Goal: Information Seeking & Learning: Learn about a topic

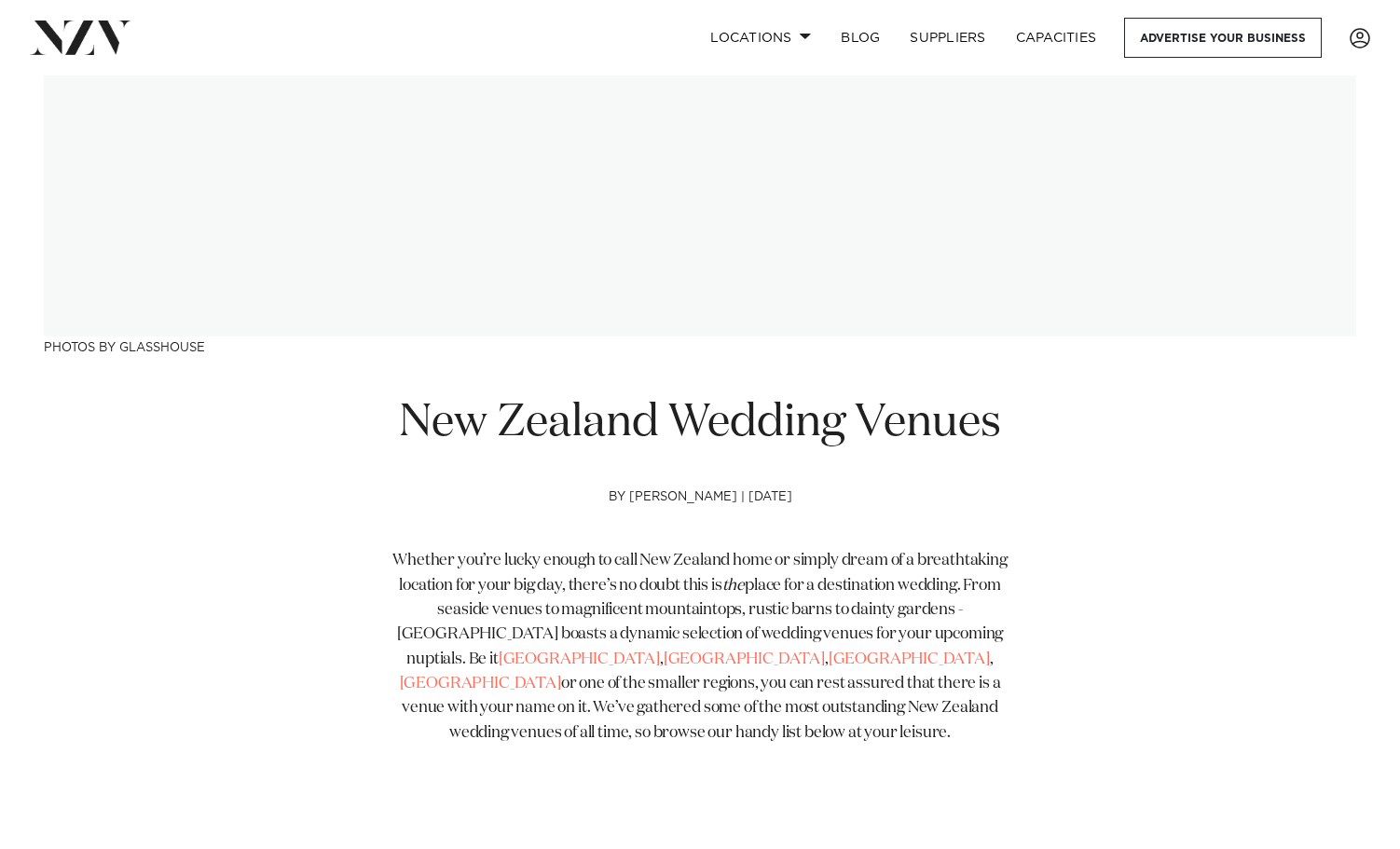
scroll to position [785, 0]
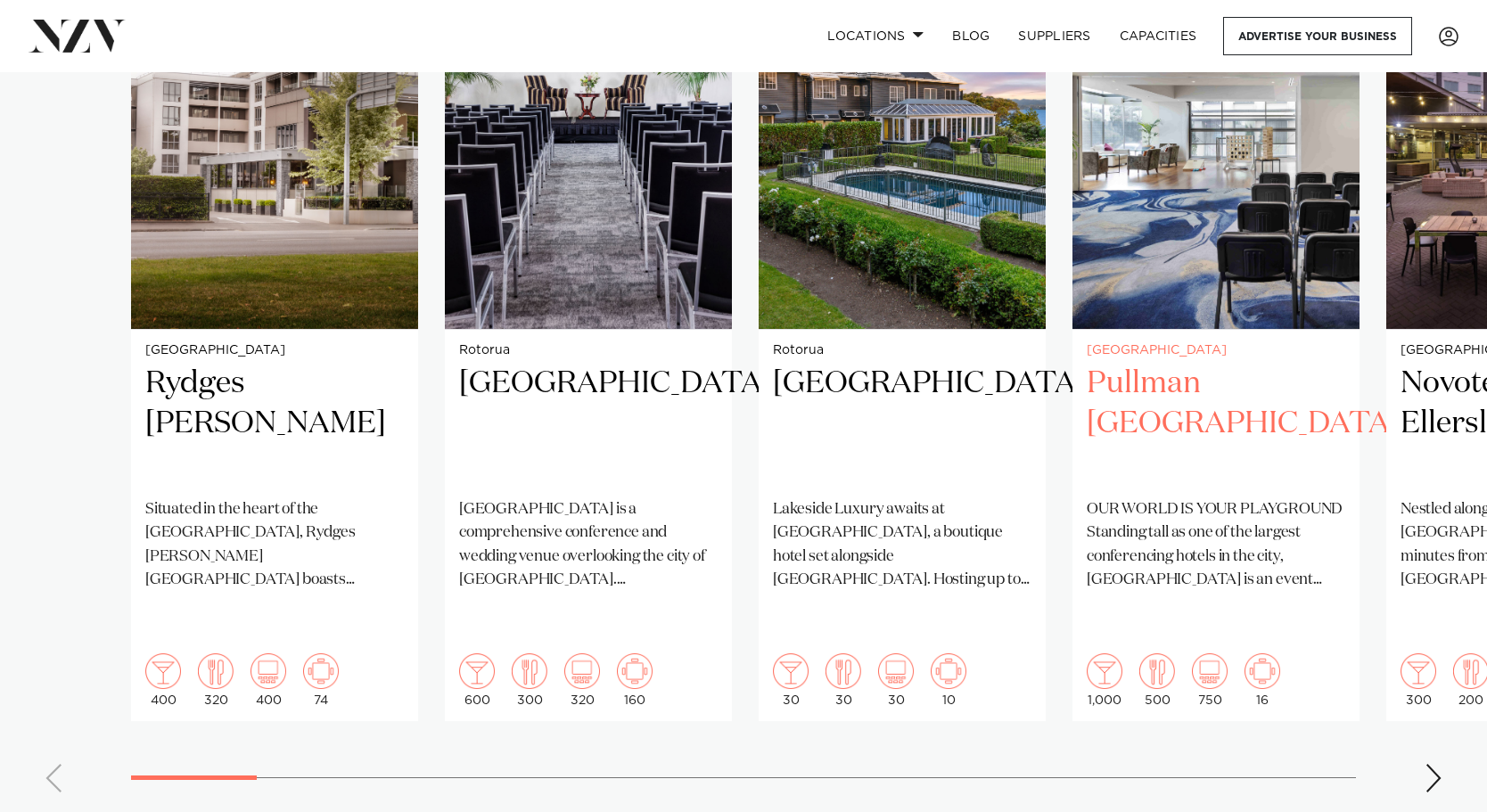
scroll to position [1398, 0]
click at [1338, 764] on div "Next slide" at bounding box center [1432, 777] width 17 height 28
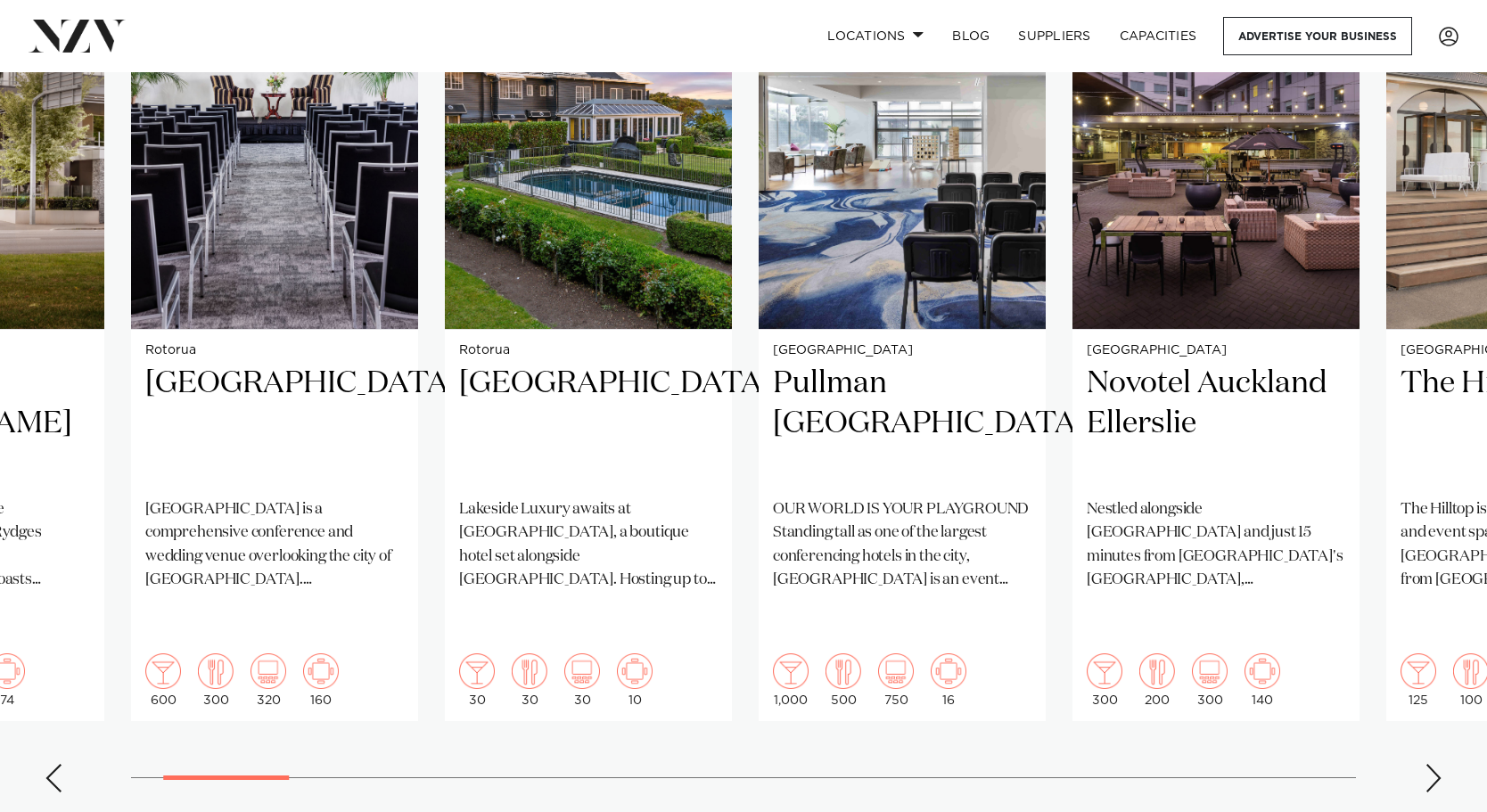
click at [1338, 764] on div "Next slide" at bounding box center [1432, 777] width 17 height 28
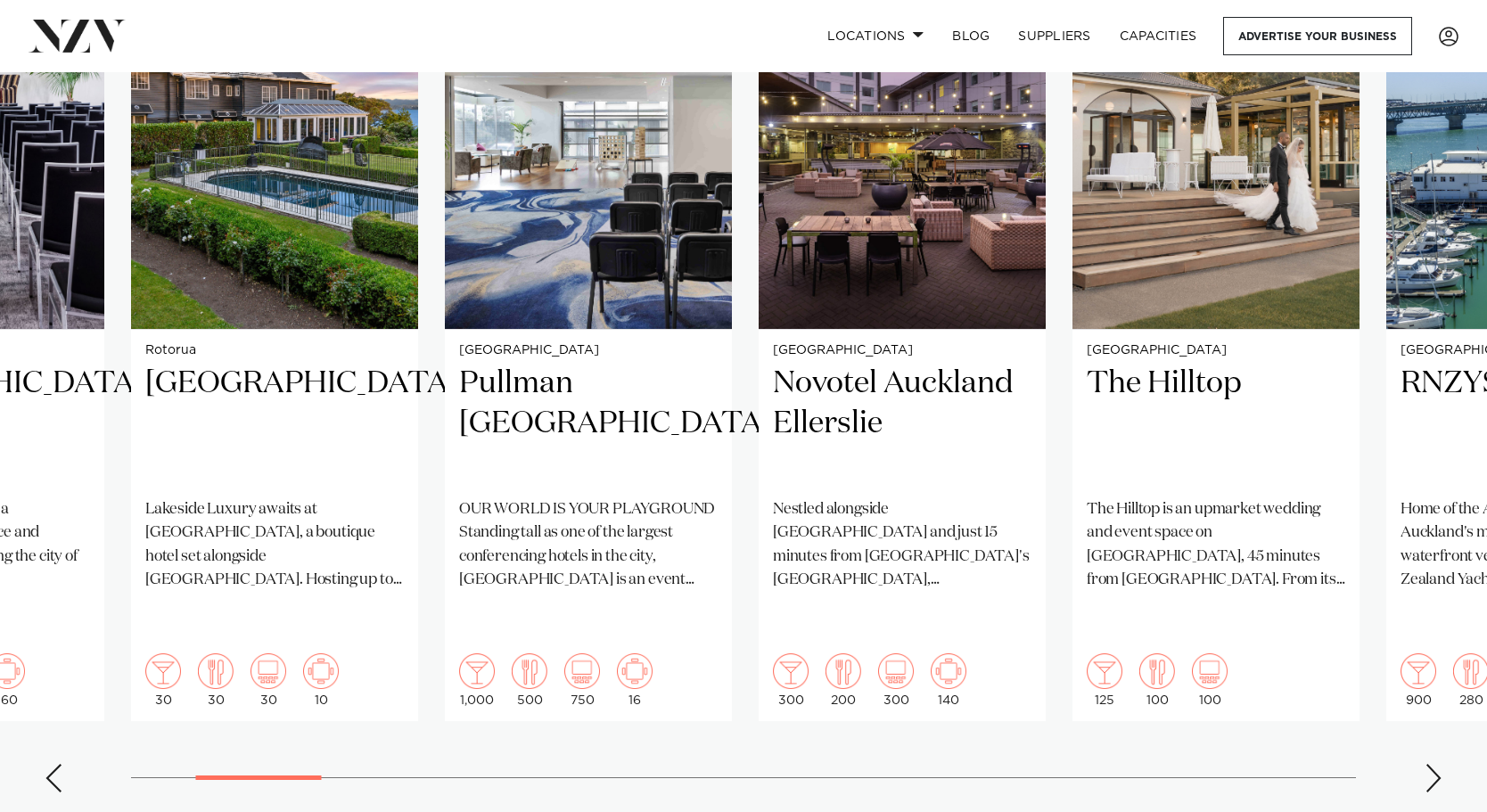
click at [1338, 764] on div "Next slide" at bounding box center [1432, 777] width 17 height 28
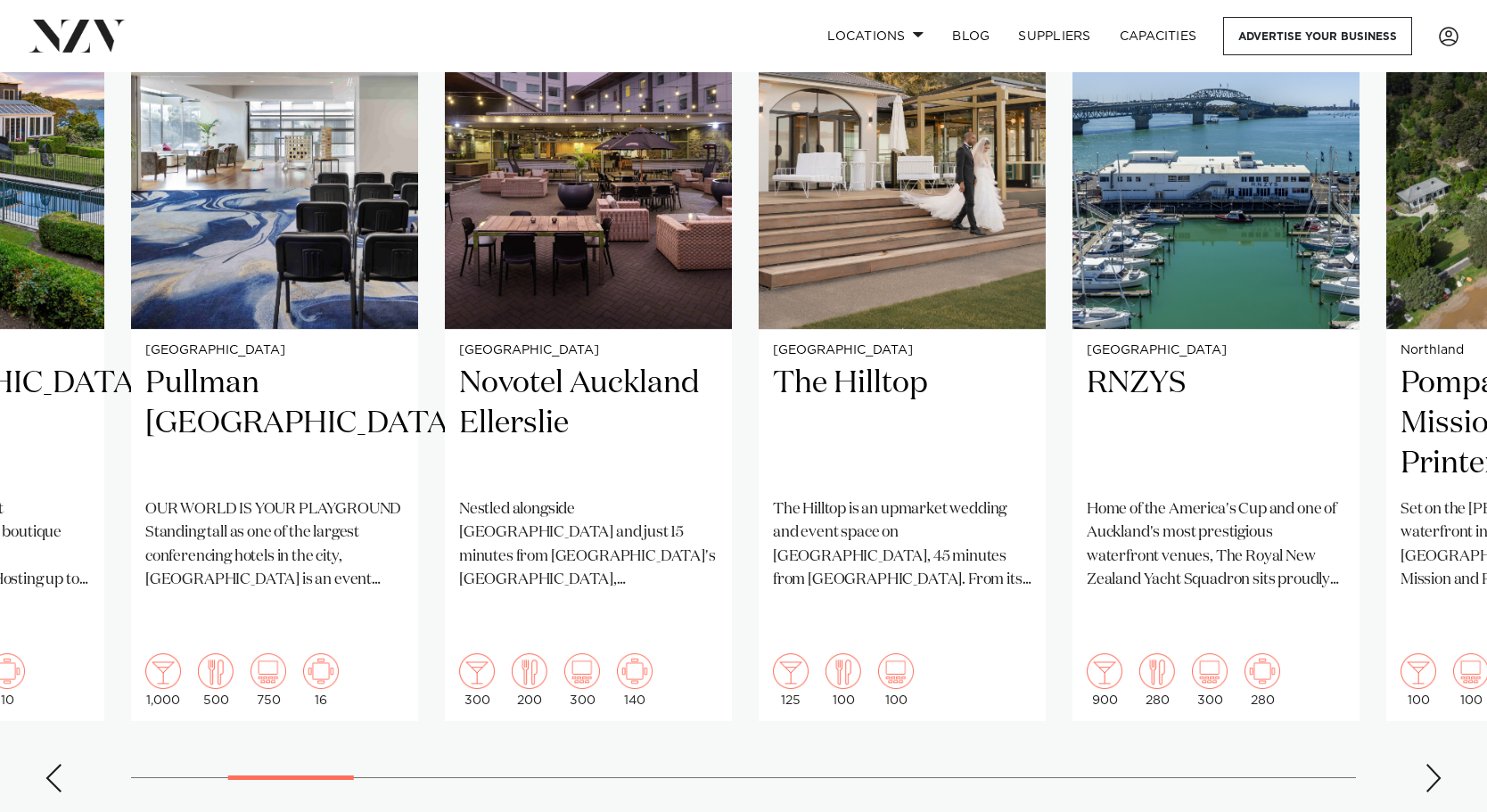
click at [1338, 764] on div "Next slide" at bounding box center [1432, 777] width 17 height 28
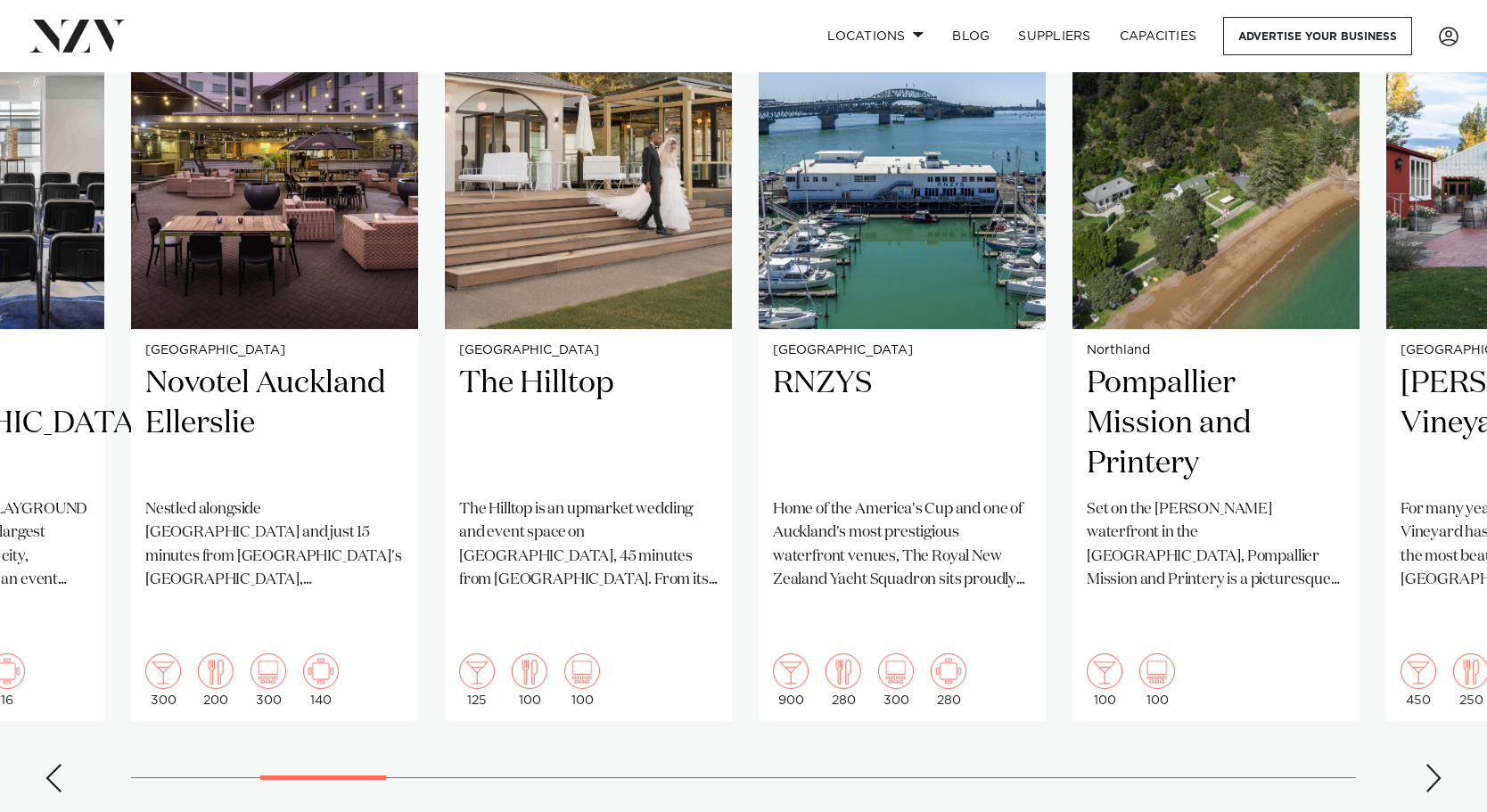
click at [1338, 764] on div "Next slide" at bounding box center [1432, 777] width 17 height 28
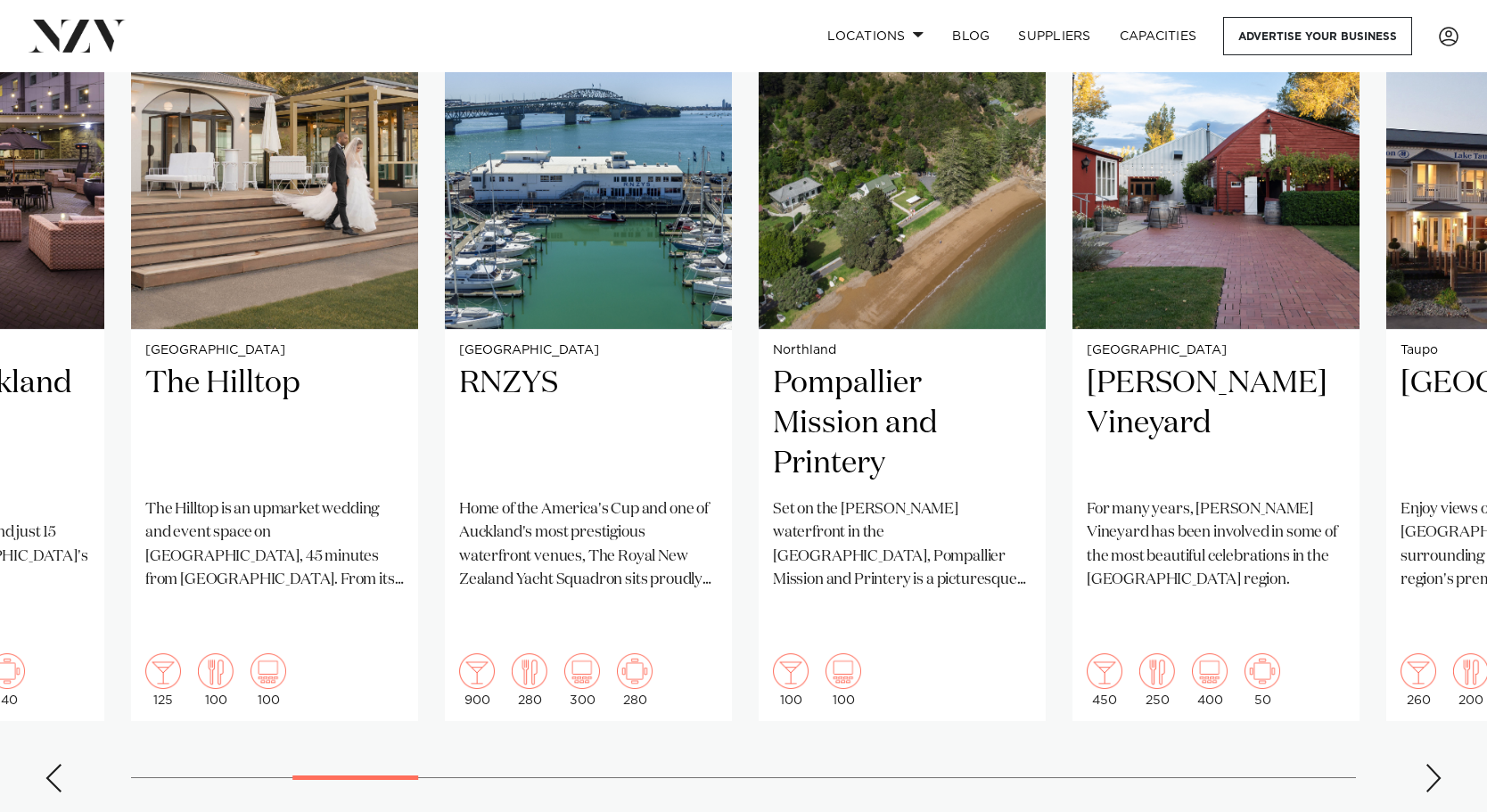
click at [1338, 764] on div "Next slide" at bounding box center [1432, 777] width 17 height 28
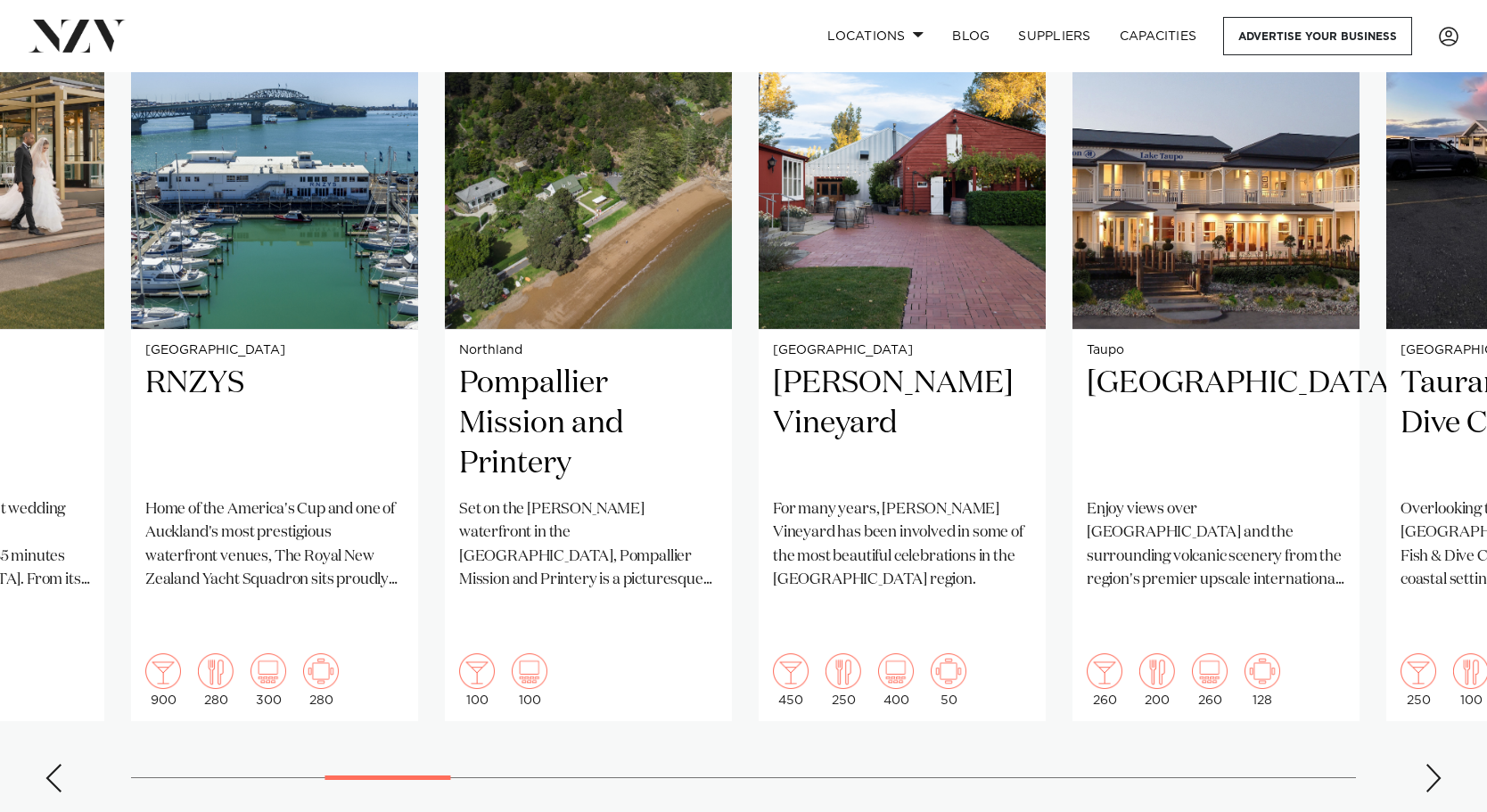
click at [1338, 734] on swiper-container "Christchurch Rydges Latimer Situated in the heart of the garden city, Rydges La…" at bounding box center [744, 375] width 1487 height 862
click at [1338, 764] on div "Next slide" at bounding box center [1432, 777] width 17 height 28
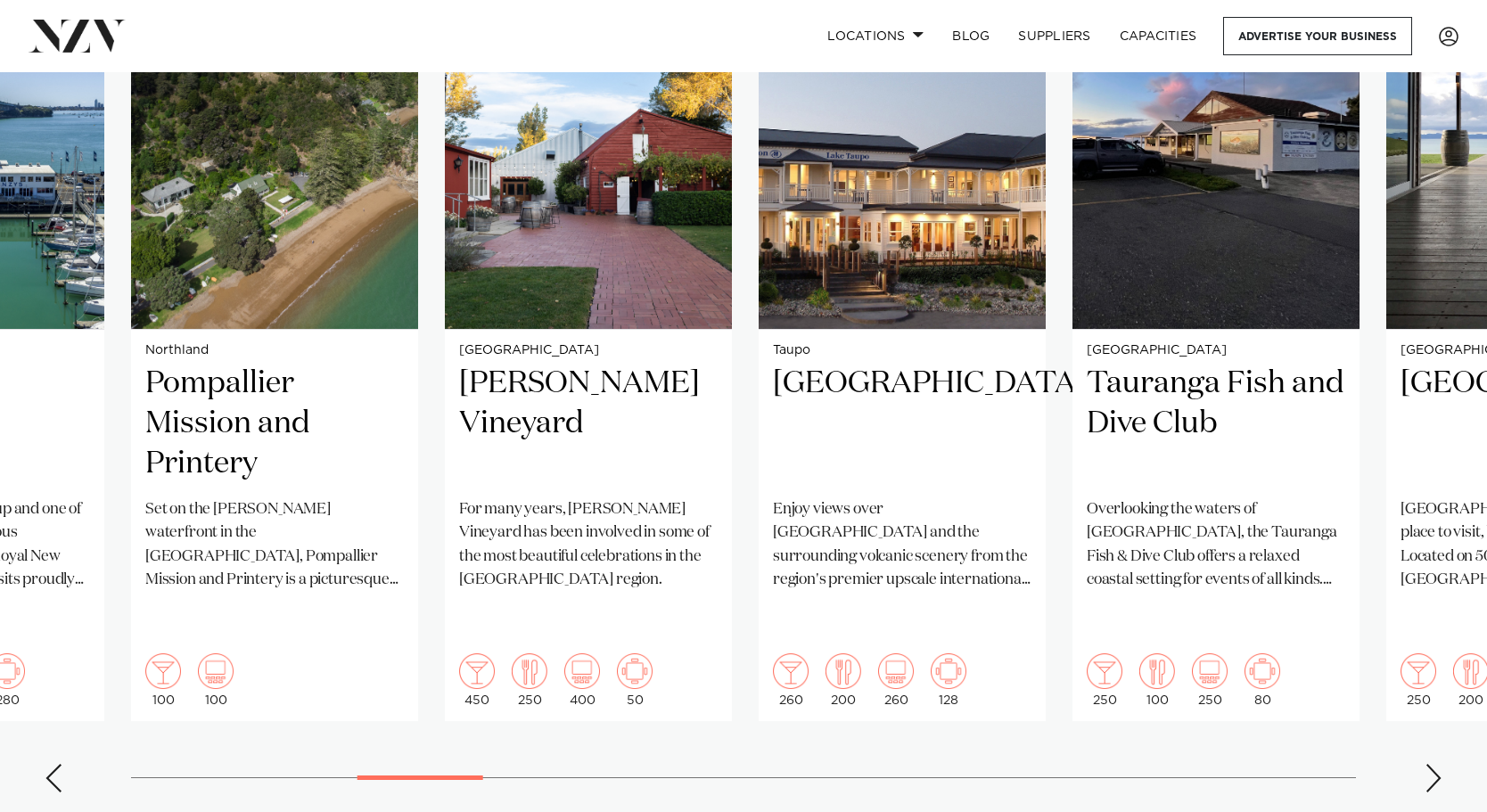
click at [1338, 764] on div "Next slide" at bounding box center [1432, 777] width 17 height 28
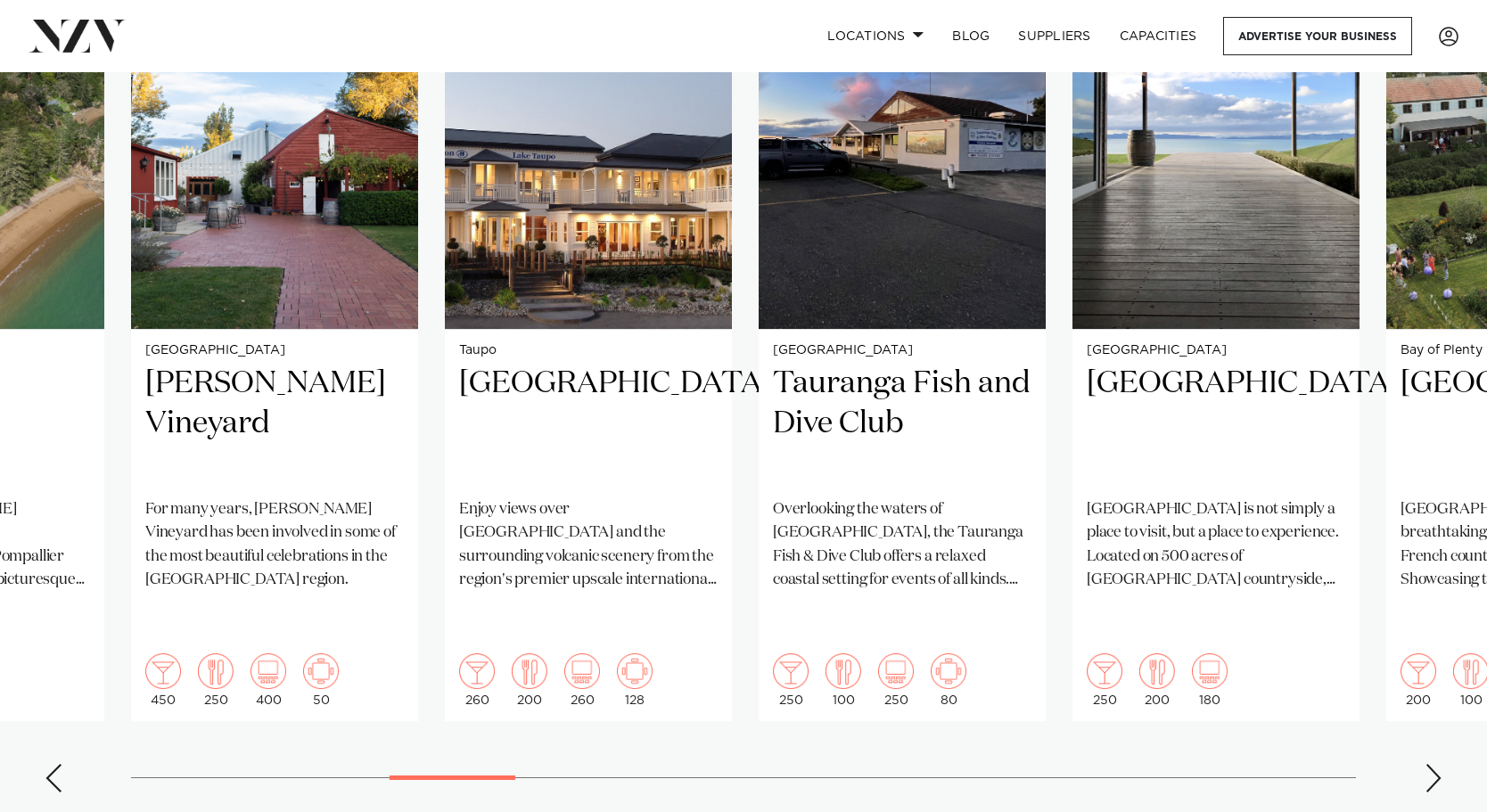
click at [1338, 764] on div "Next slide" at bounding box center [1432, 777] width 17 height 28
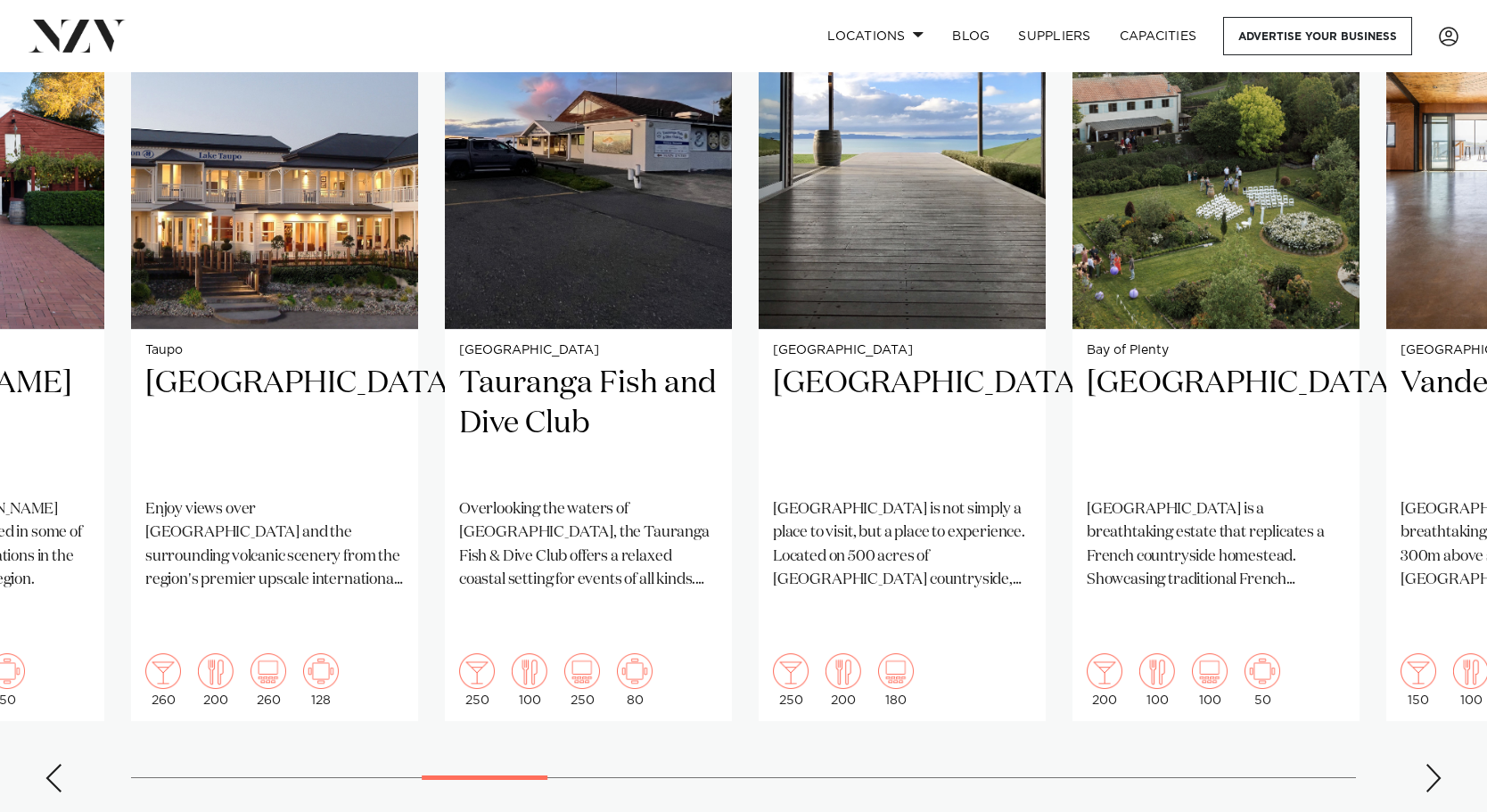
click at [1338, 764] on div "Next slide" at bounding box center [1432, 777] width 17 height 28
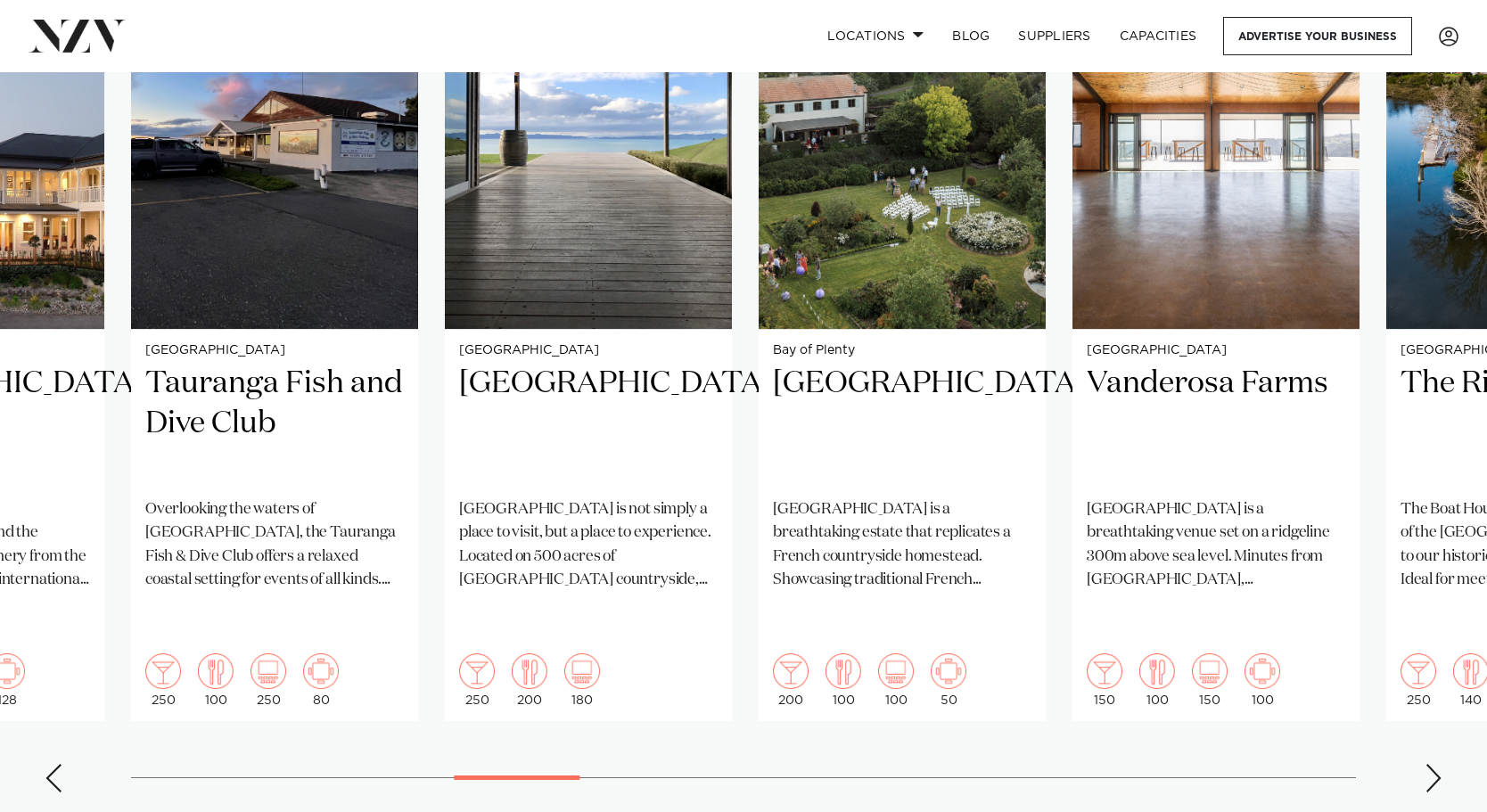
click at [1338, 764] on div "Next slide" at bounding box center [1432, 777] width 17 height 28
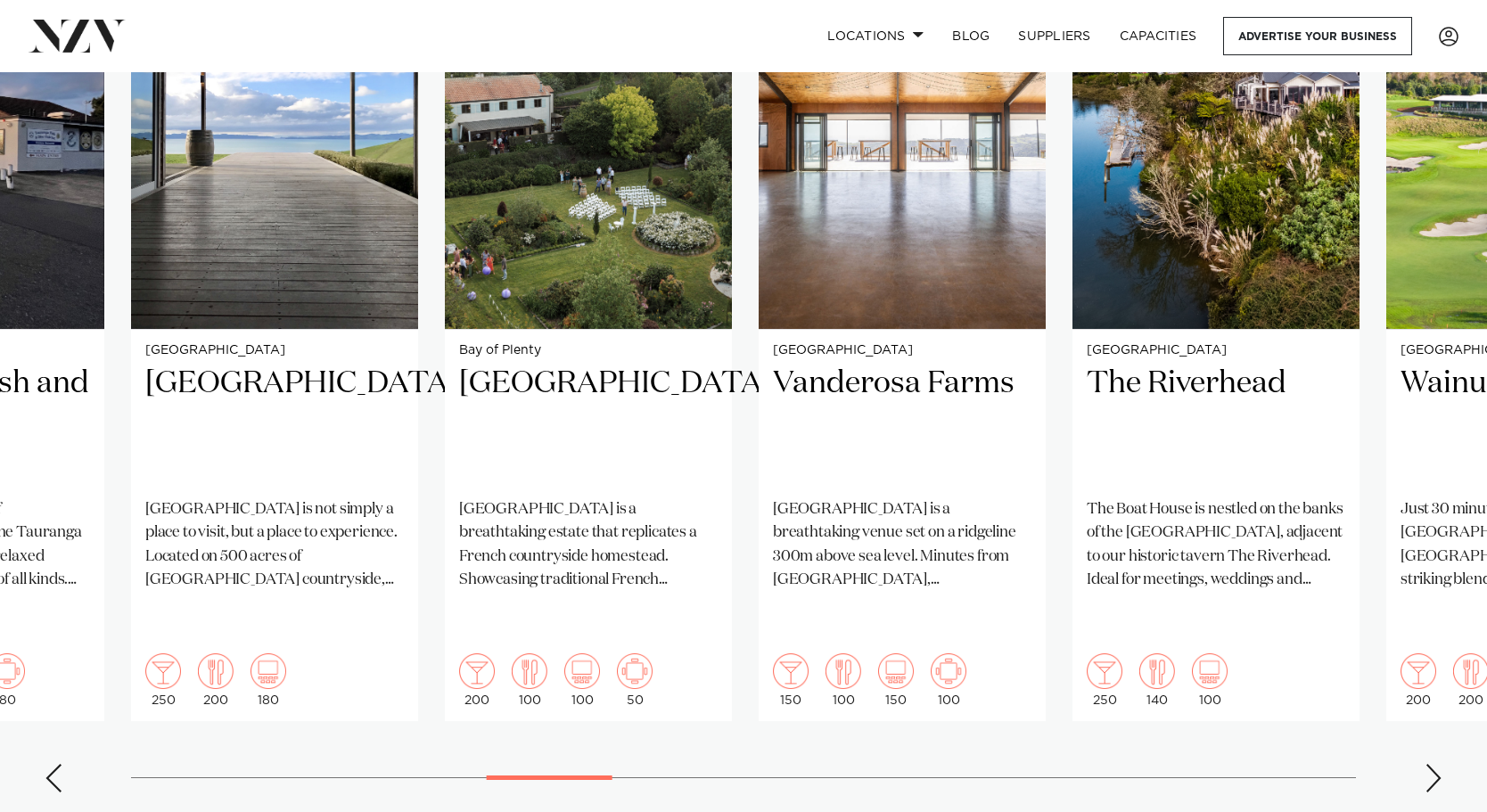
click at [1338, 764] on div "Next slide" at bounding box center [1432, 777] width 17 height 28
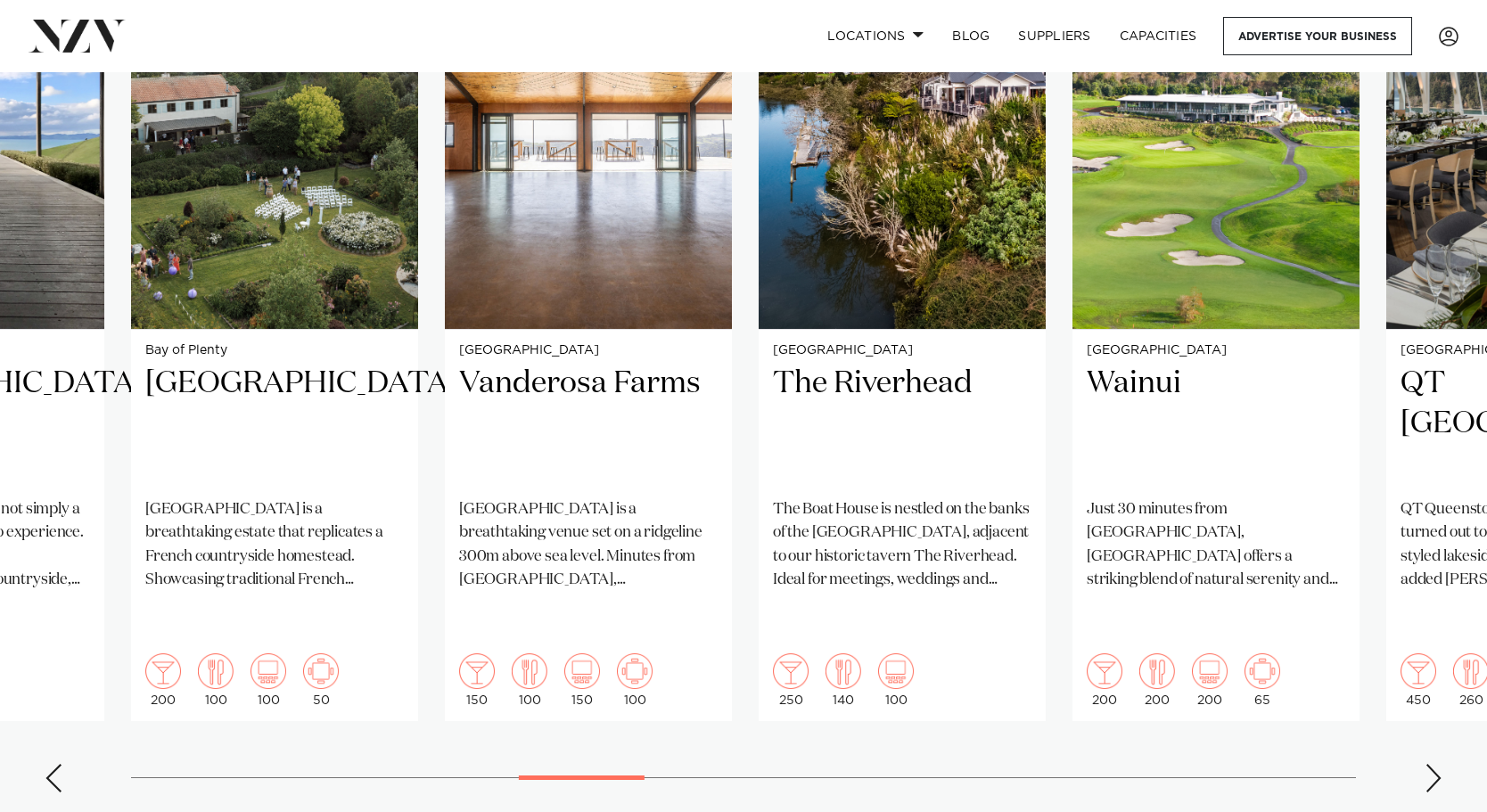
click at [1338, 764] on div "Next slide" at bounding box center [1432, 777] width 17 height 28
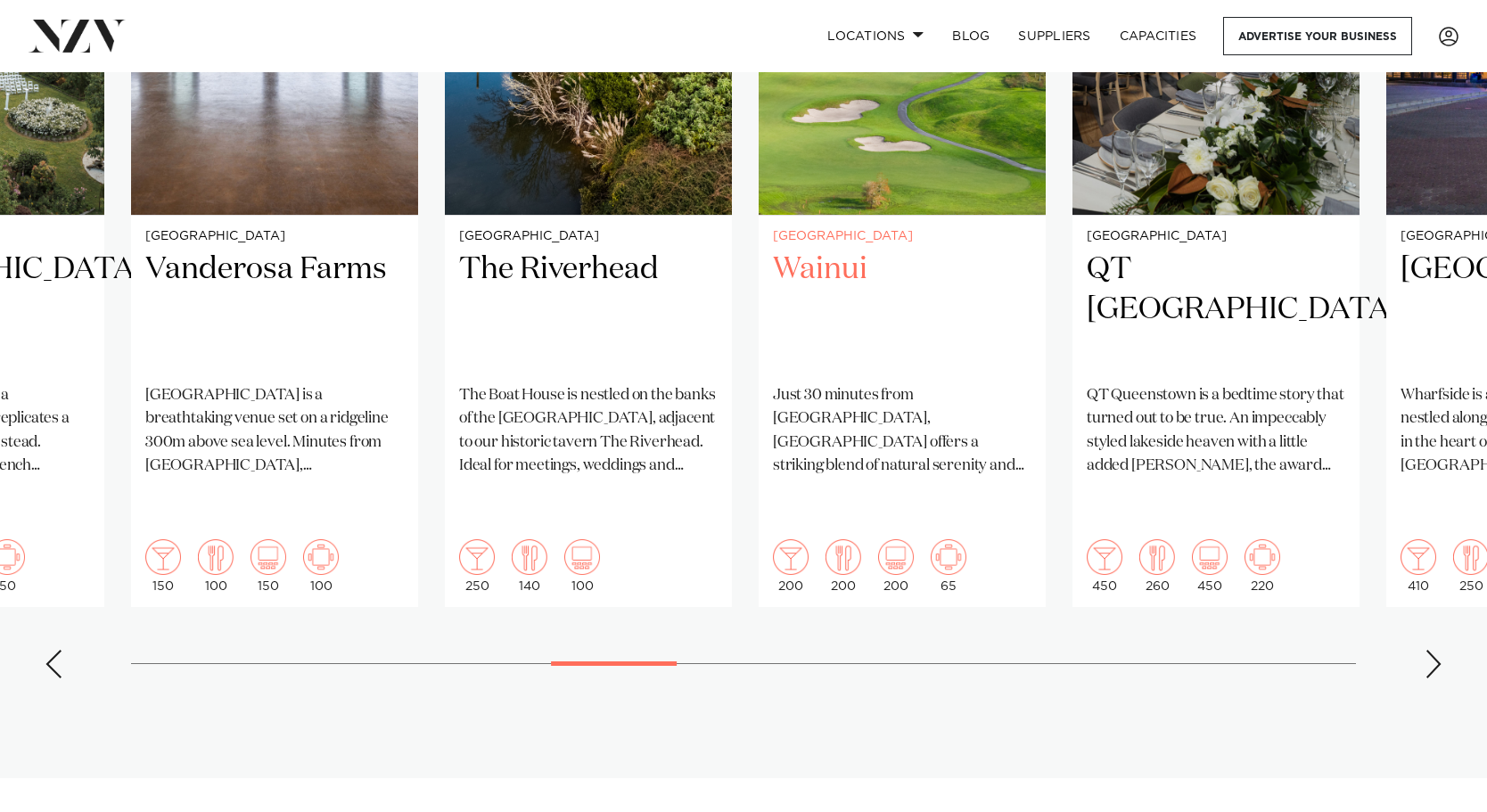
scroll to position [1512, 0]
click at [1338, 649] on div "Next slide" at bounding box center [1432, 663] width 17 height 28
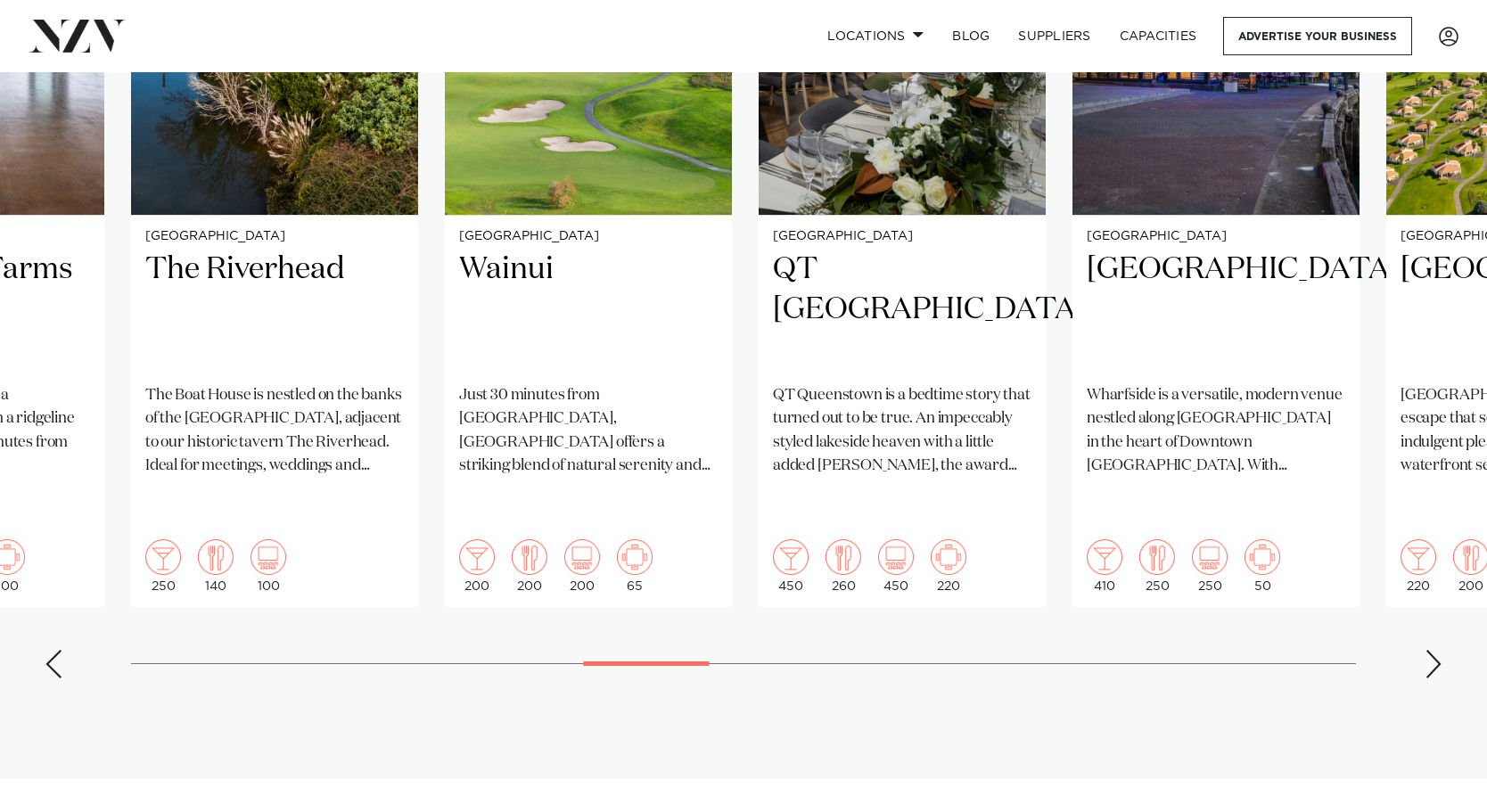
click at [1338, 649] on div "Next slide" at bounding box center [1432, 663] width 17 height 28
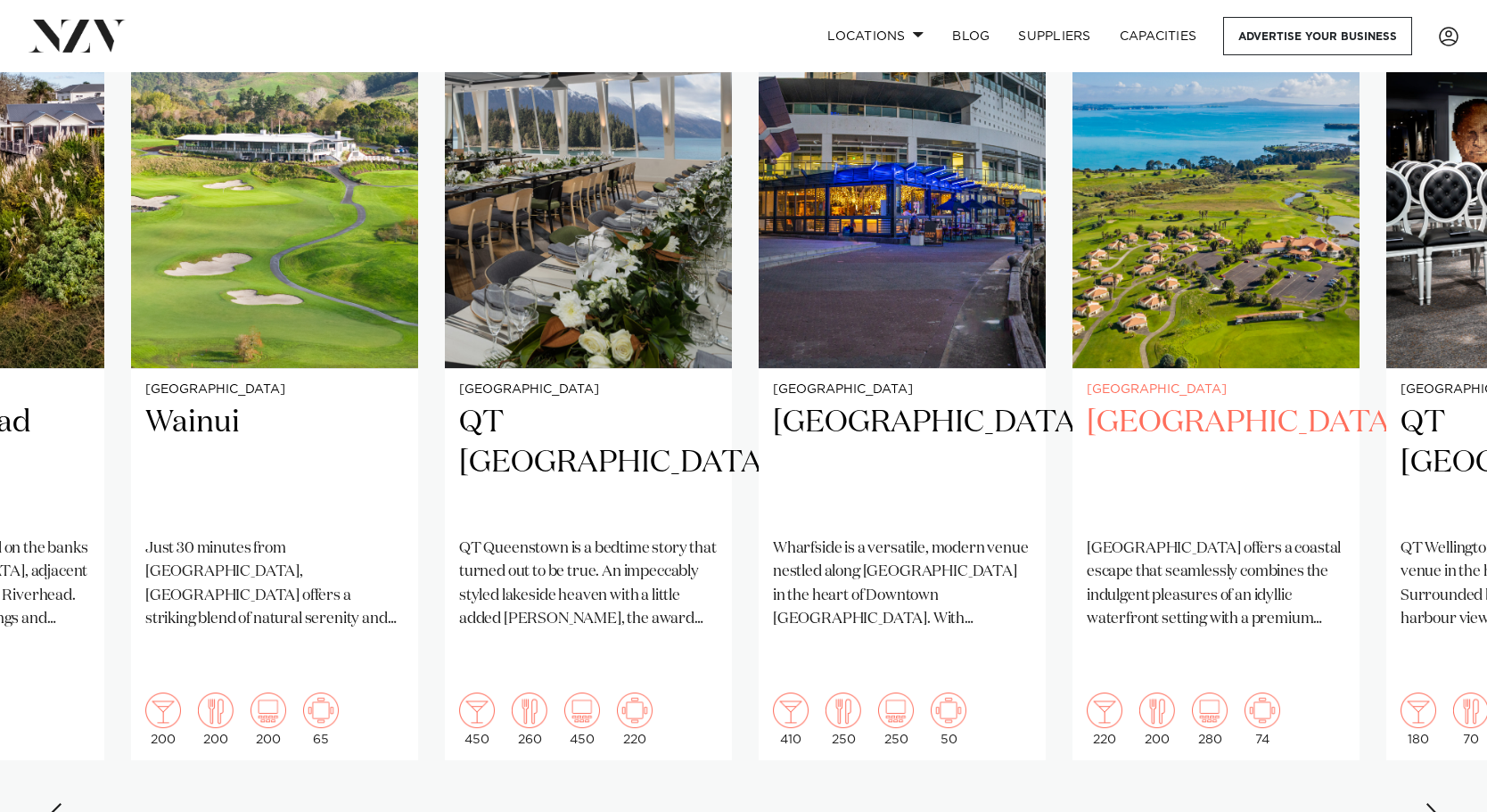
scroll to position [1352, 0]
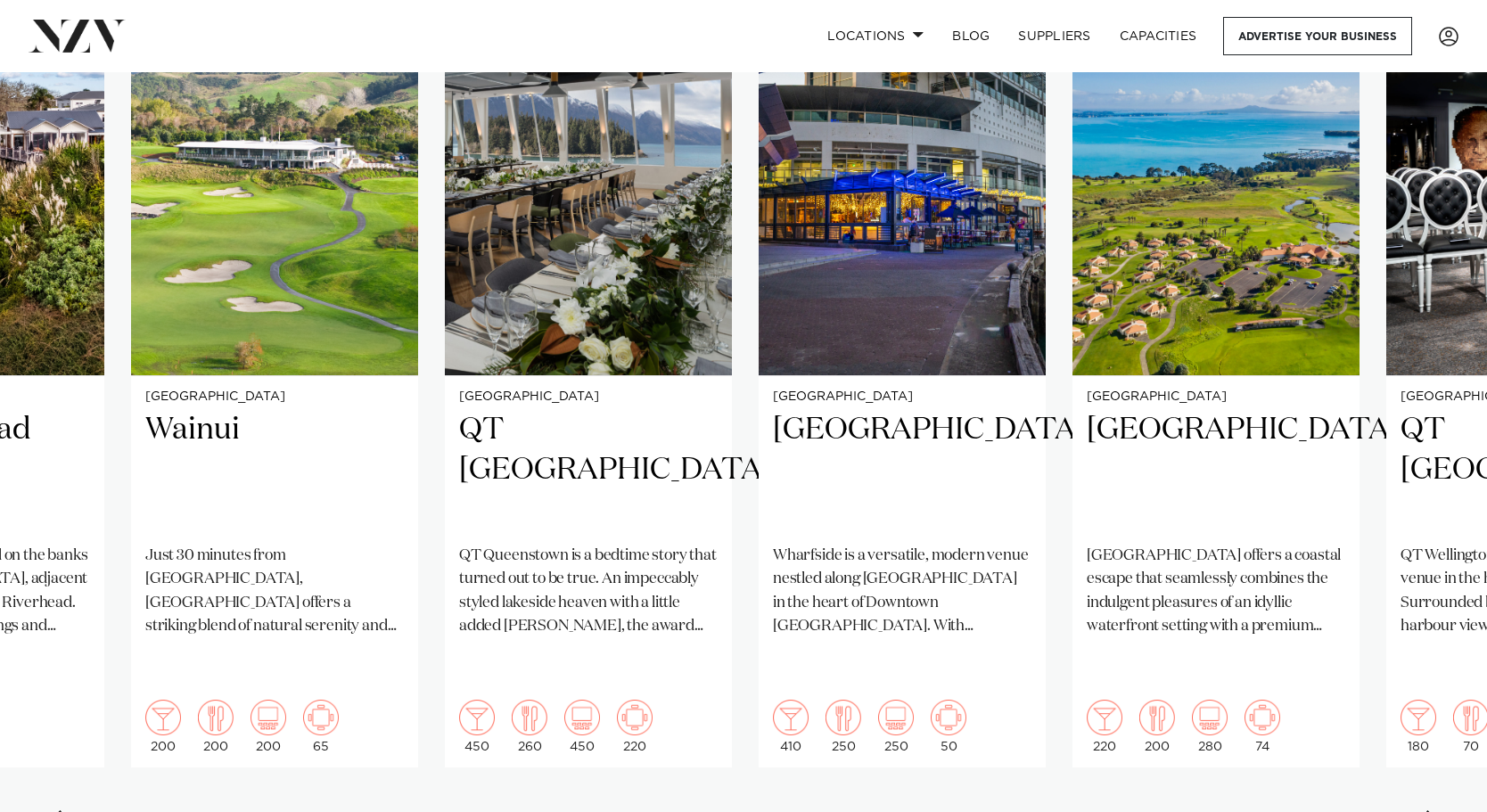
click at [1338, 810] on div "Next slide" at bounding box center [1432, 824] width 17 height 28
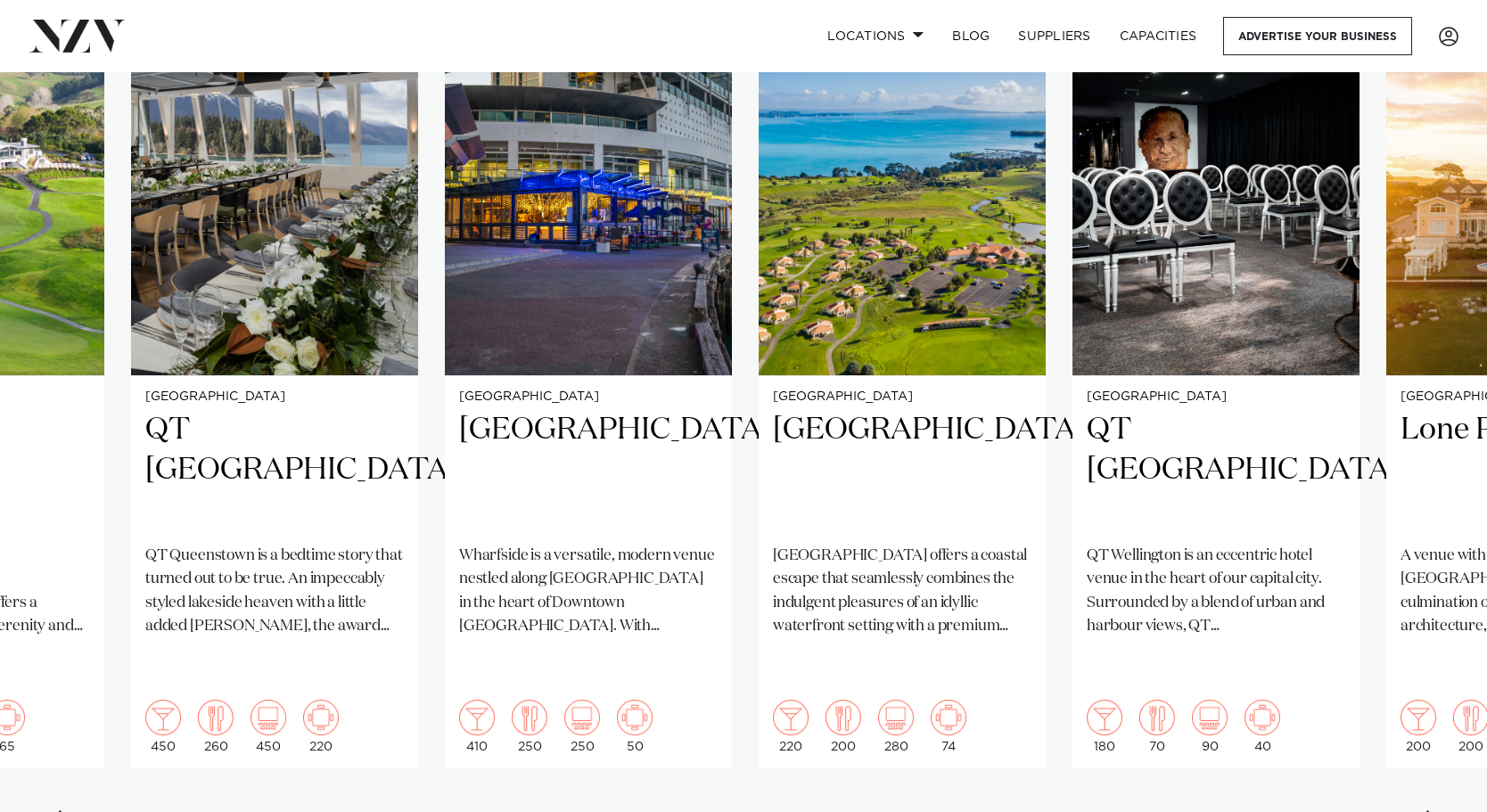
click at [1338, 810] on div "Next slide" at bounding box center [1432, 824] width 17 height 28
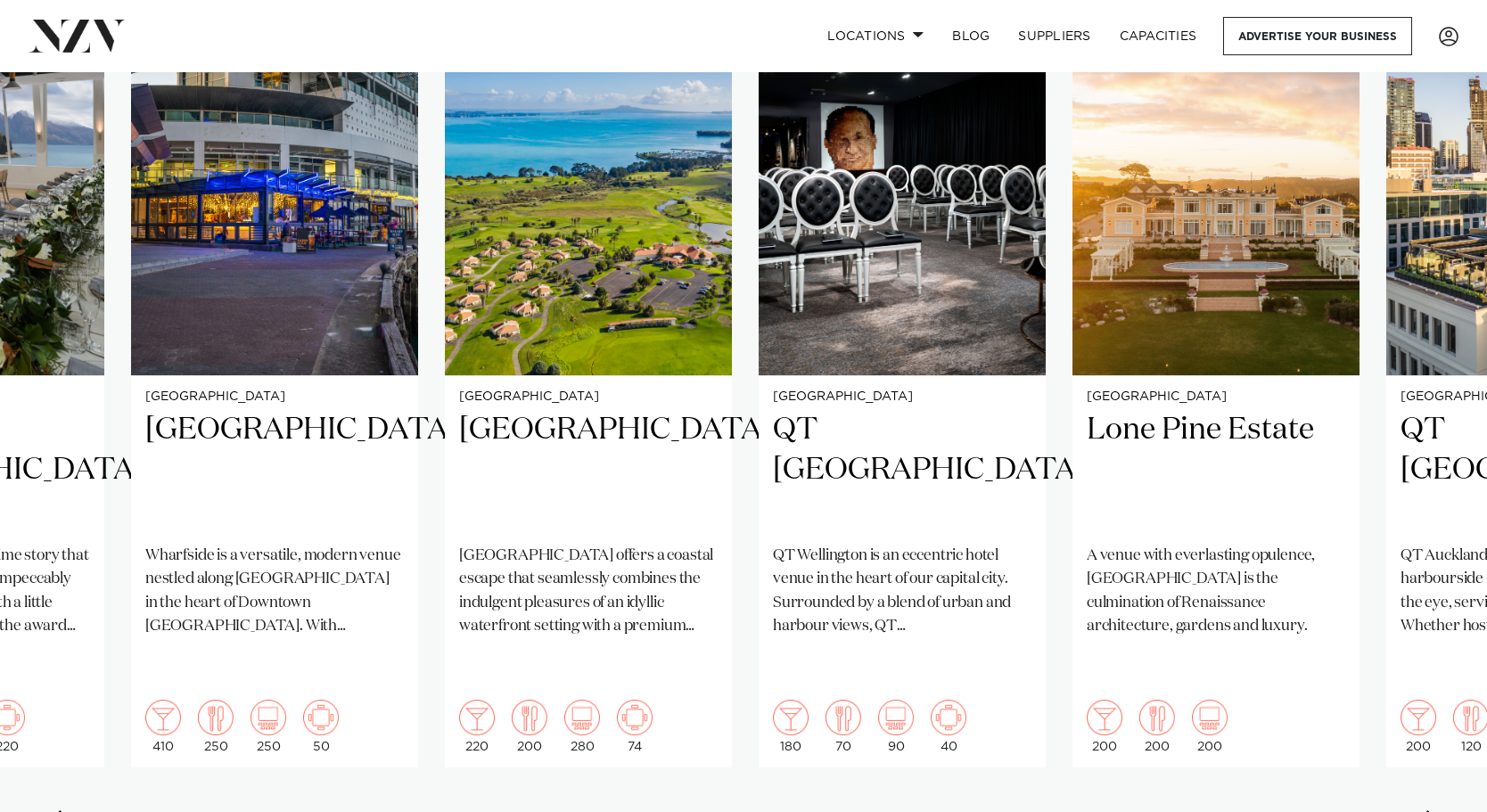
click at [1338, 810] on div "Next slide" at bounding box center [1432, 824] width 17 height 28
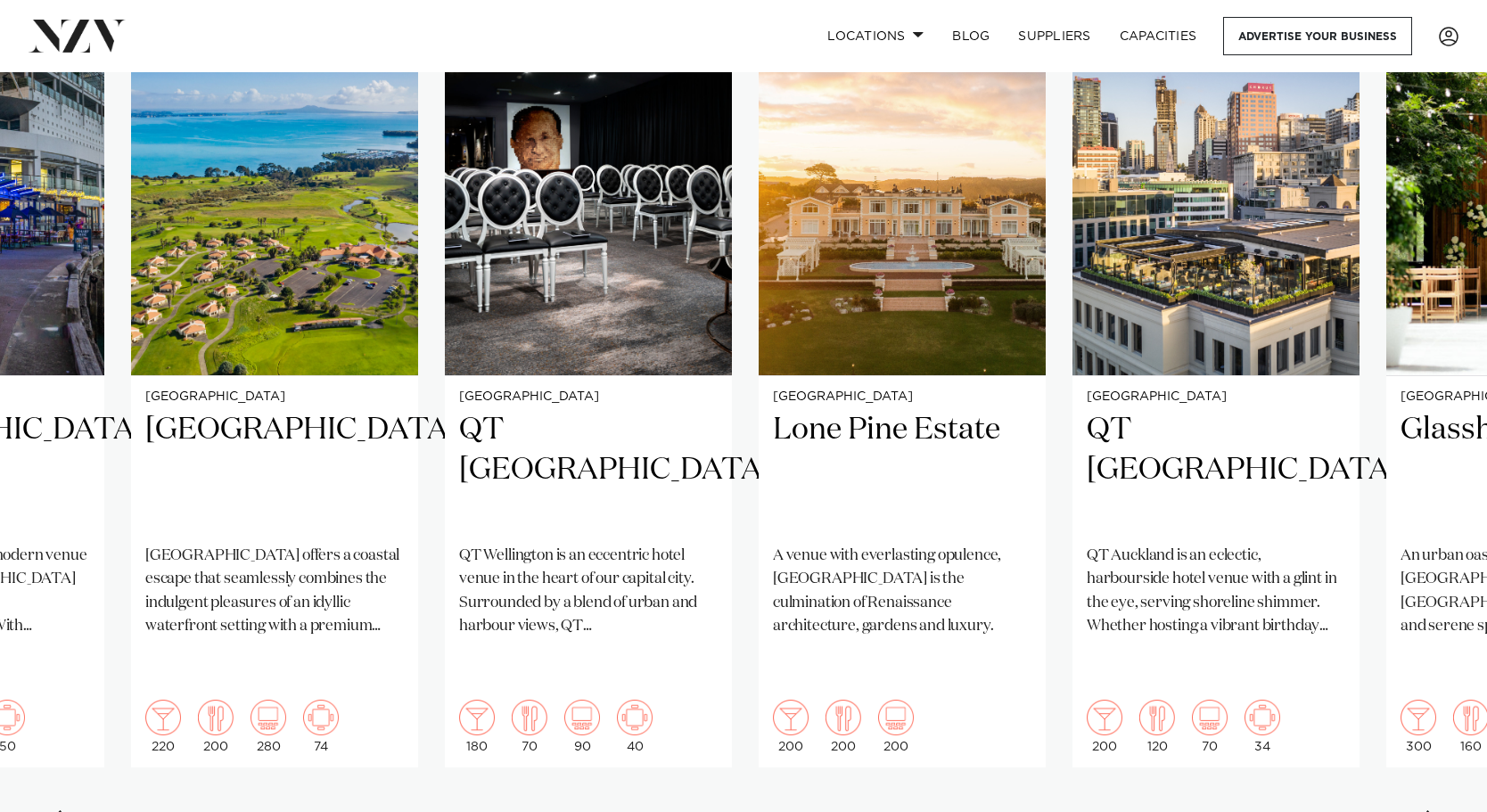
click at [1338, 810] on div "Next slide" at bounding box center [1432, 824] width 17 height 28
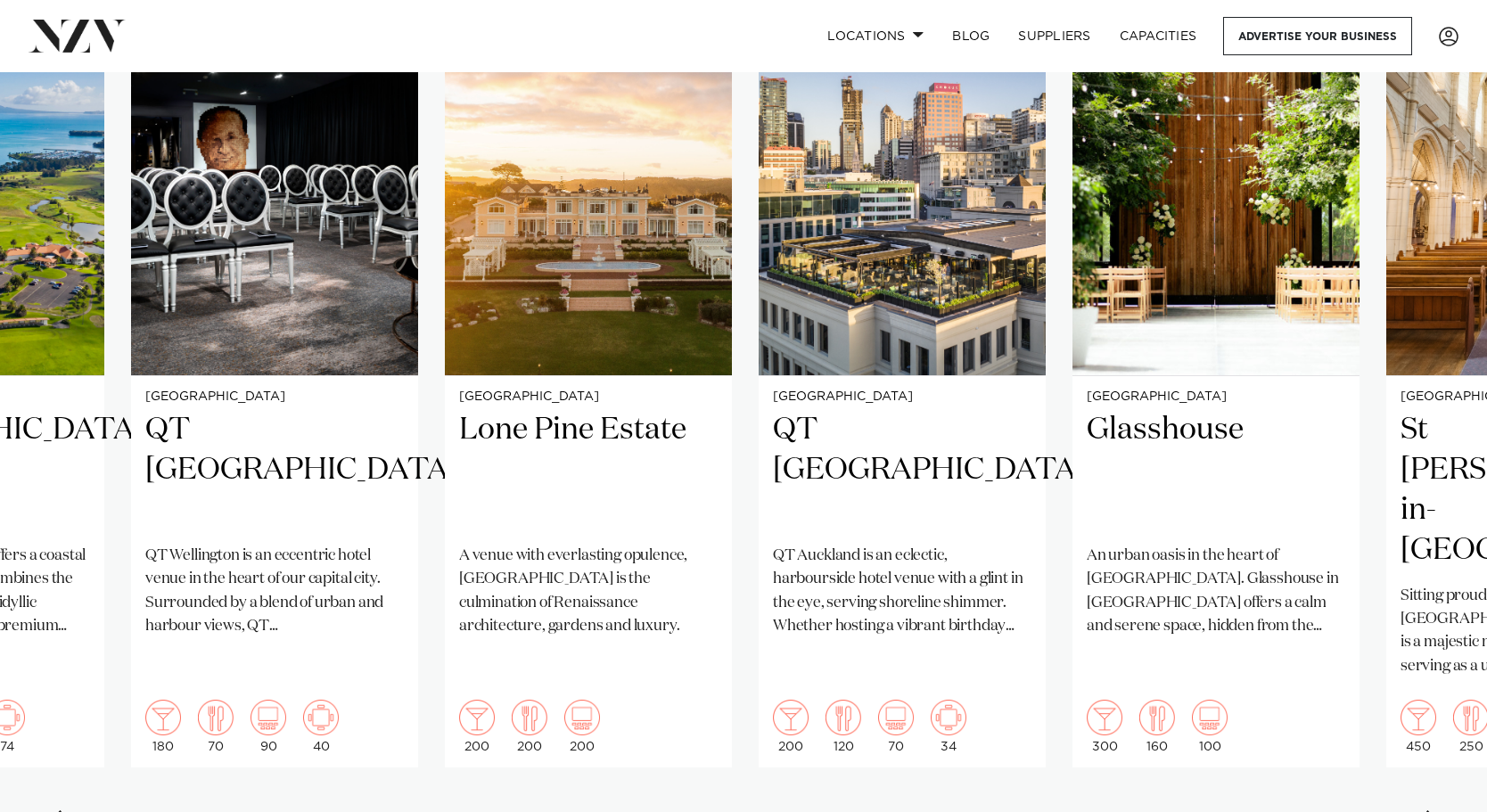
click at [1338, 810] on div "Next slide" at bounding box center [1432, 824] width 17 height 28
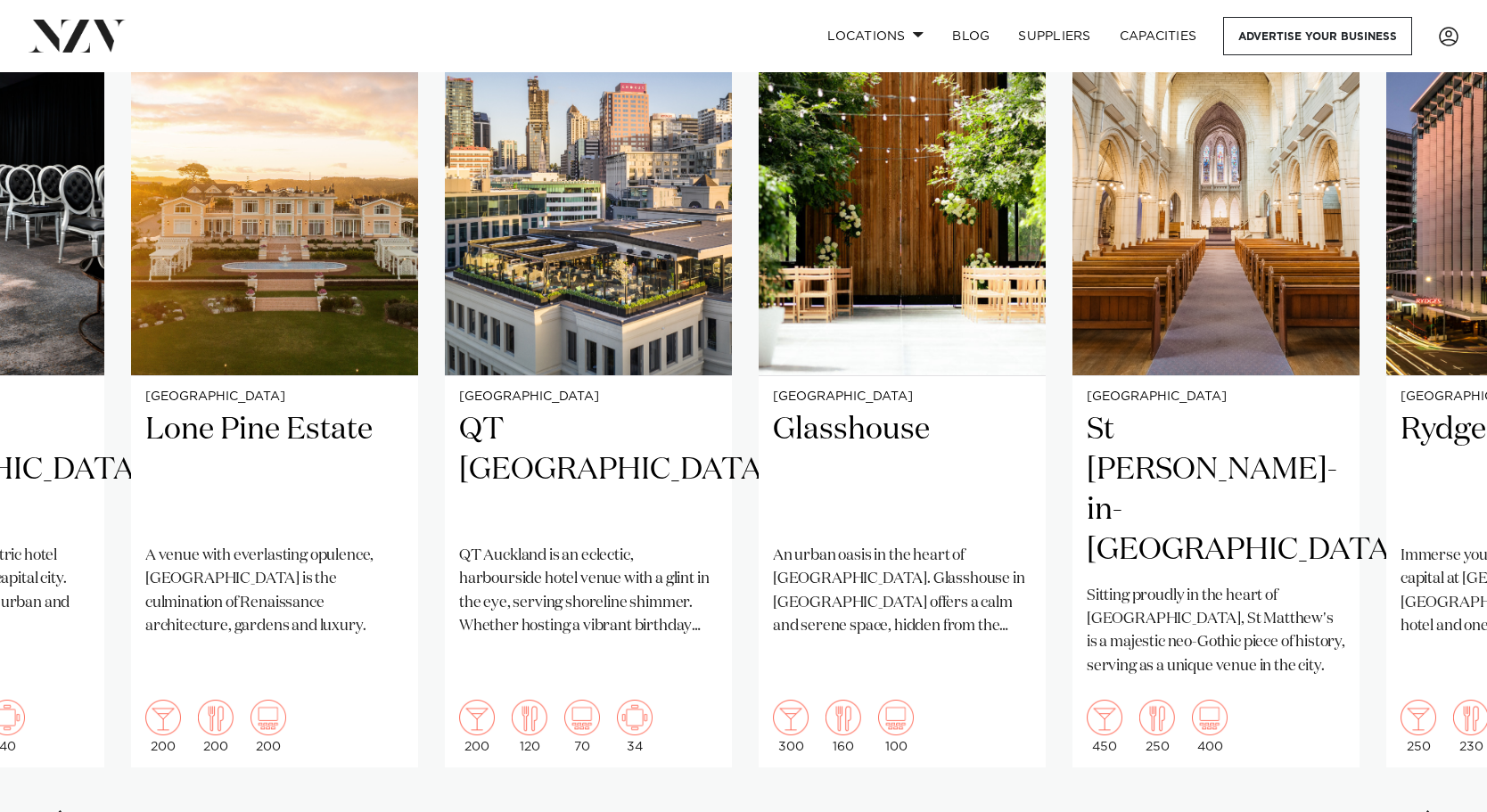
click at [1338, 810] on div "Next slide" at bounding box center [1432, 824] width 17 height 28
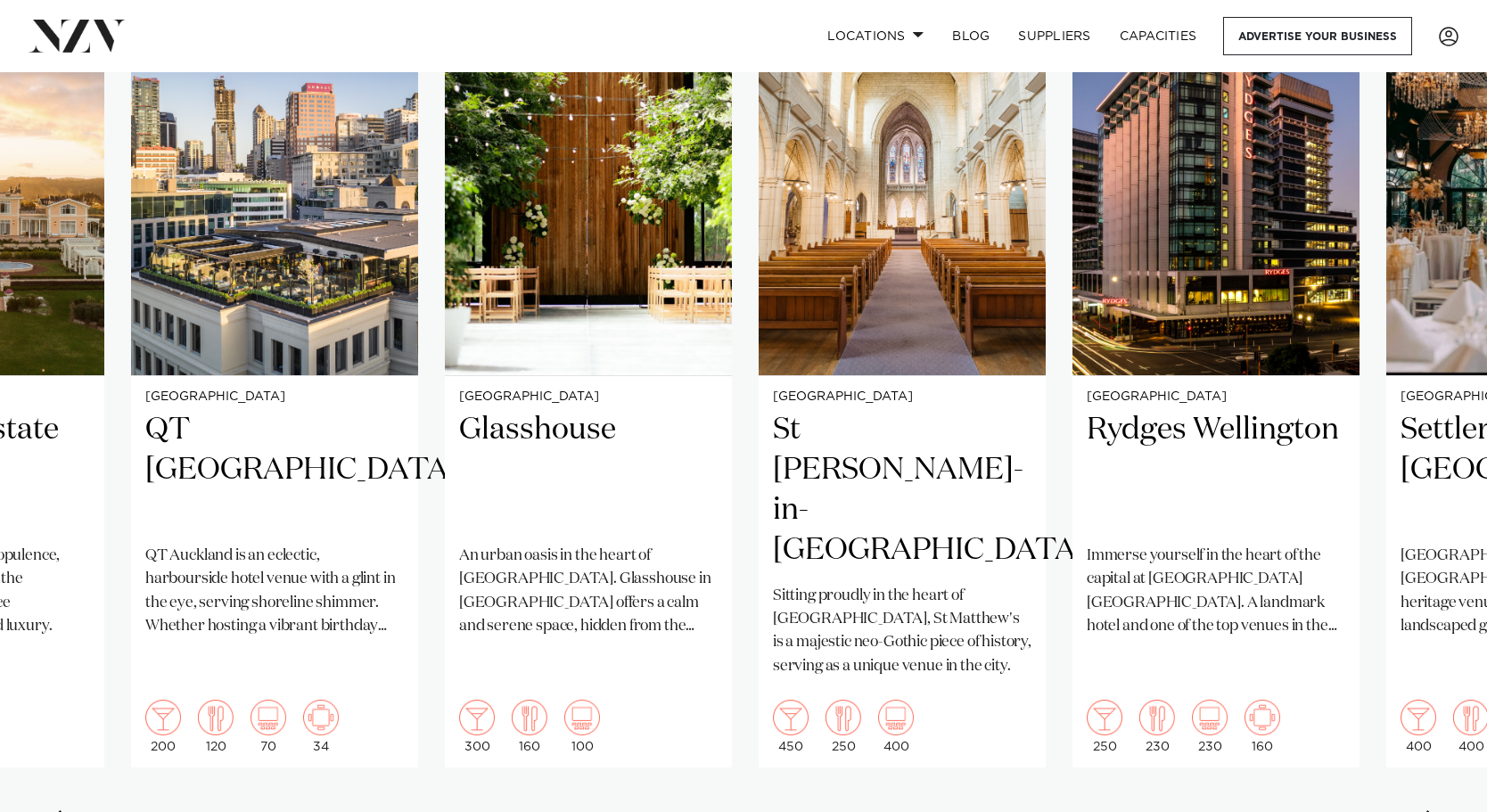
click at [1338, 810] on div "Next slide" at bounding box center [1432, 824] width 17 height 28
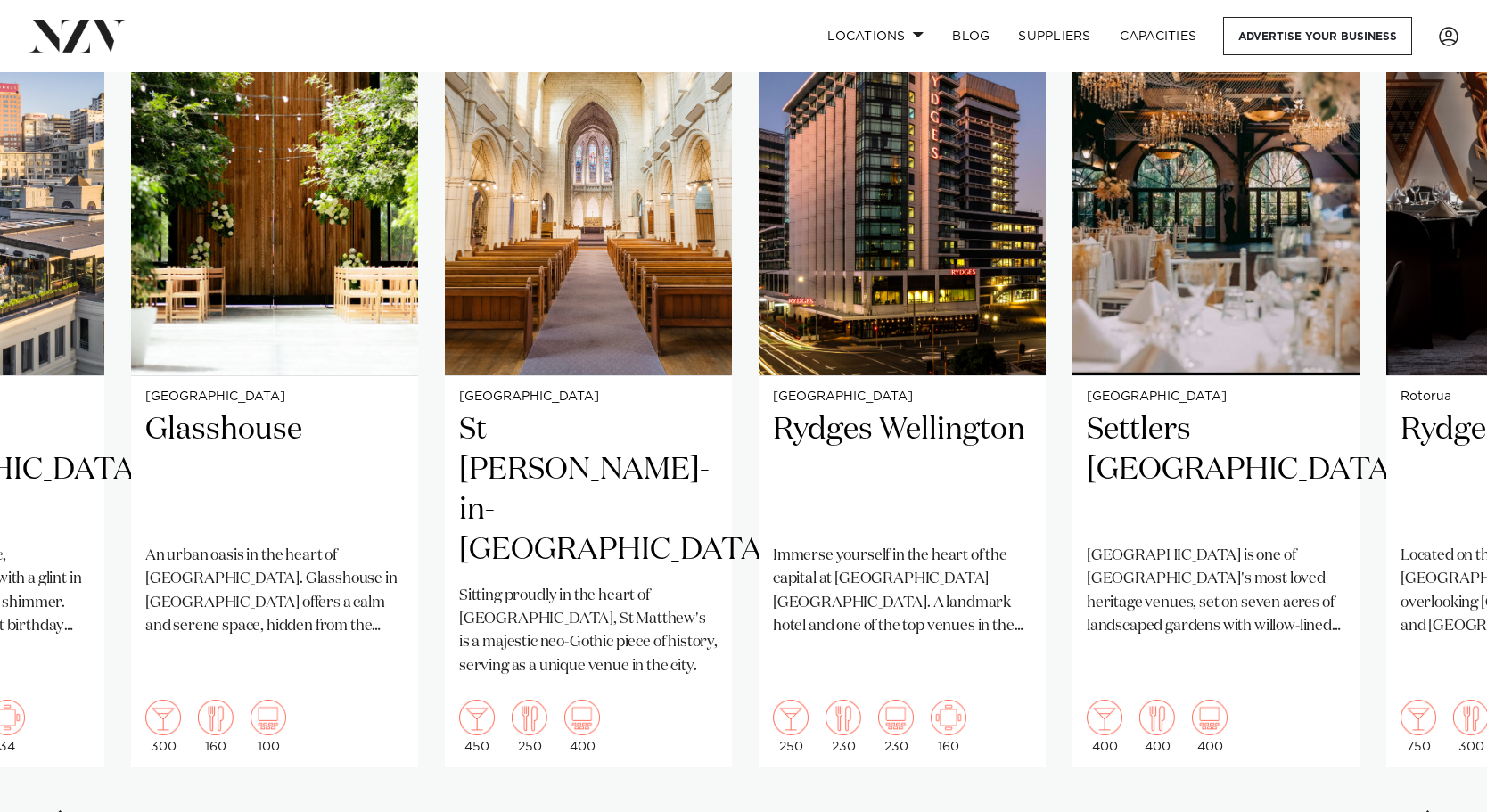
click at [1338, 810] on div "Next slide" at bounding box center [1432, 824] width 17 height 28
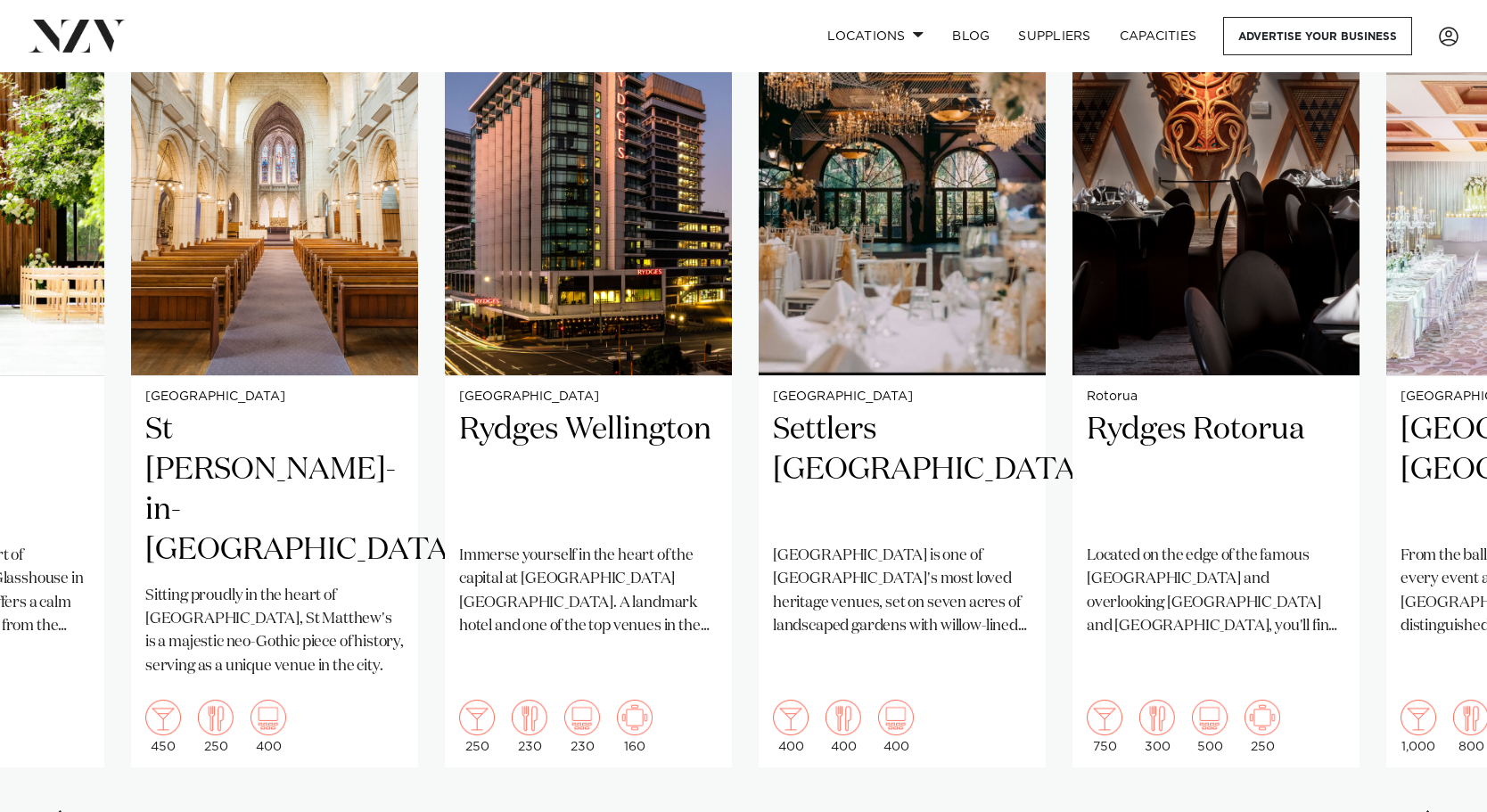
click at [1338, 810] on div "Next slide" at bounding box center [1432, 824] width 17 height 28
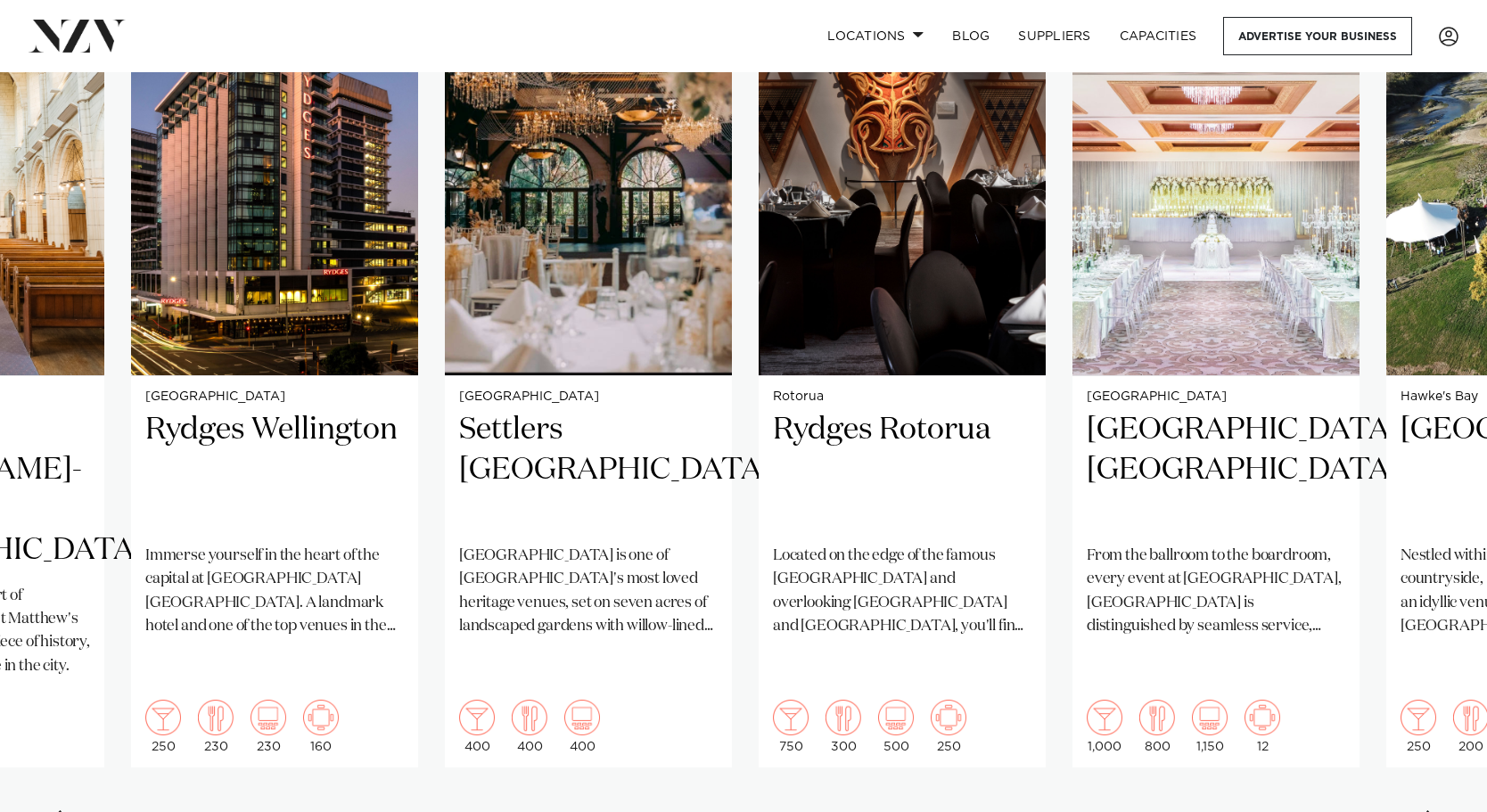
click at [1338, 810] on div "Next slide" at bounding box center [1432, 824] width 17 height 28
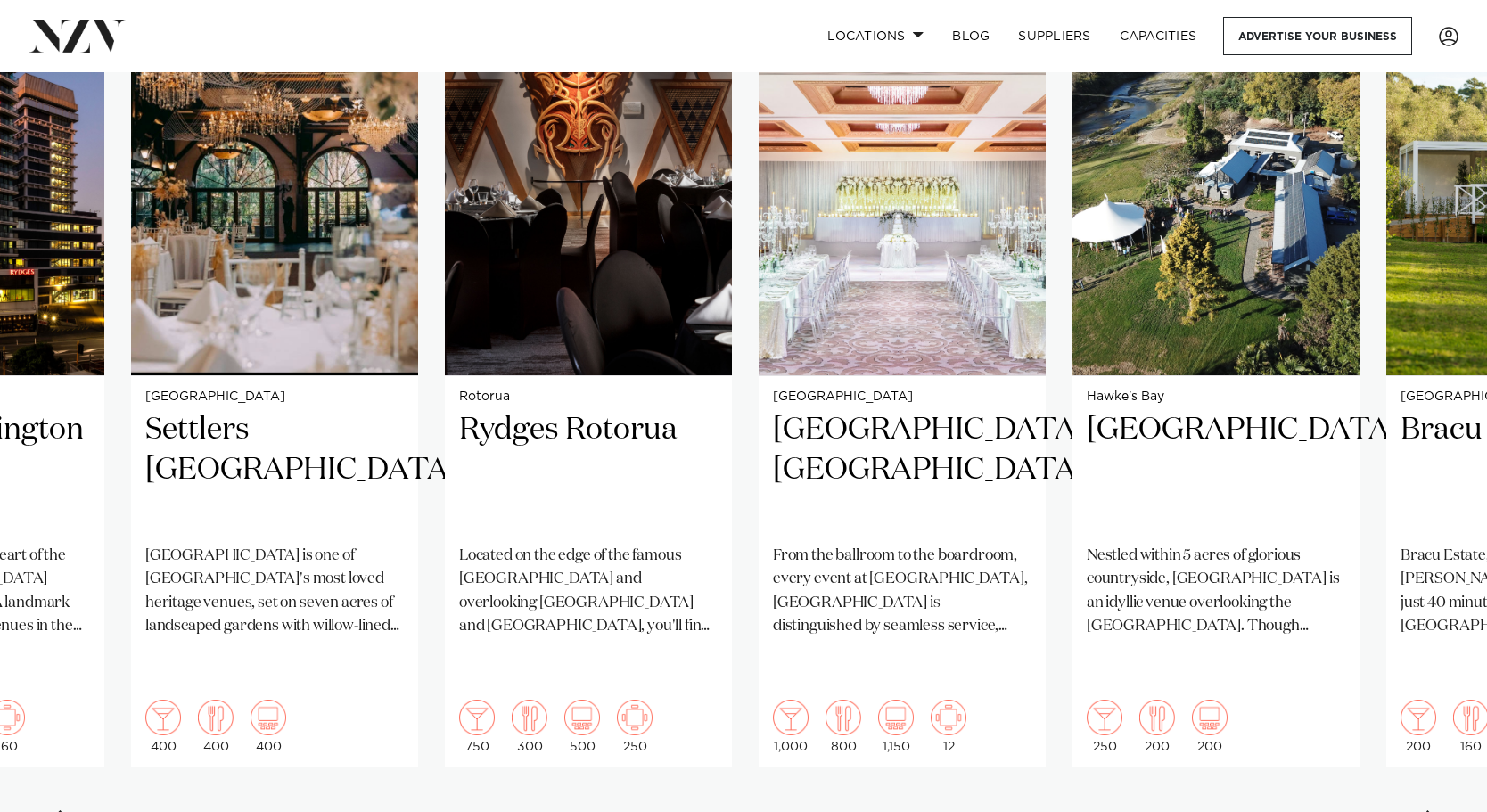
click at [1338, 810] on div "Next slide" at bounding box center [1432, 824] width 17 height 28
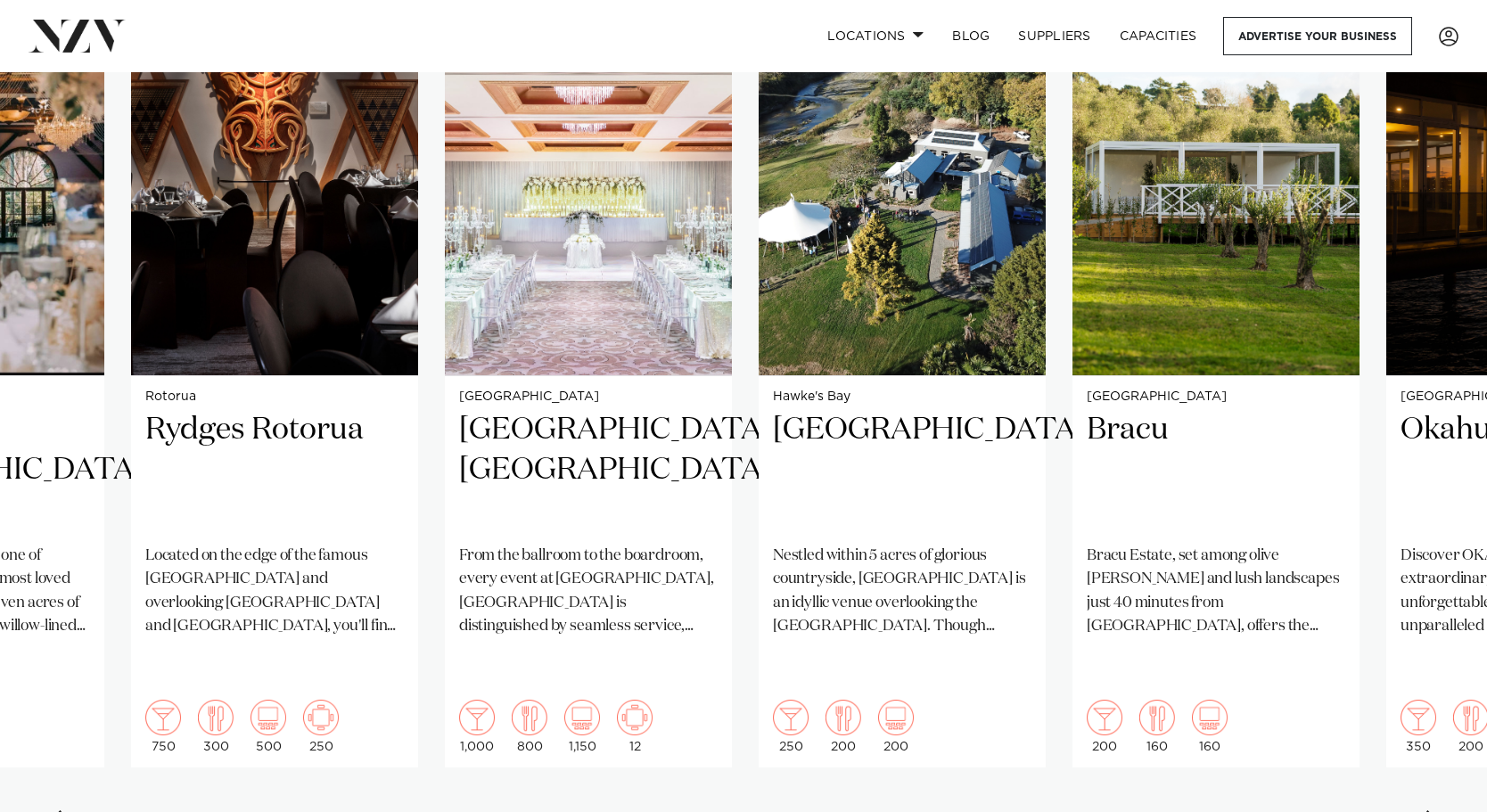
click at [1338, 810] on div "Next slide" at bounding box center [1432, 824] width 17 height 28
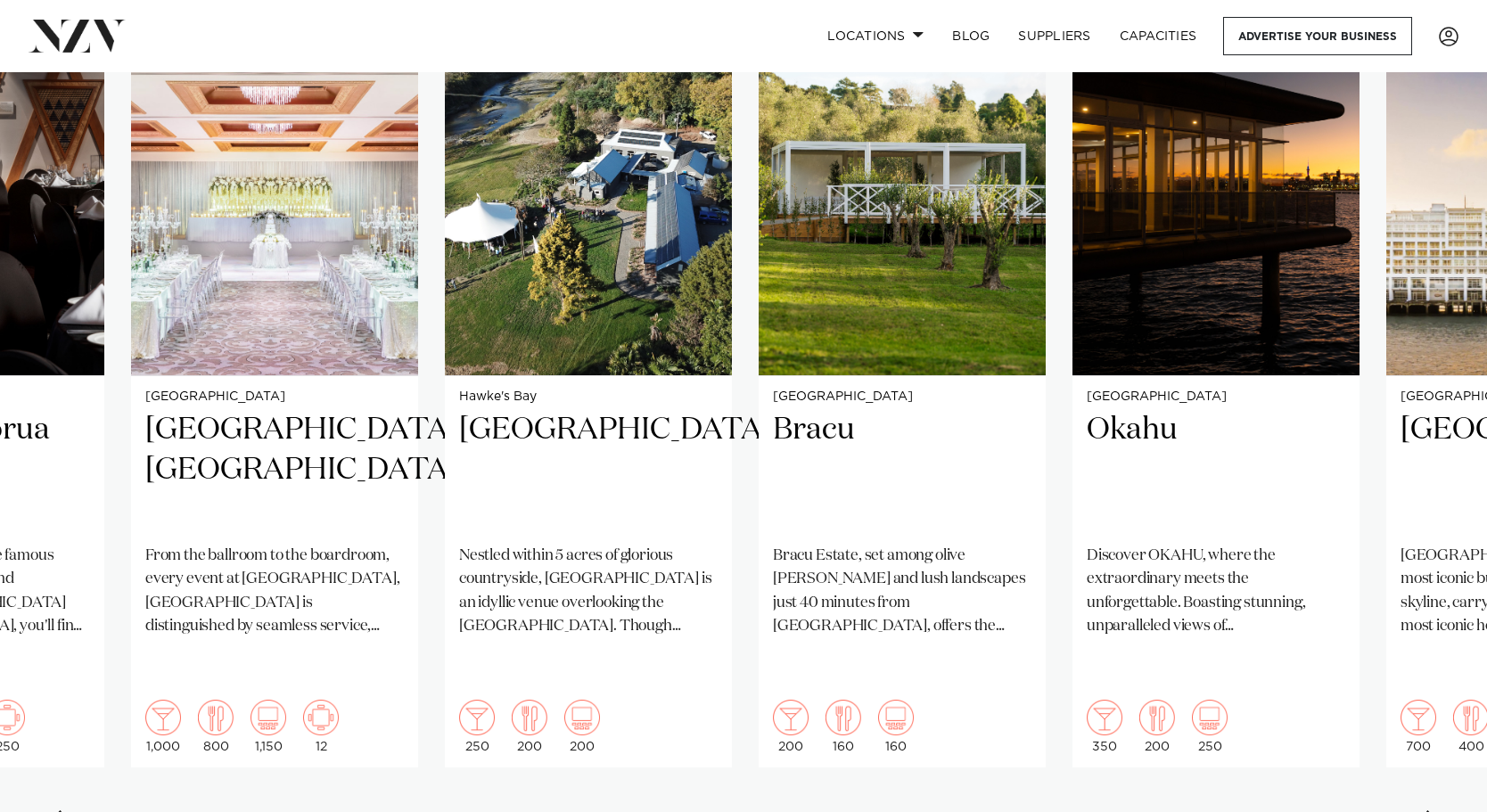
click at [1338, 810] on div "Next slide" at bounding box center [1432, 824] width 17 height 28
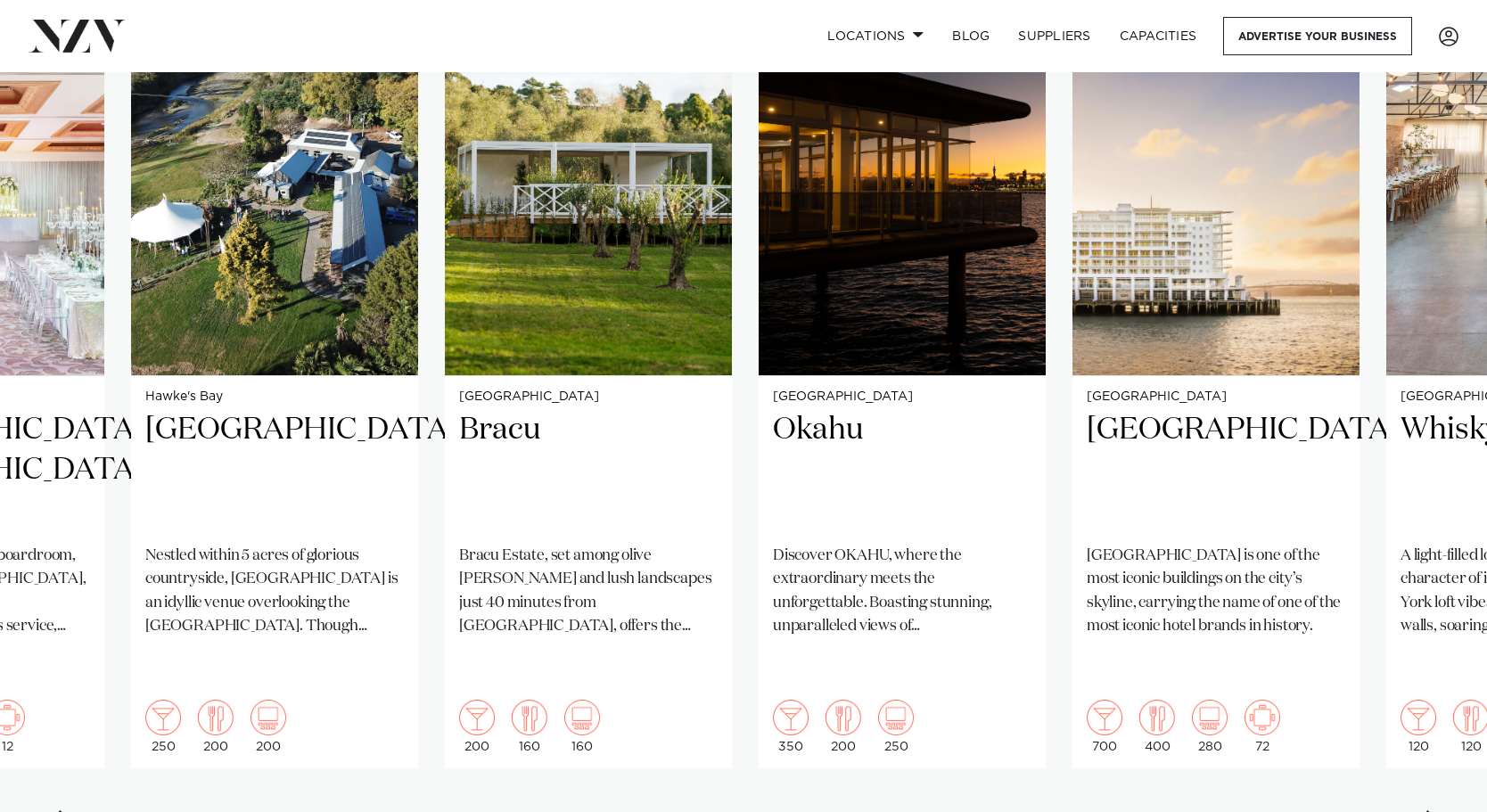
click at [1338, 810] on div "Next slide" at bounding box center [1432, 824] width 17 height 28
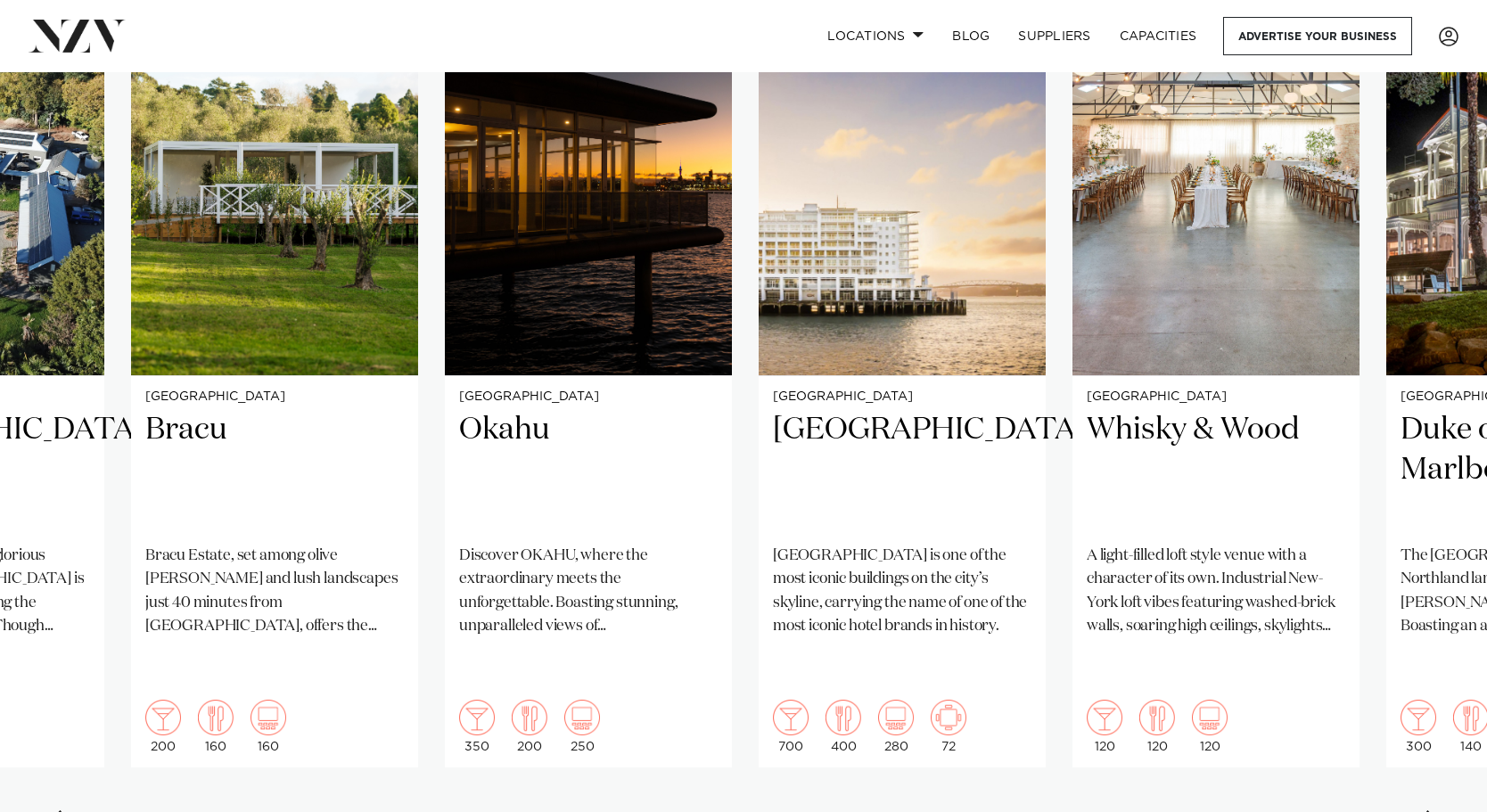
click at [1338, 810] on div "Next slide" at bounding box center [1432, 824] width 17 height 28
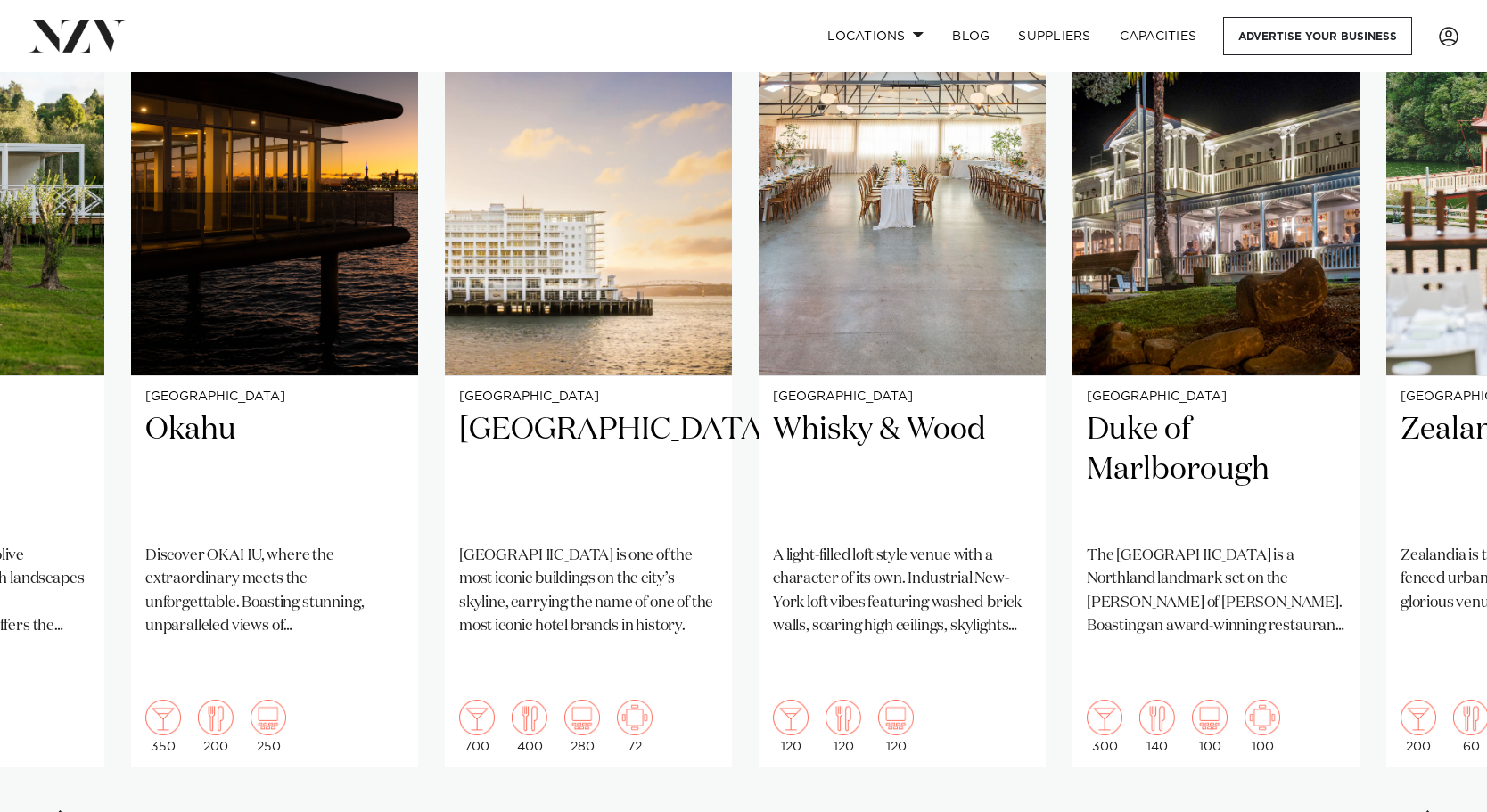
click at [1338, 810] on div "Next slide" at bounding box center [1432, 824] width 17 height 28
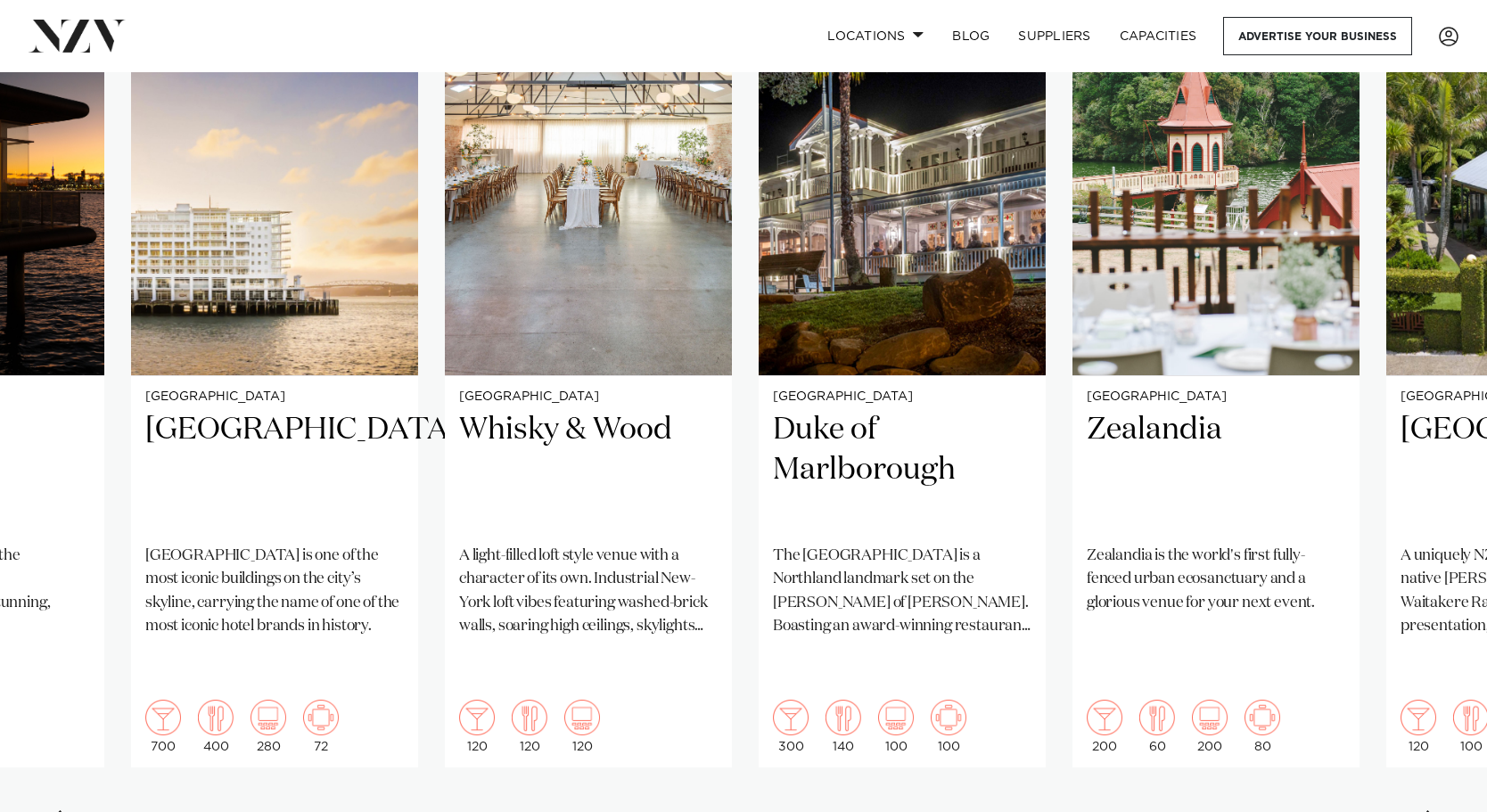
click at [1338, 810] on div "Next slide" at bounding box center [1432, 824] width 17 height 28
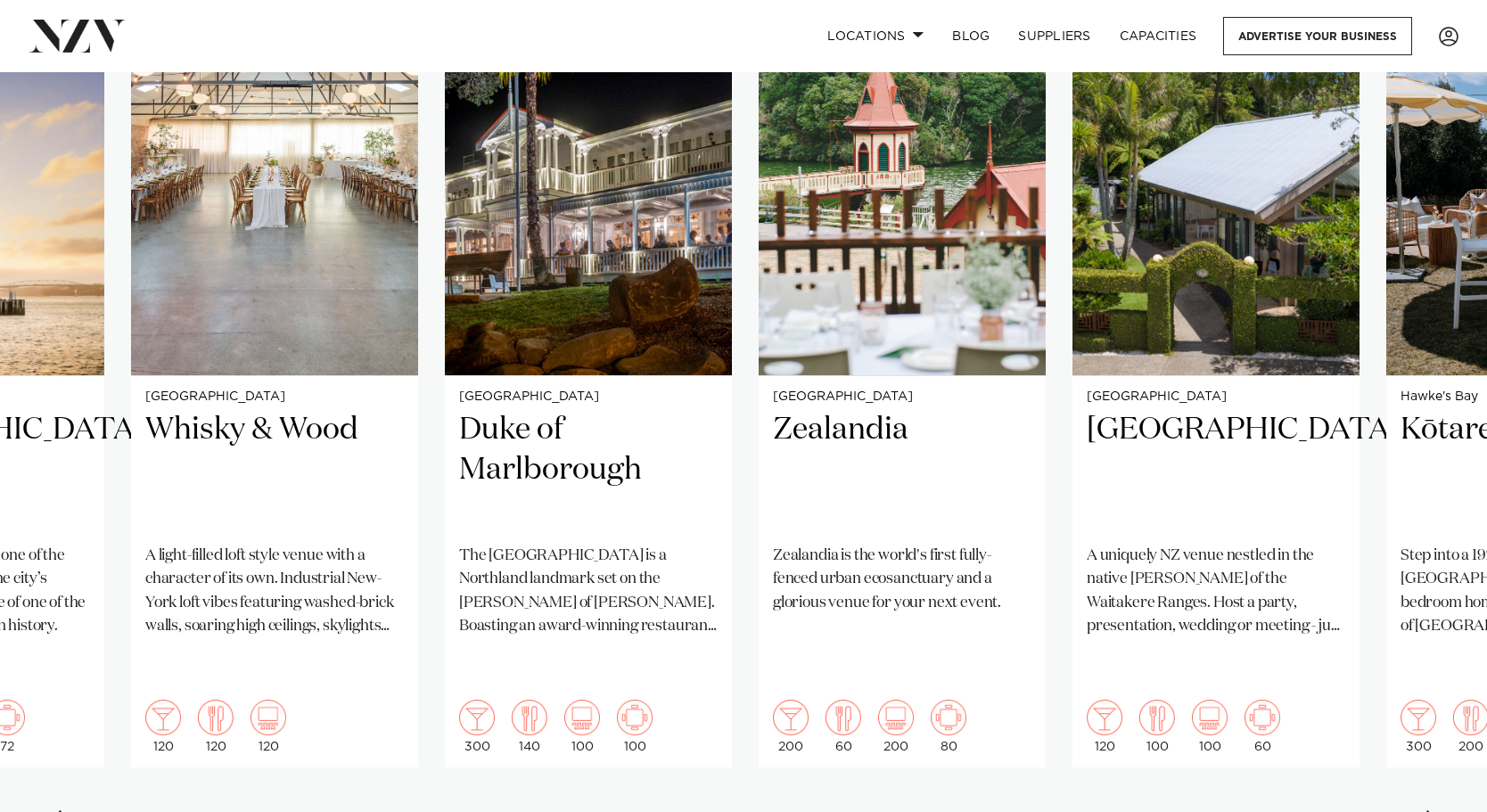
click at [1338, 810] on div "Next slide" at bounding box center [1432, 824] width 17 height 28
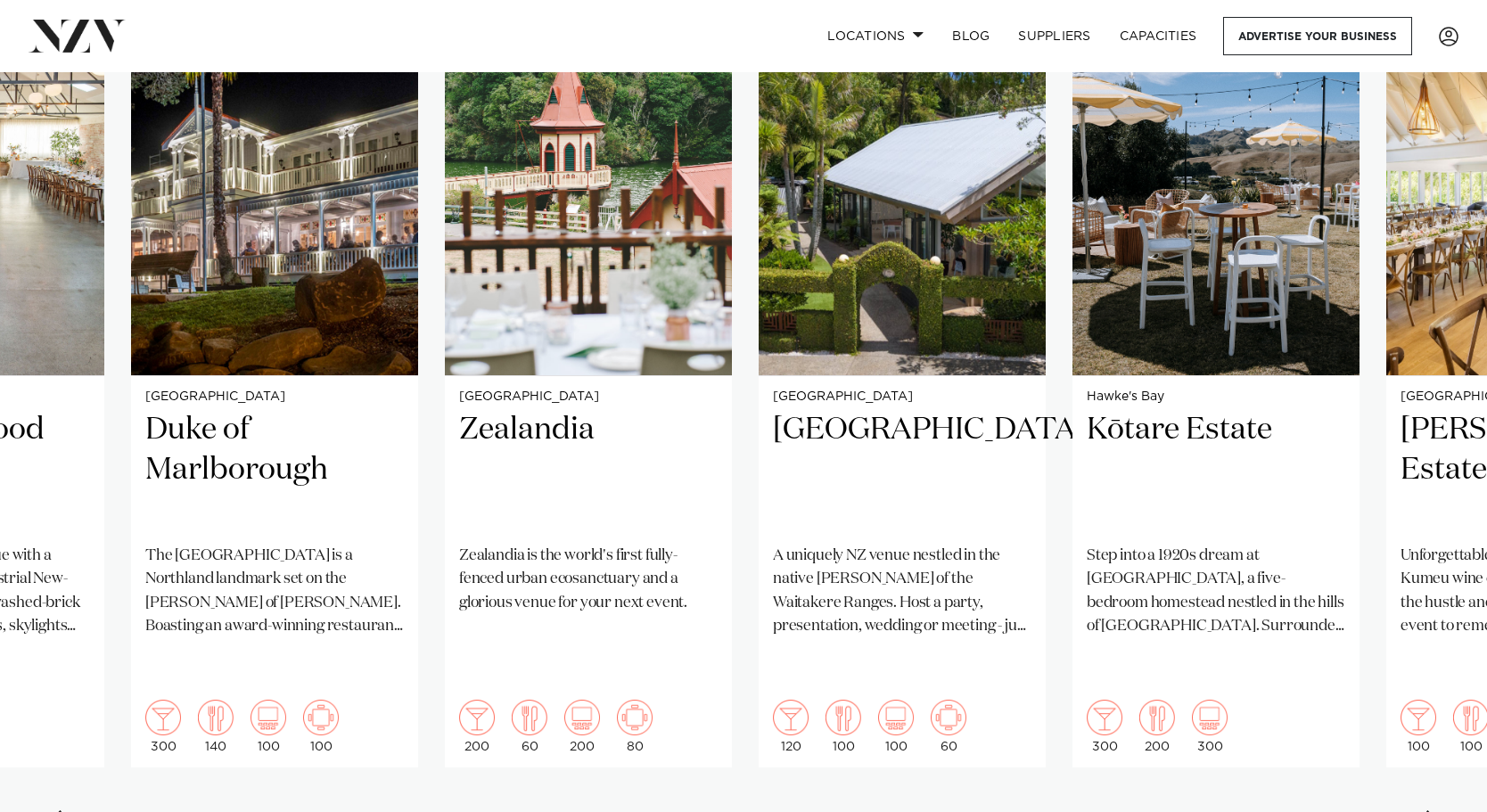
click at [1338, 810] on div "Next slide" at bounding box center [1432, 824] width 17 height 28
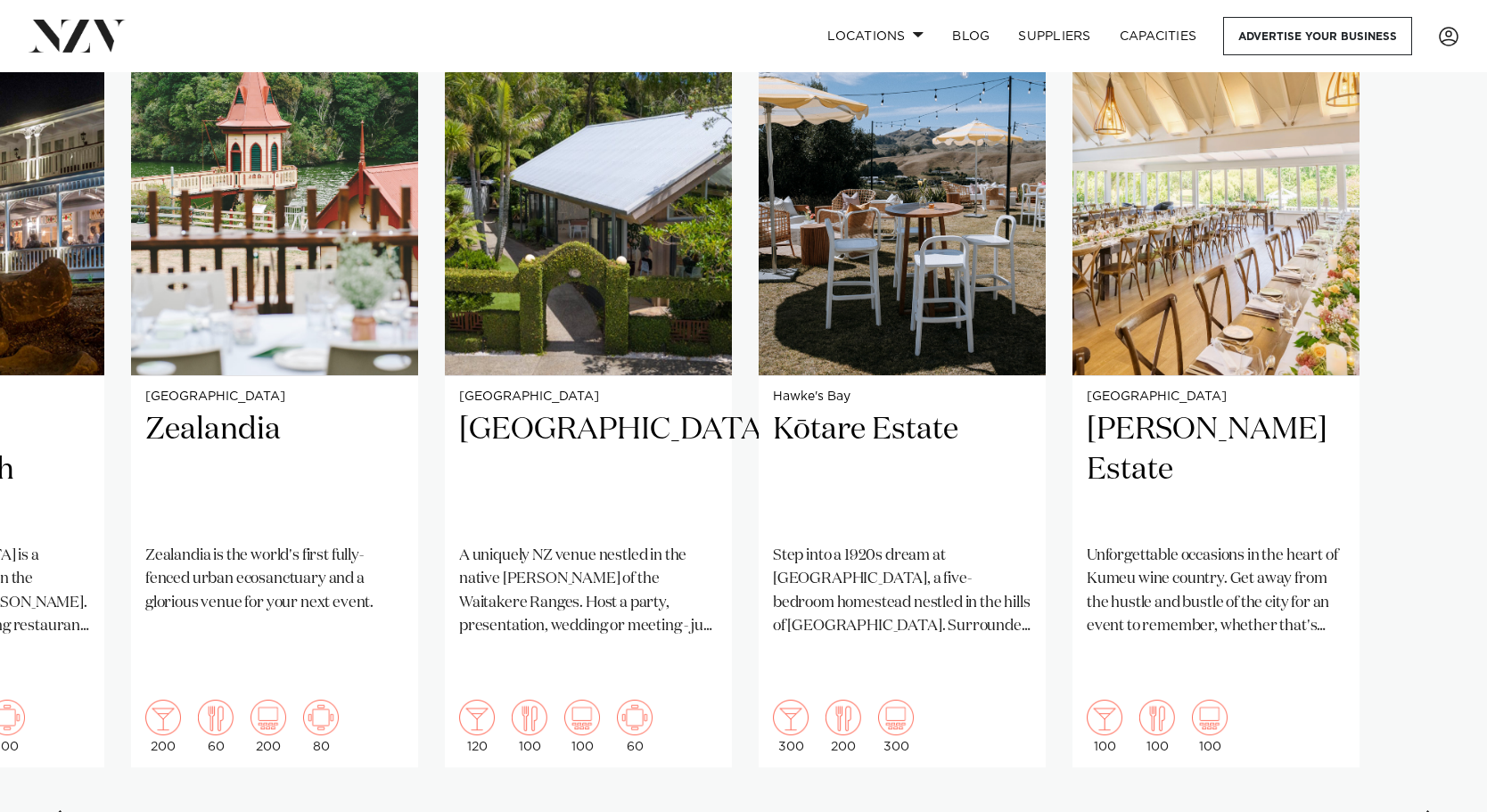
click at [1338, 810] on div "Next slide" at bounding box center [1432, 824] width 17 height 28
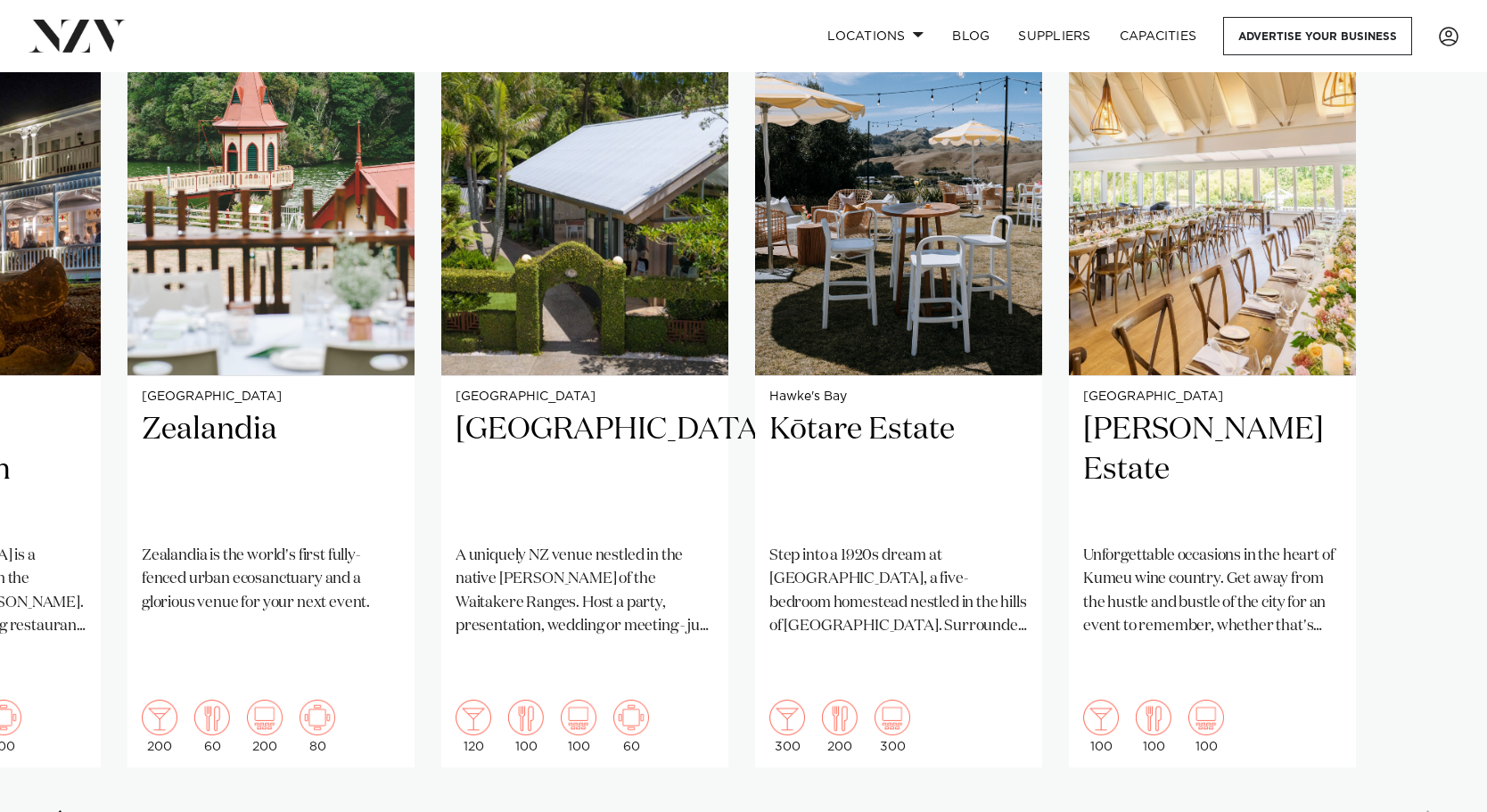
click at [1338, 775] on swiper-container "Christchurch Rydges Latimer Situated in the heart of the garden city, Rydges La…" at bounding box center [744, 421] width 1487 height 862
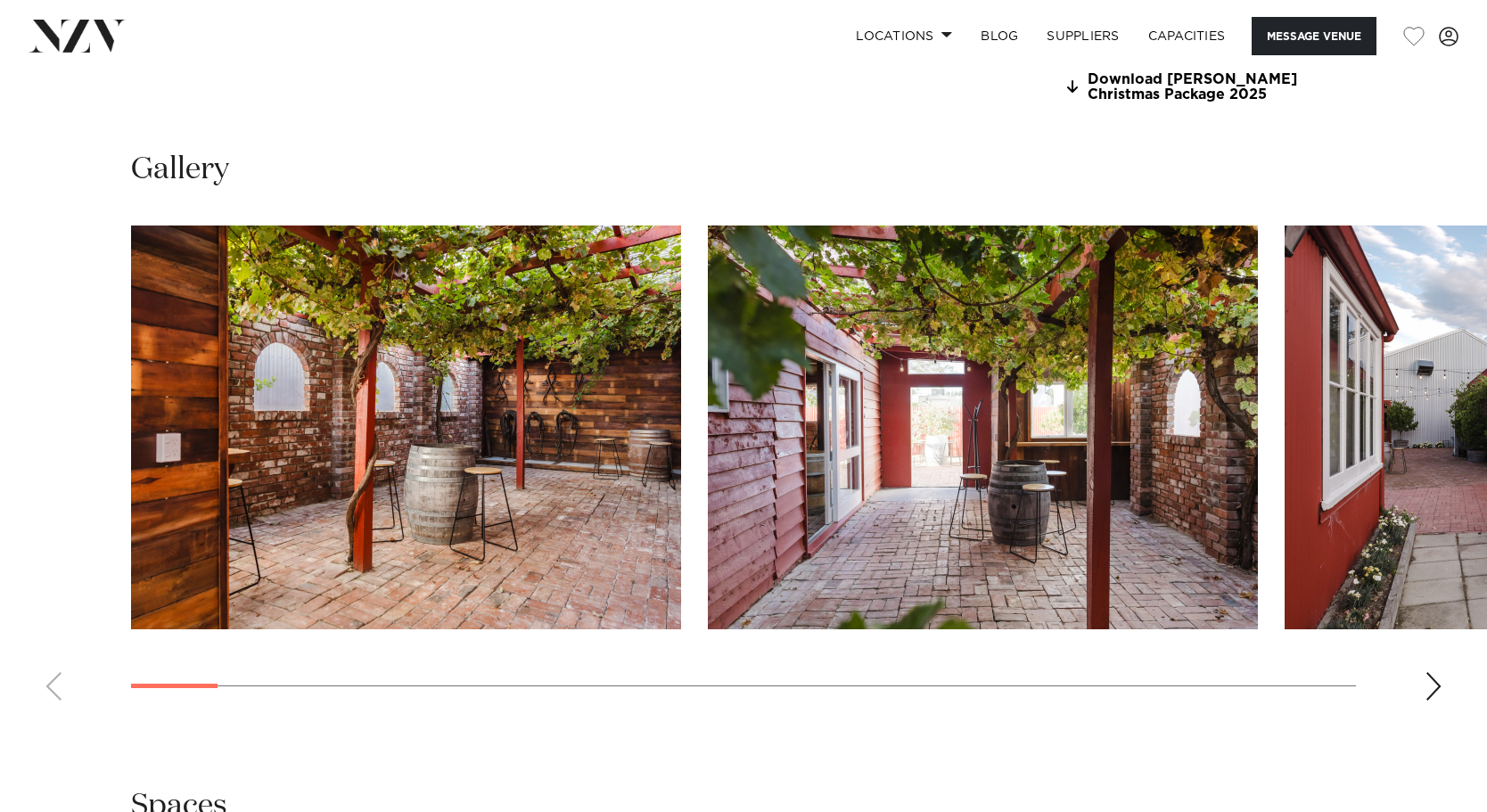
scroll to position [1772, 0]
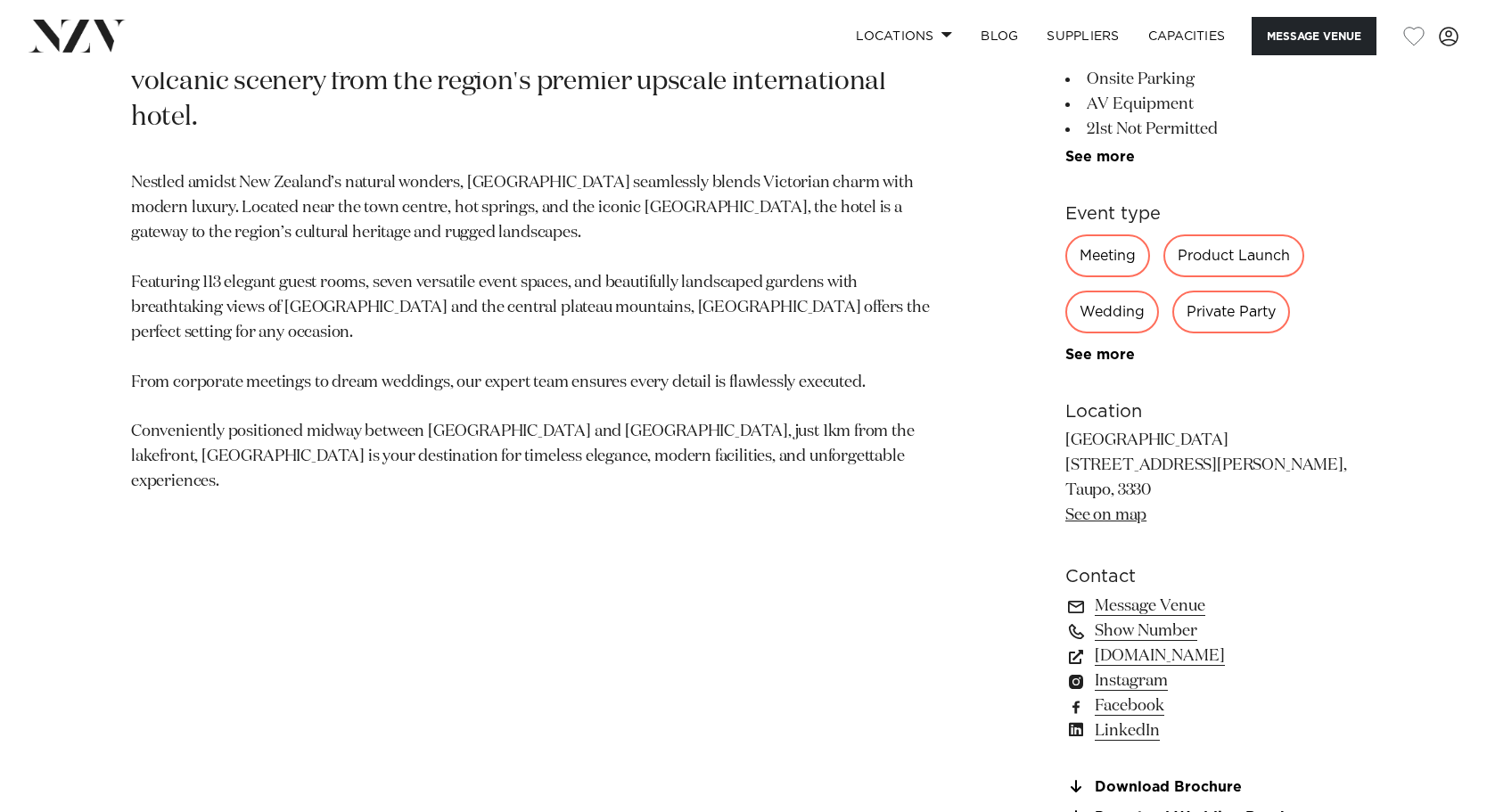
scroll to position [955, 0]
click at [1155, 652] on link "www.hilton.com" at bounding box center [1211, 655] width 291 height 25
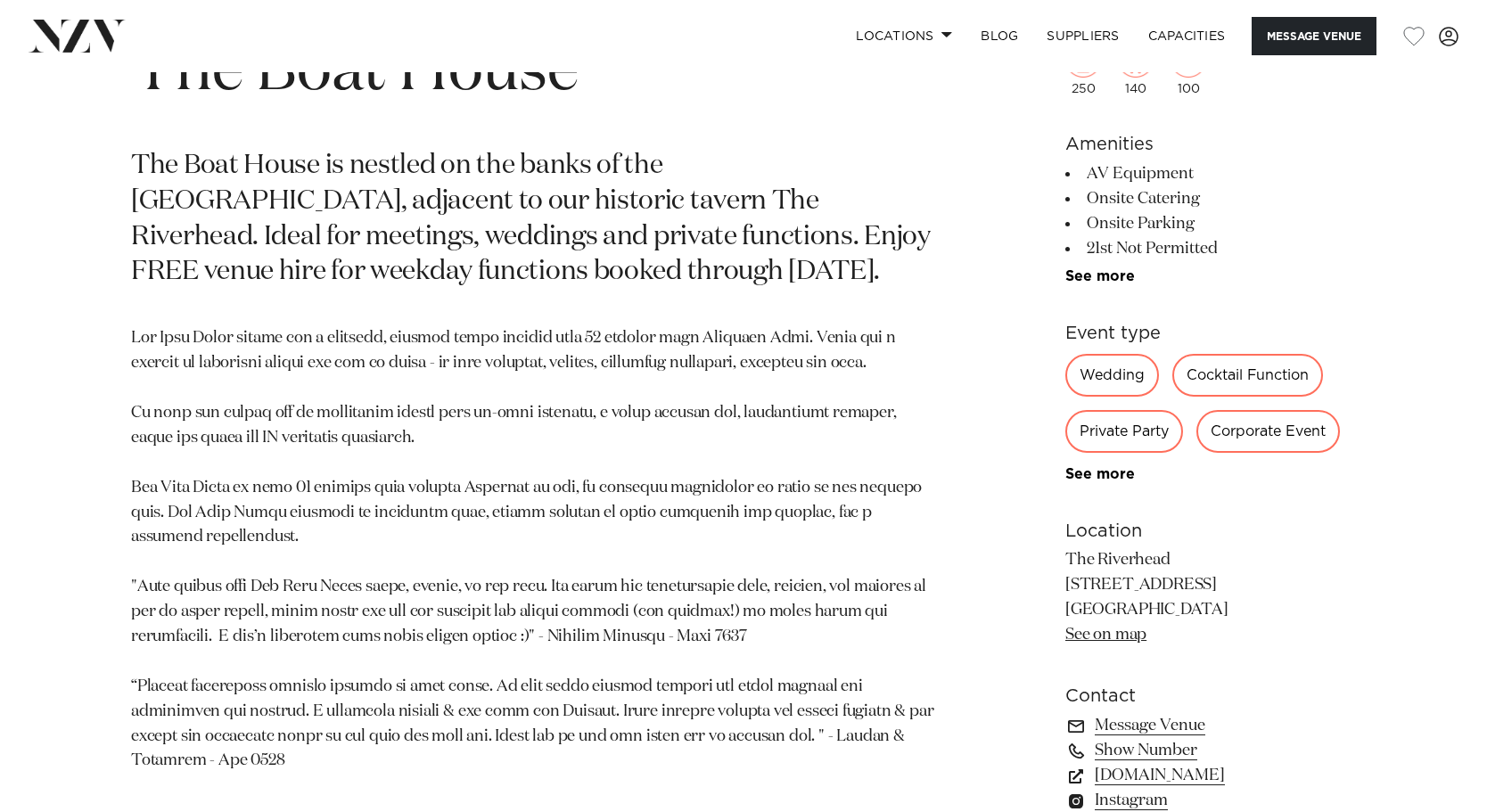
scroll to position [834, 0]
click at [1101, 375] on div "Wedding" at bounding box center [1112, 375] width 93 height 43
click at [997, 37] on link "BLOG" at bounding box center [999, 37] width 66 height 38
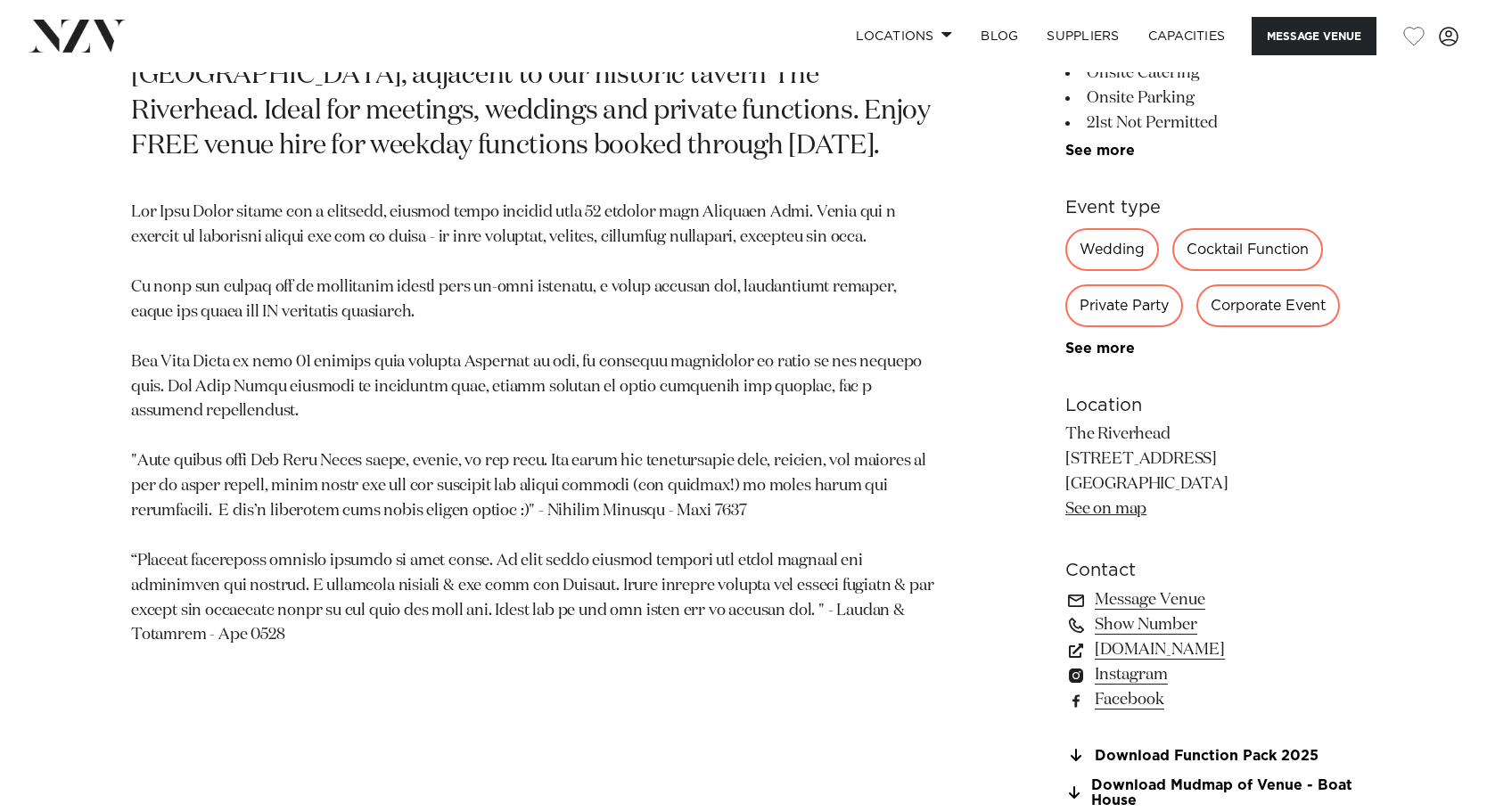
scroll to position [978, 0]
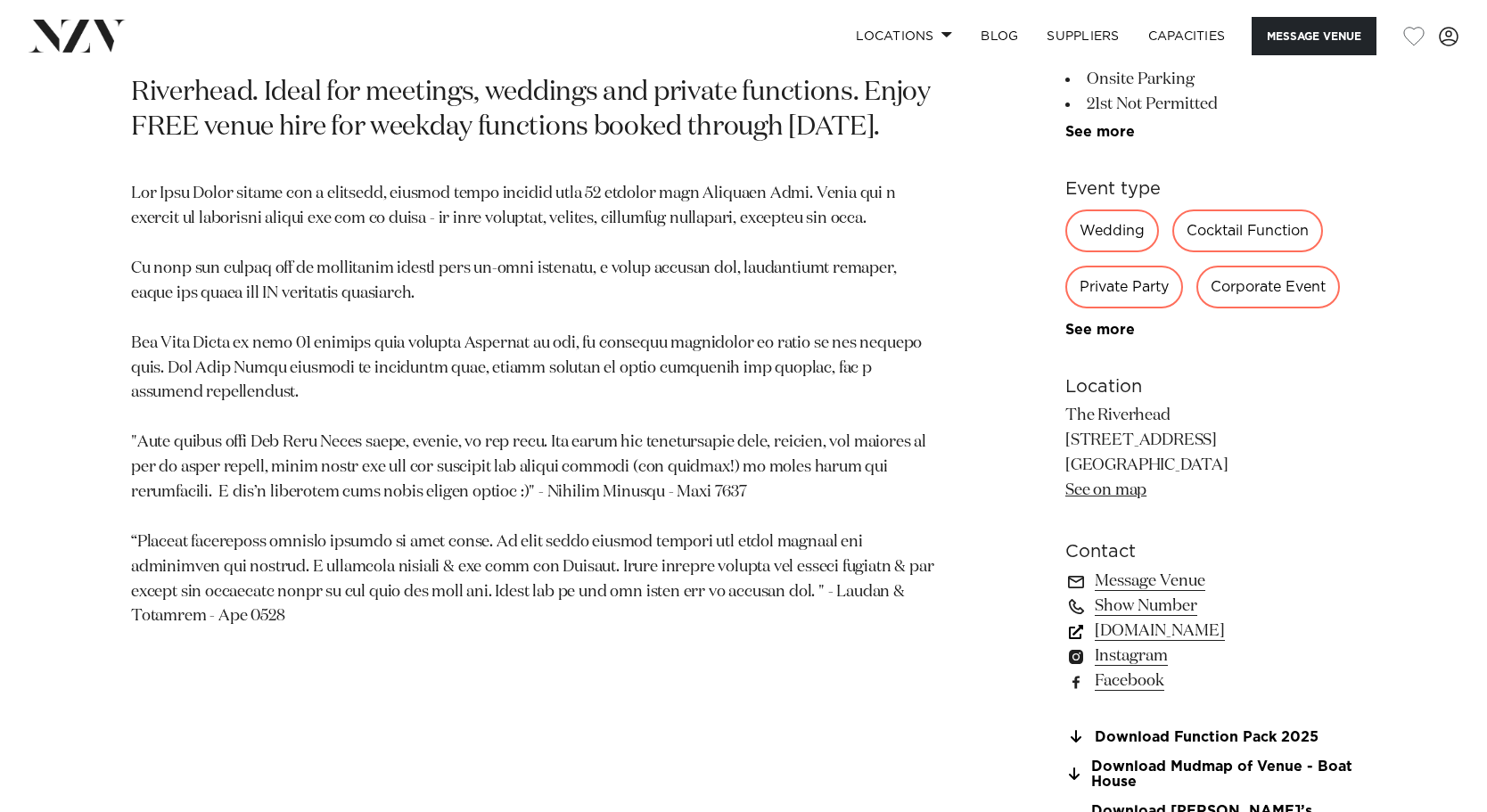
click at [1140, 634] on link "www.theriverhead.co.nz" at bounding box center [1211, 630] width 291 height 25
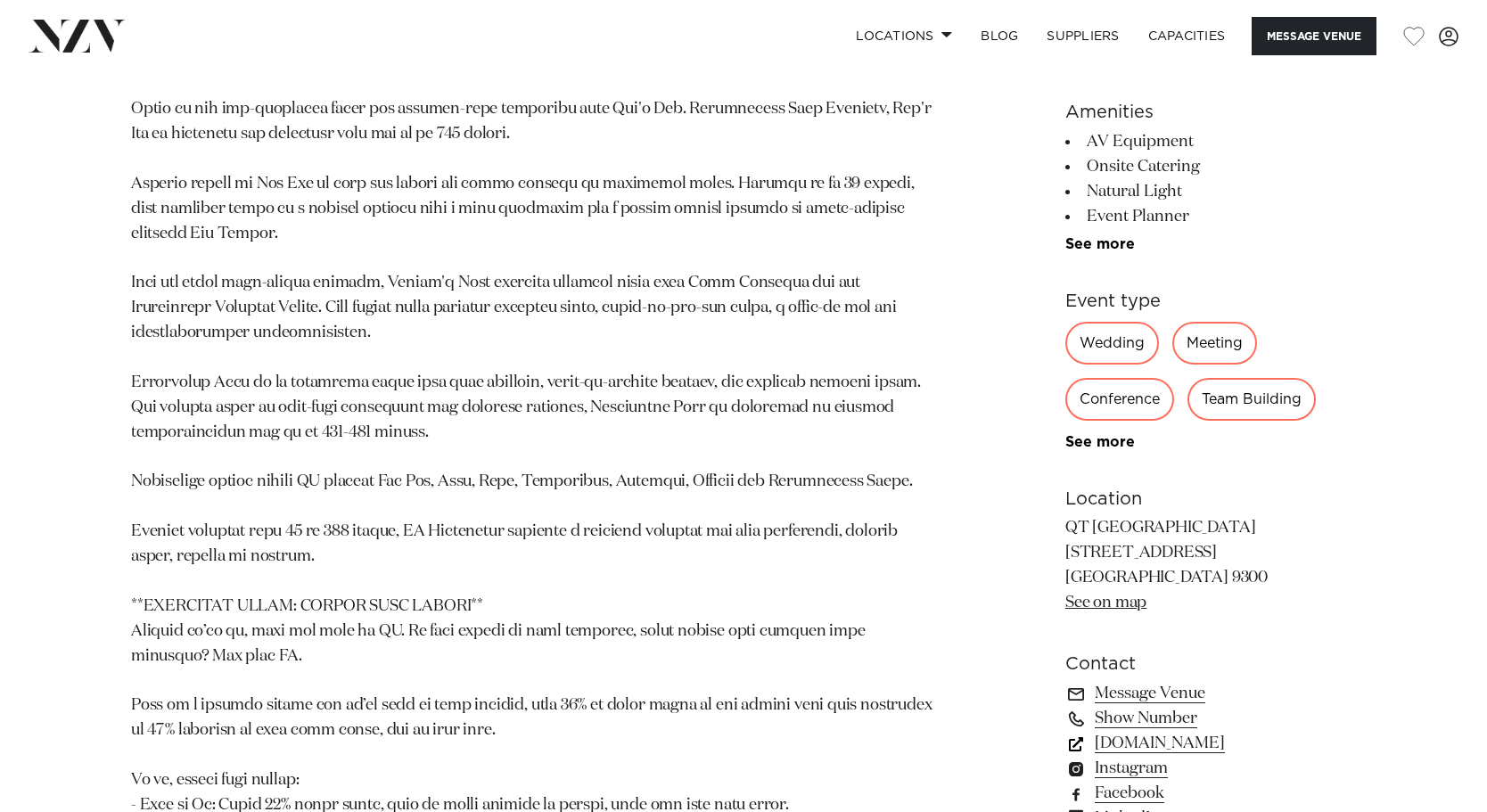
scroll to position [1370, 0]
click at [1149, 730] on link "[DOMAIN_NAME]" at bounding box center [1211, 742] width 291 height 25
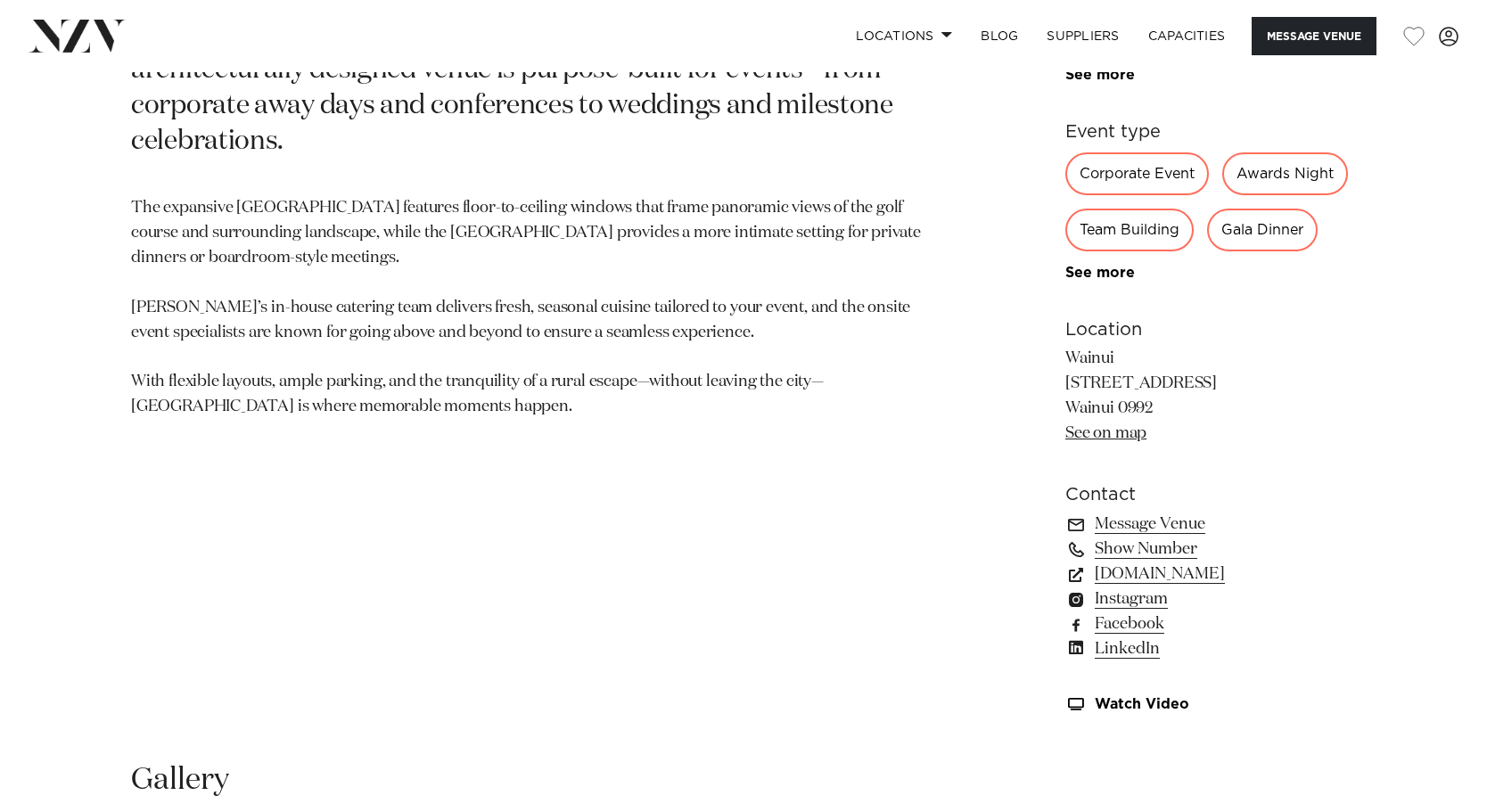
scroll to position [1035, 0]
click at [1151, 575] on link "wainui.online" at bounding box center [1211, 573] width 291 height 25
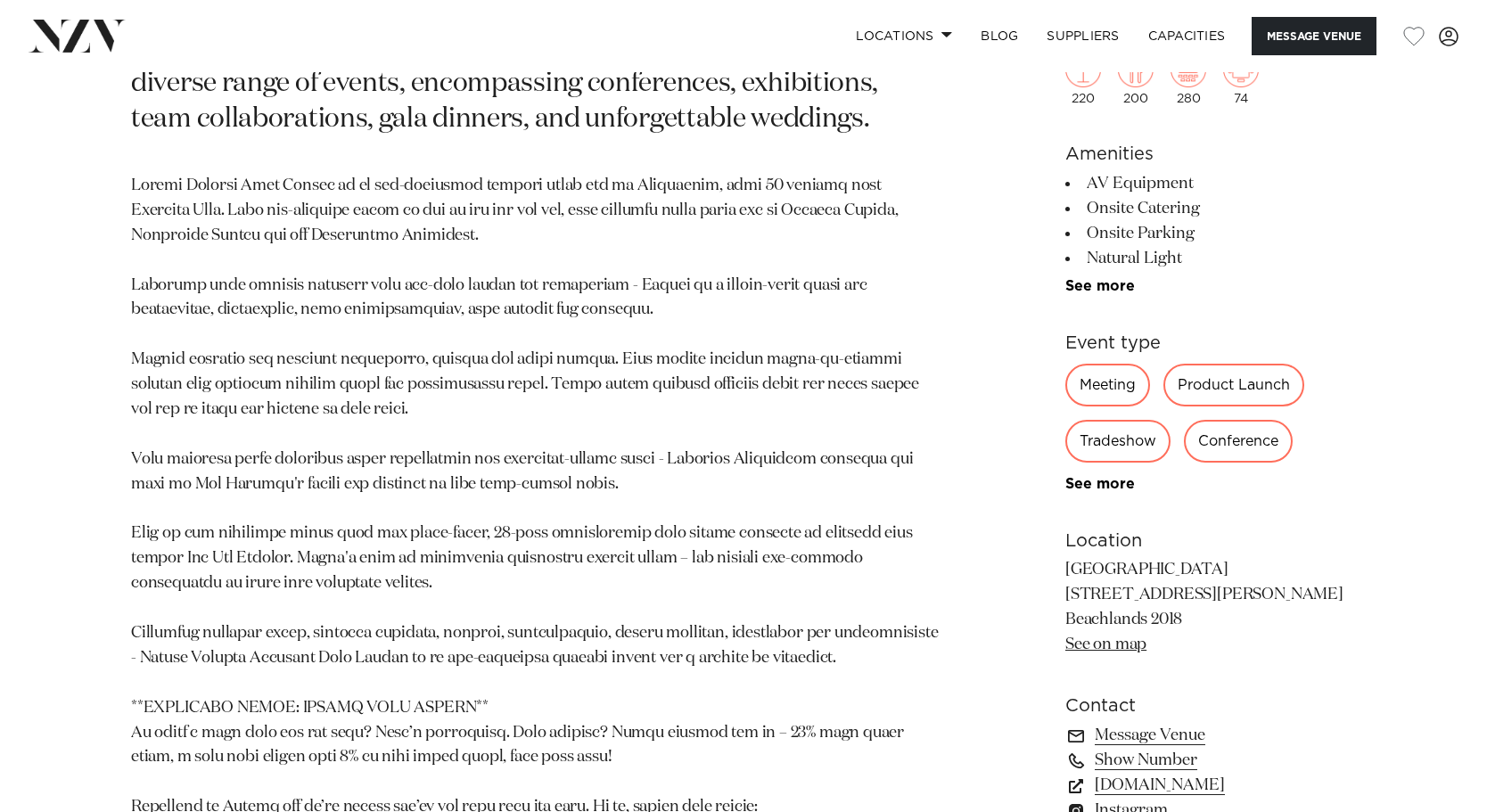
scroll to position [1145, 0]
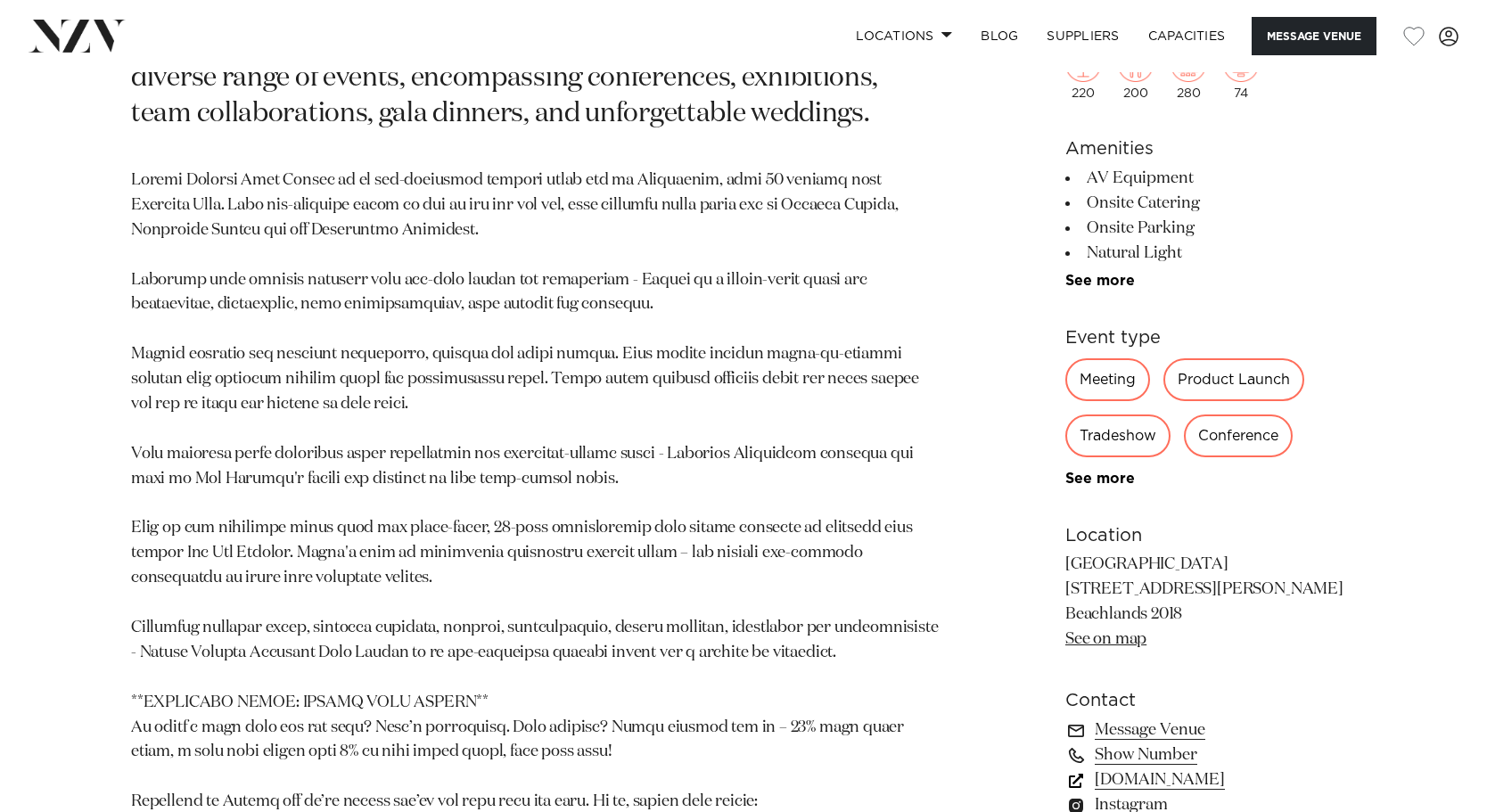
click at [1165, 767] on link "[DOMAIN_NAME]" at bounding box center [1211, 779] width 291 height 25
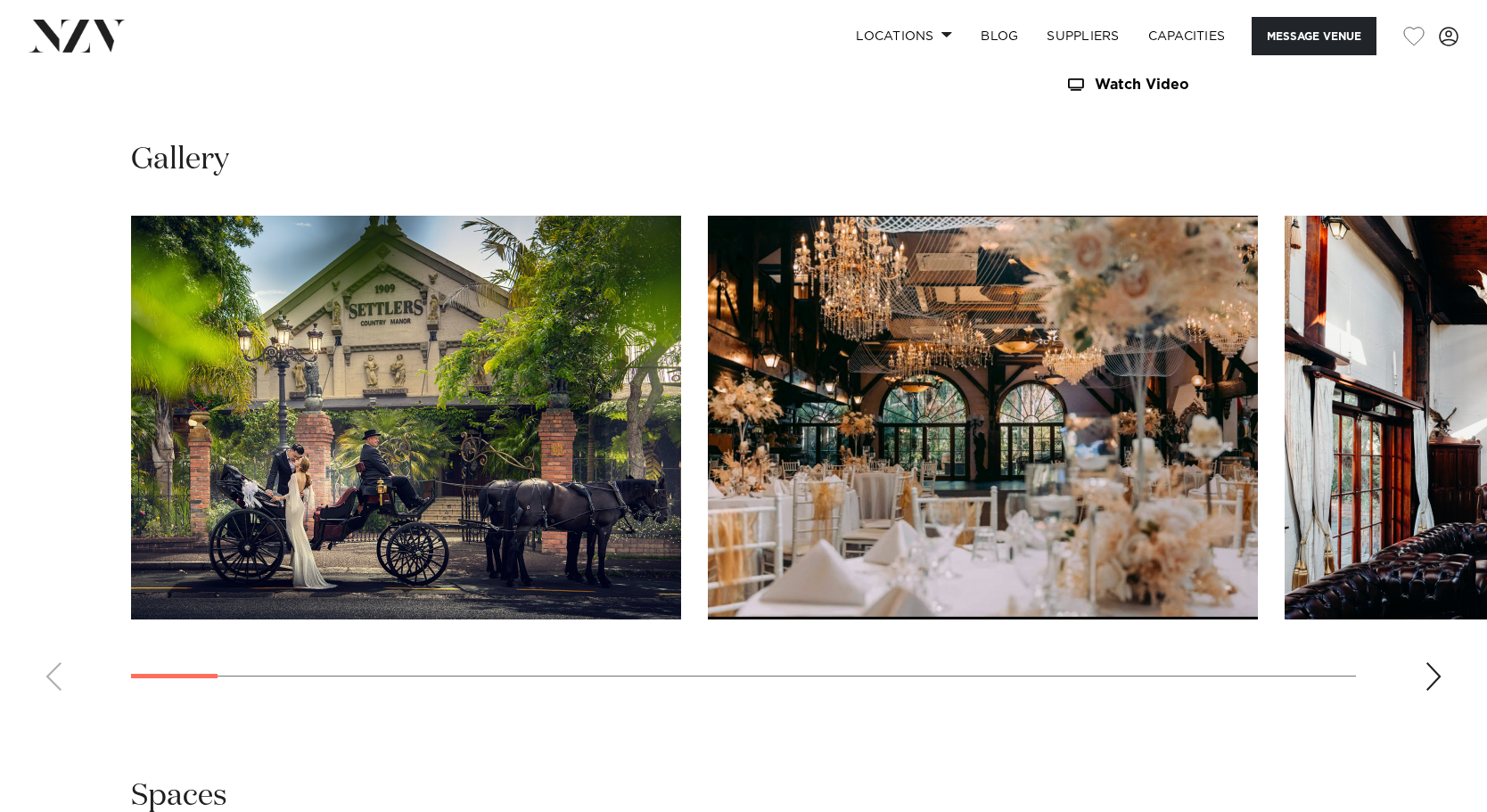
scroll to position [1723, 0]
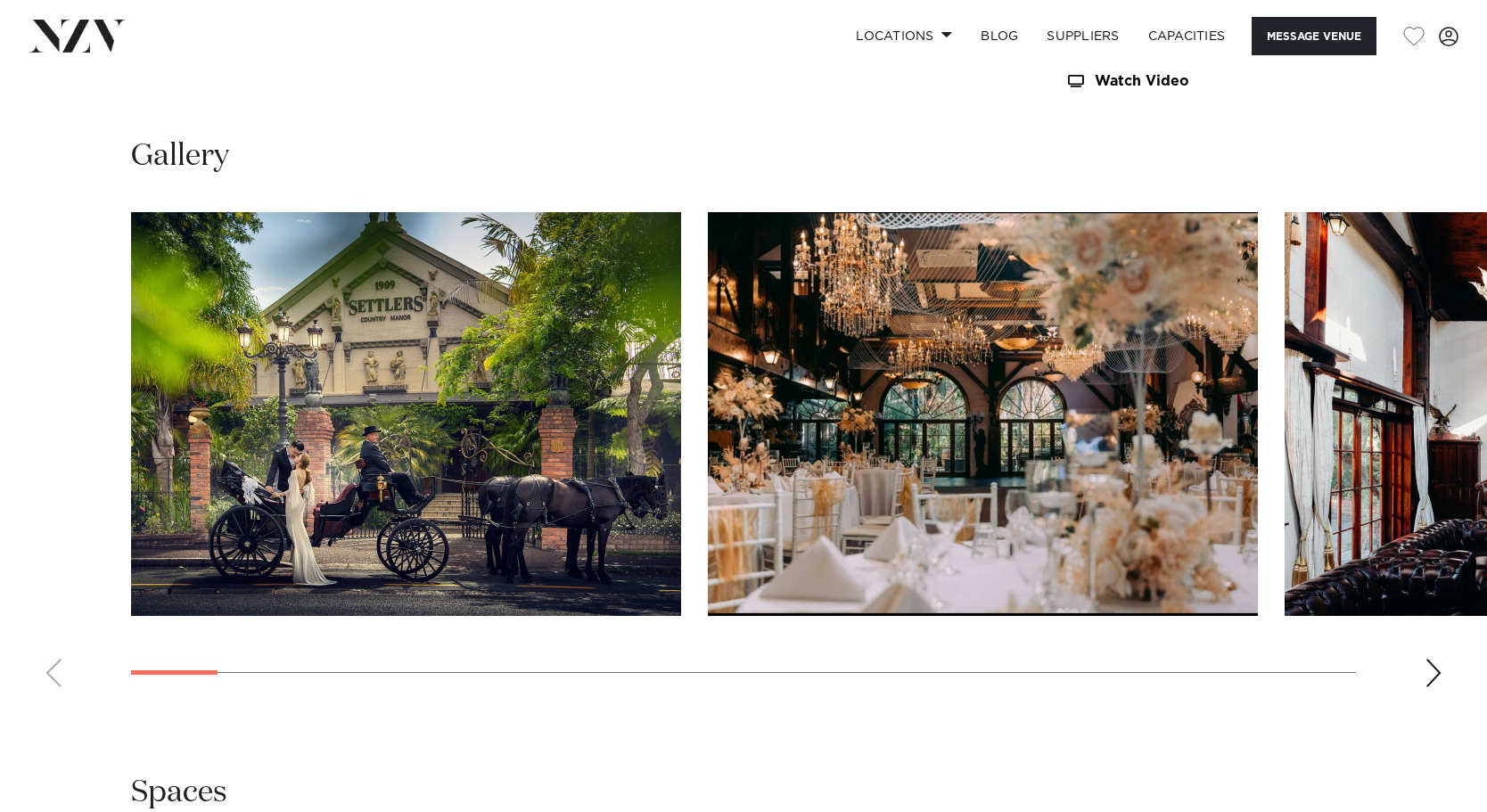
click at [1427, 662] on div "Next slide" at bounding box center [1432, 672] width 17 height 28
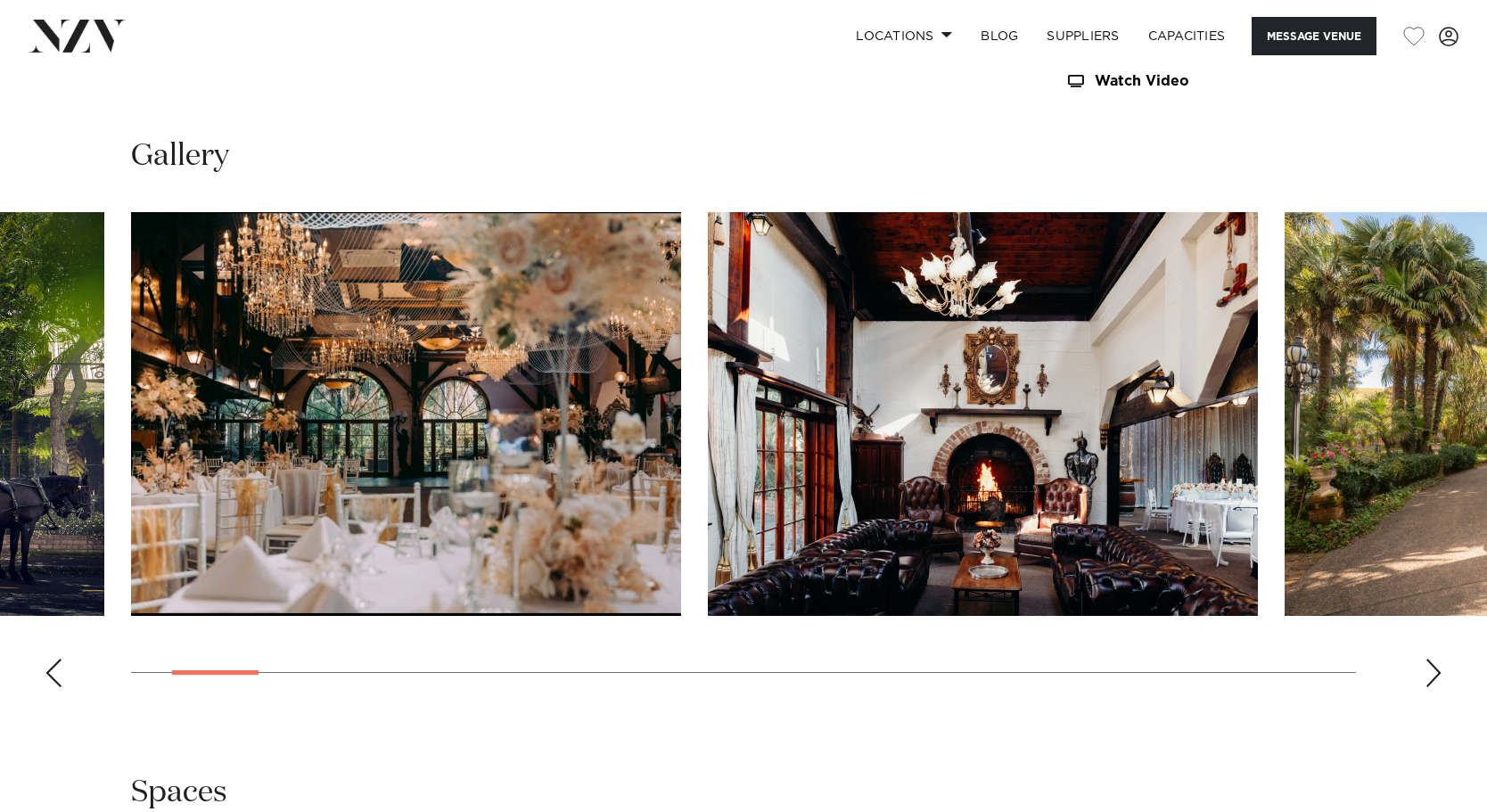
click at [1427, 662] on div "Next slide" at bounding box center [1432, 672] width 17 height 28
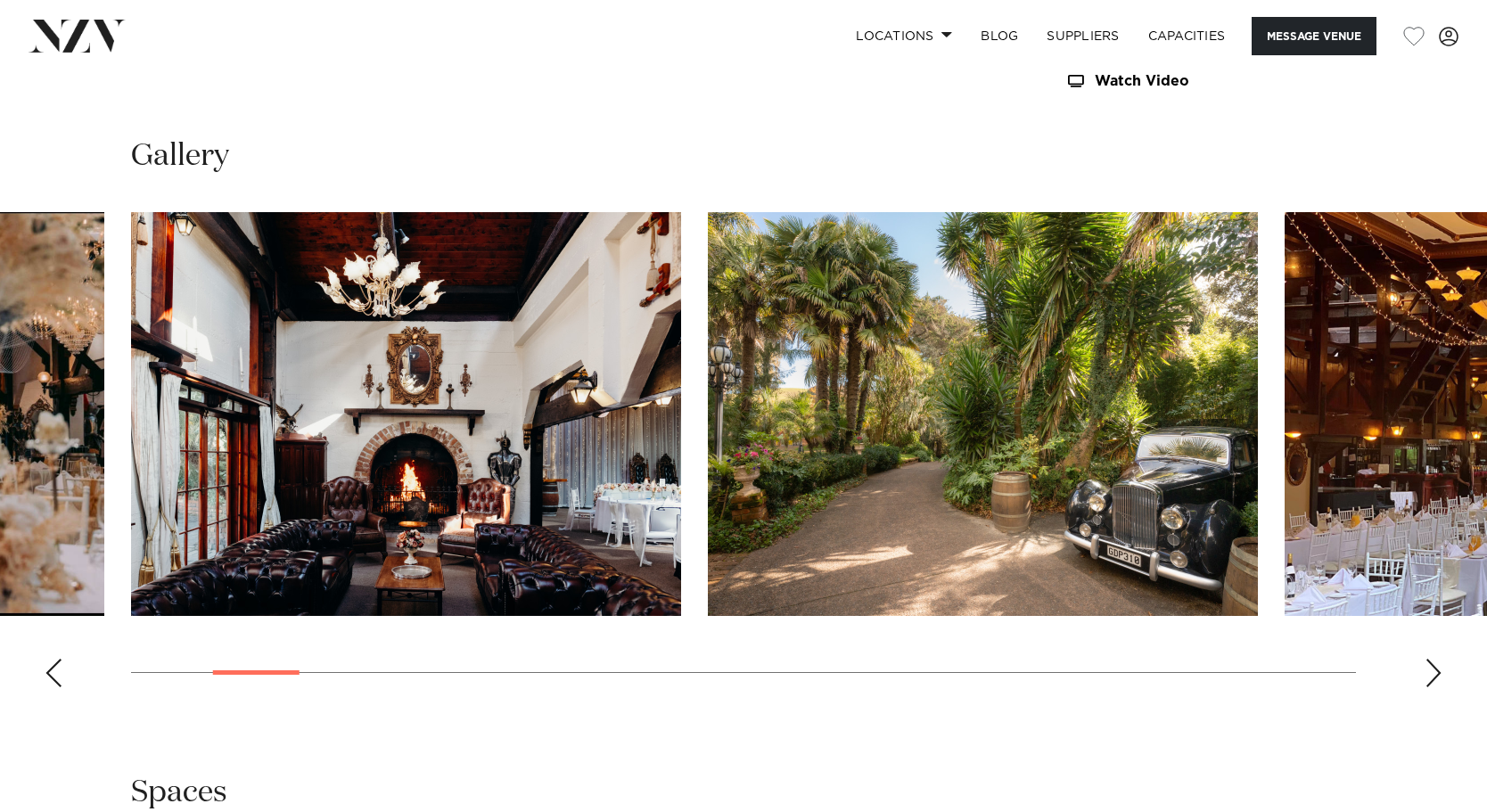
click at [1427, 662] on div "Next slide" at bounding box center [1432, 672] width 17 height 28
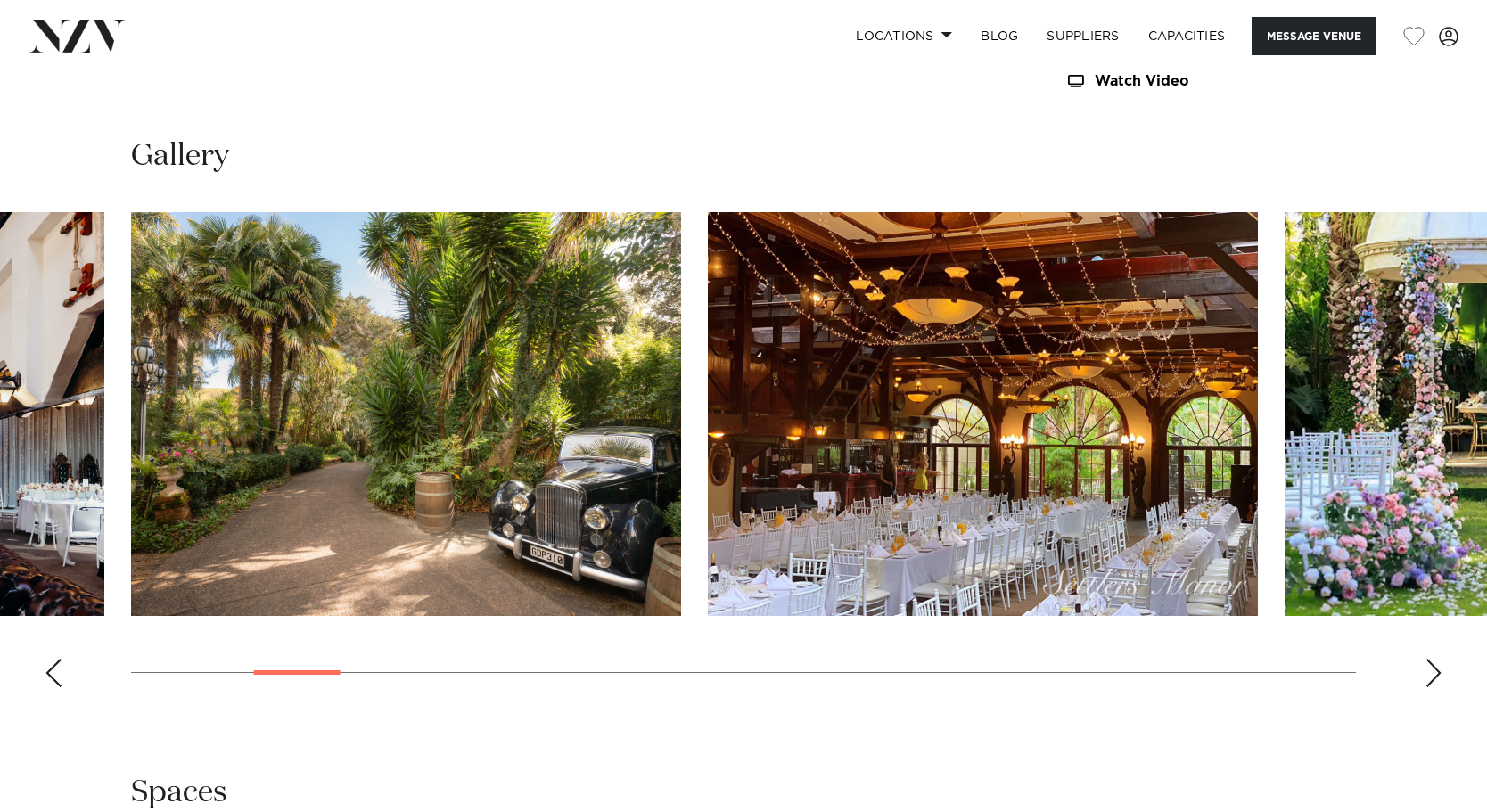
click at [1427, 662] on div "Next slide" at bounding box center [1432, 672] width 17 height 28
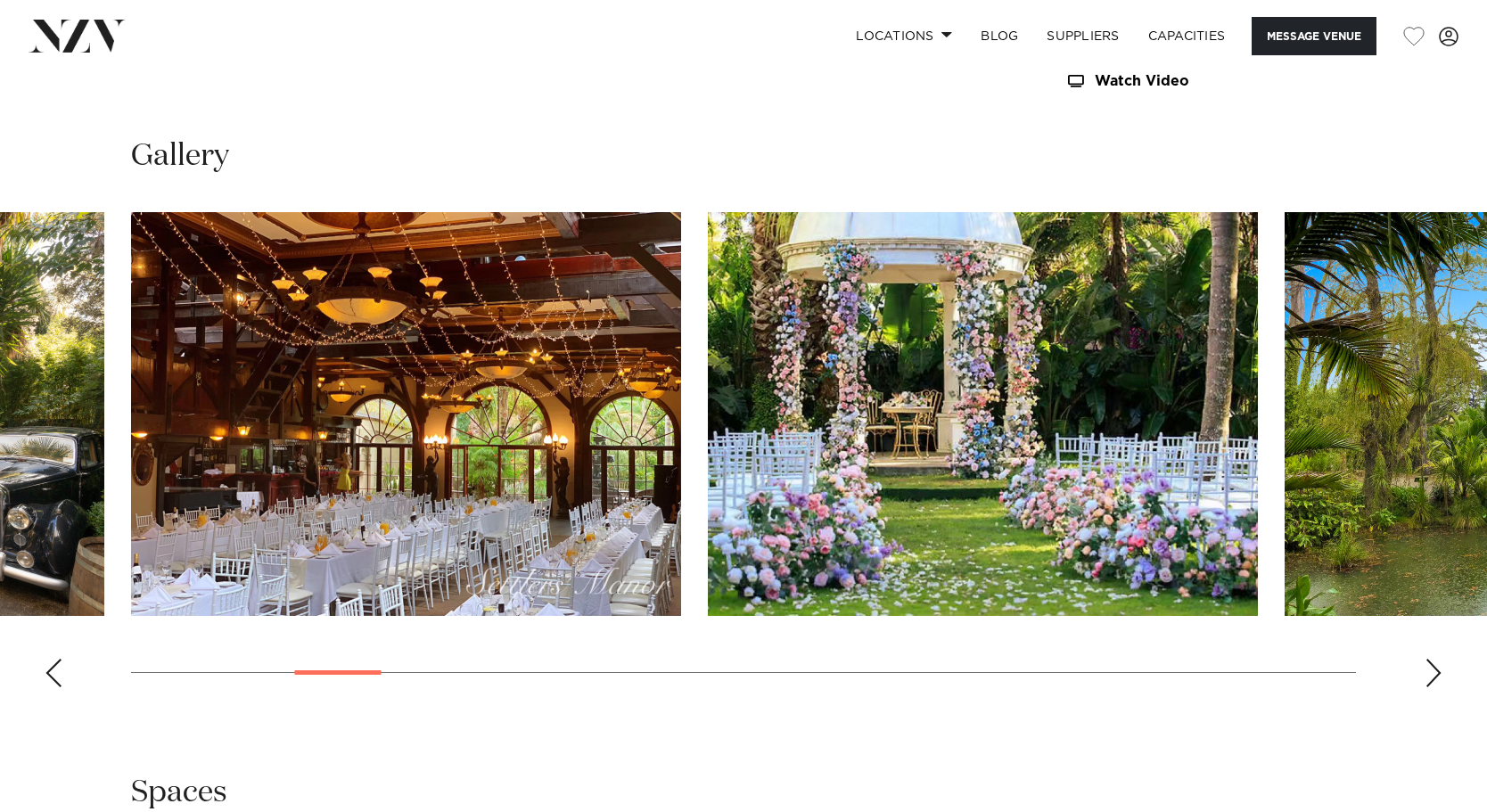
click at [1435, 662] on div "Next slide" at bounding box center [1432, 672] width 17 height 28
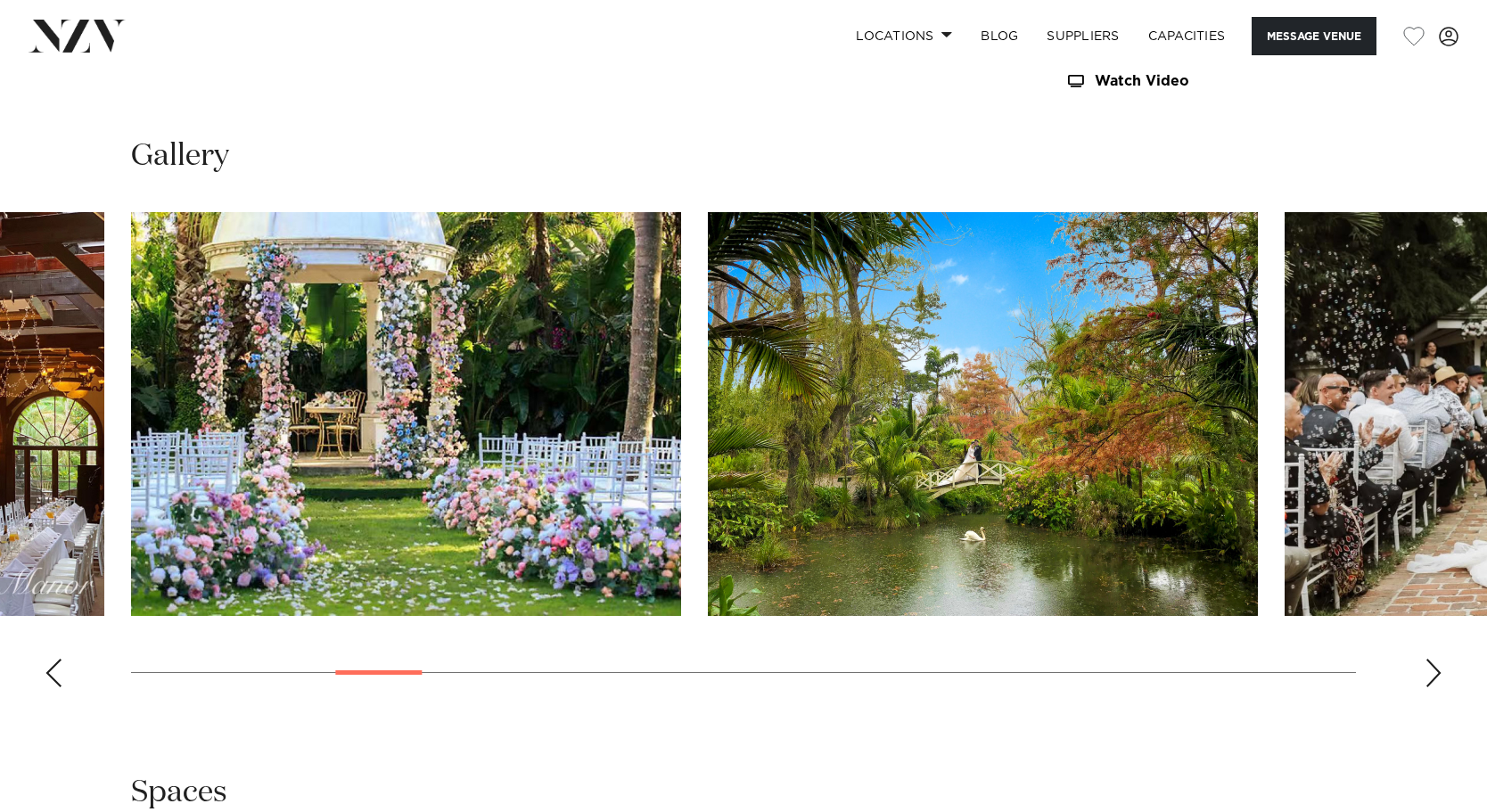
click at [1435, 662] on div "Next slide" at bounding box center [1432, 672] width 17 height 28
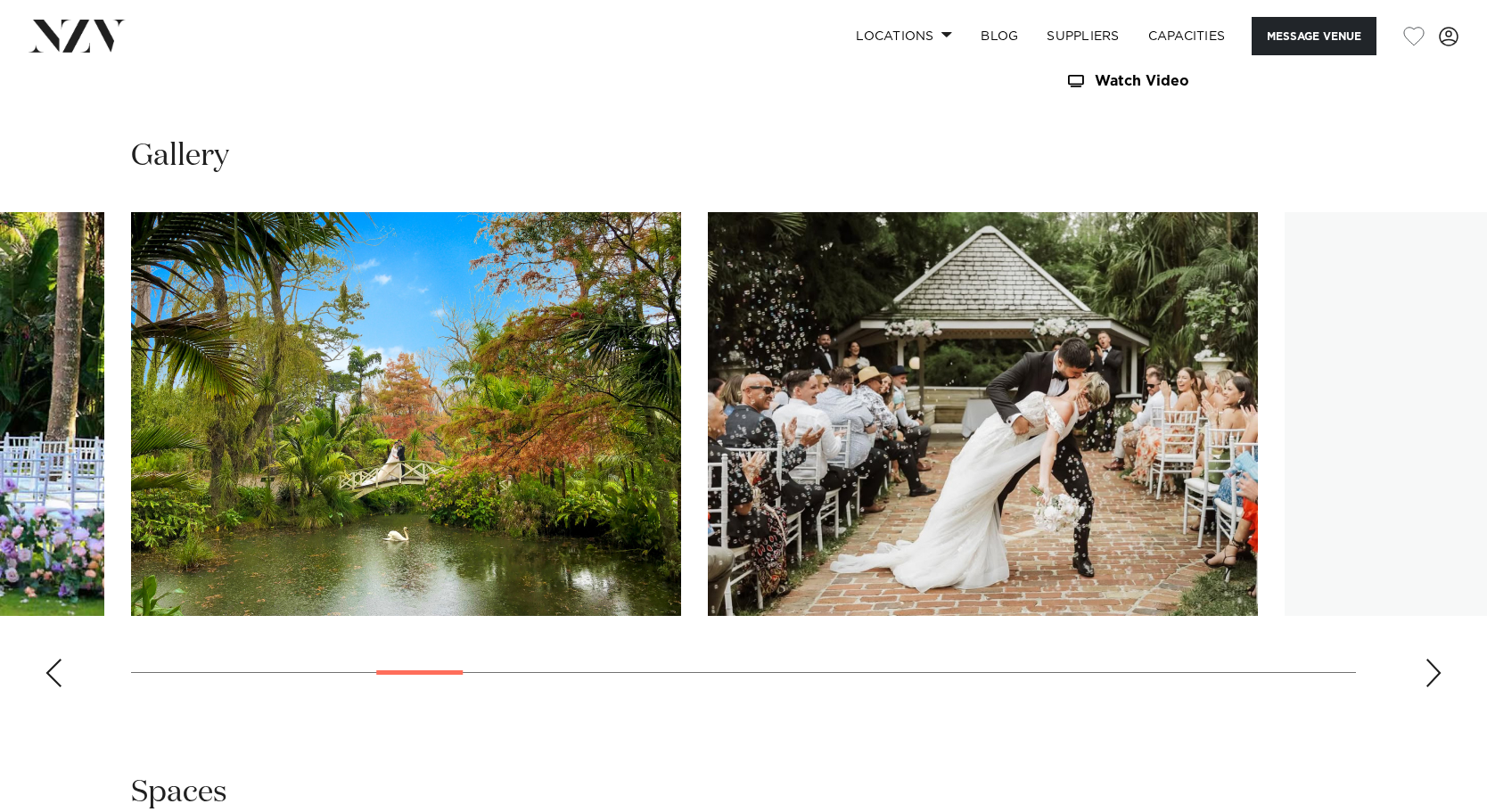
click at [1435, 662] on div "Next slide" at bounding box center [1432, 672] width 17 height 28
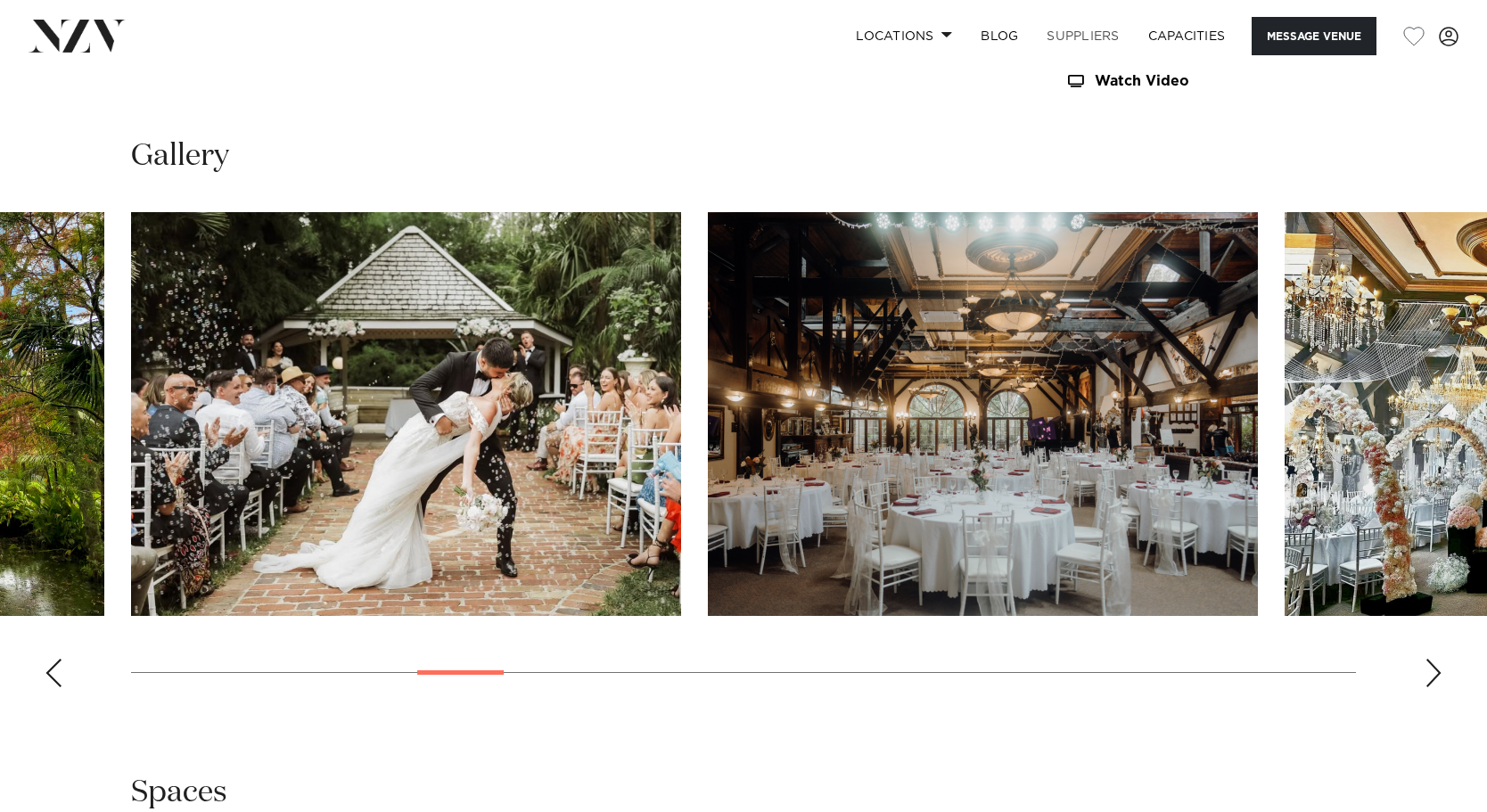
click at [1083, 36] on link "SUPPLIERS" at bounding box center [1083, 37] width 101 height 38
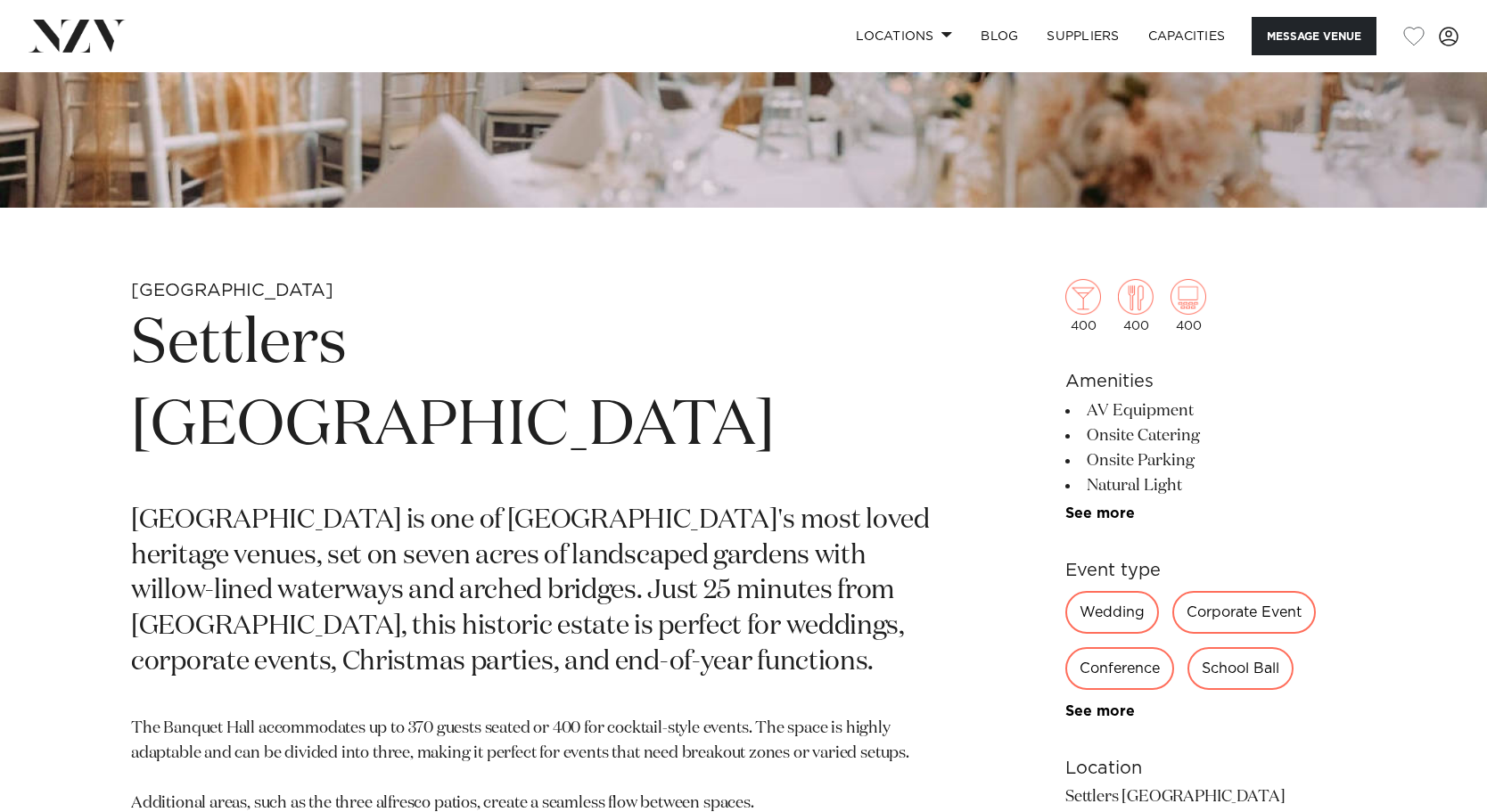
scroll to position [577, 0]
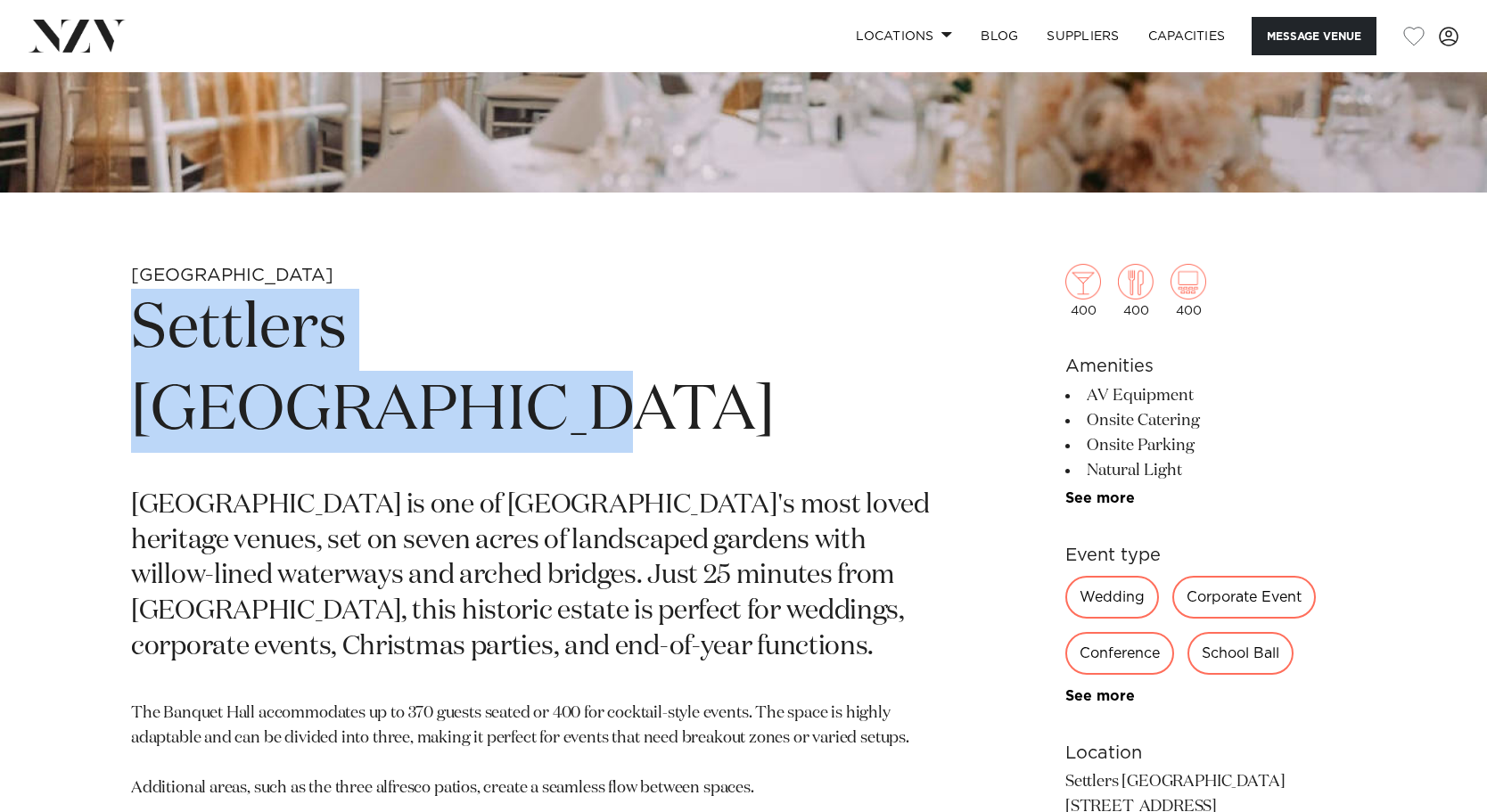
drag, startPoint x: 133, startPoint y: 335, endPoint x: 803, endPoint y: 337, distance: 670.0
click at [803, 337] on h1 "Settlers [GEOGRAPHIC_DATA]" at bounding box center [534, 370] width 808 height 164
copy h1 "Settlers [GEOGRAPHIC_DATA]"
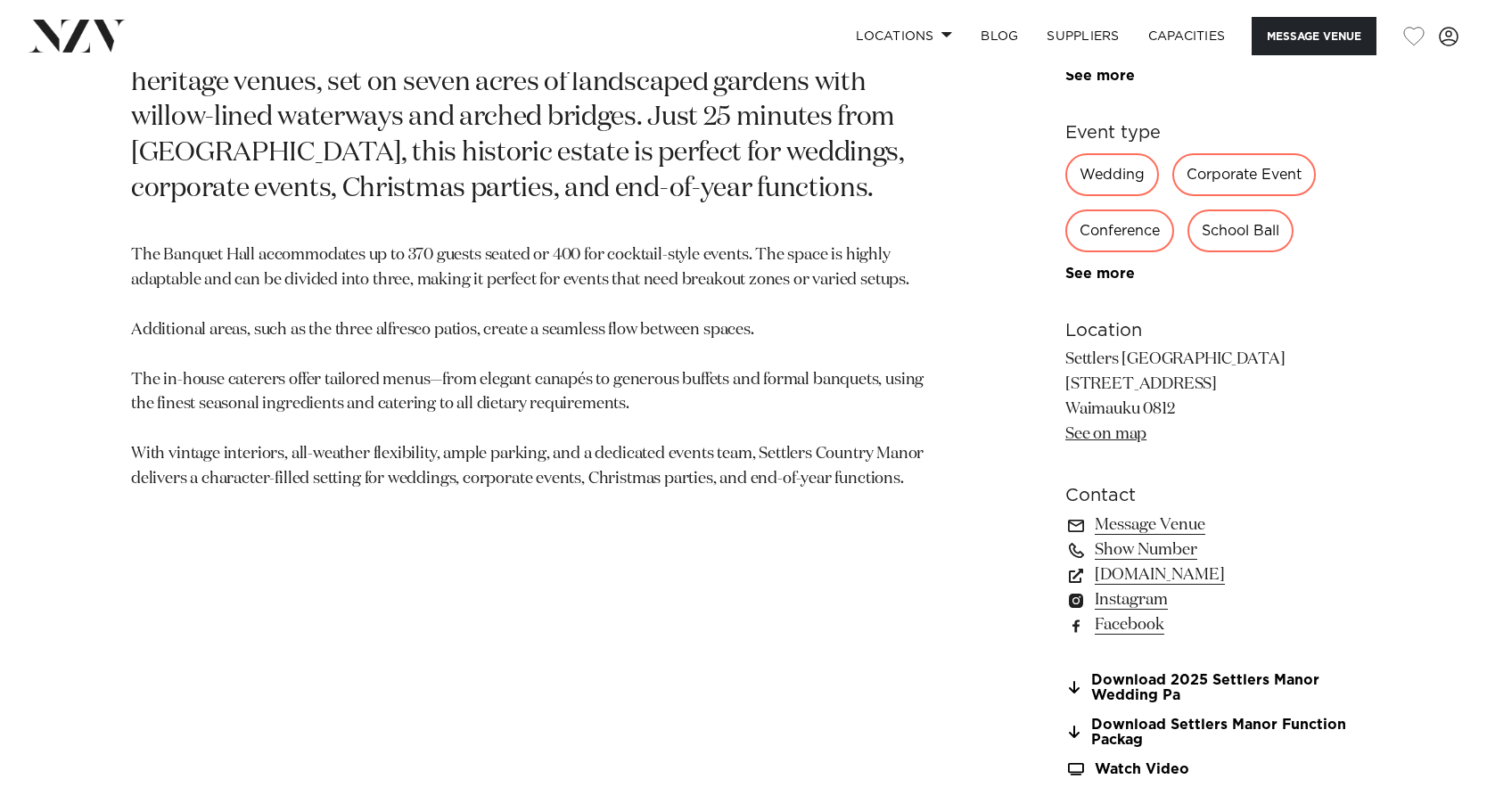
scroll to position [1056, 0]
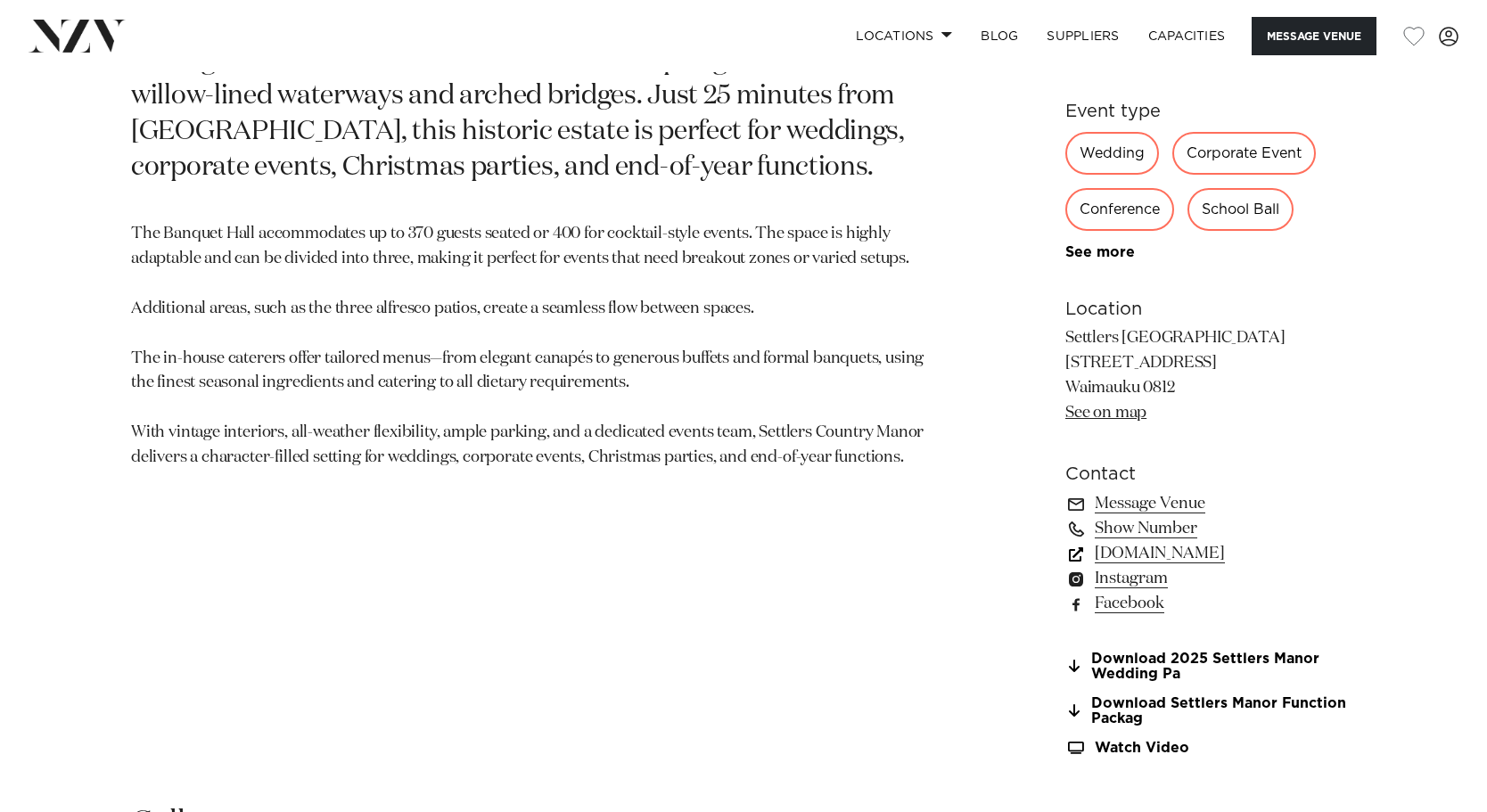
click at [1217, 552] on link "www.settlerscountrymanor.co.nz" at bounding box center [1211, 553] width 291 height 25
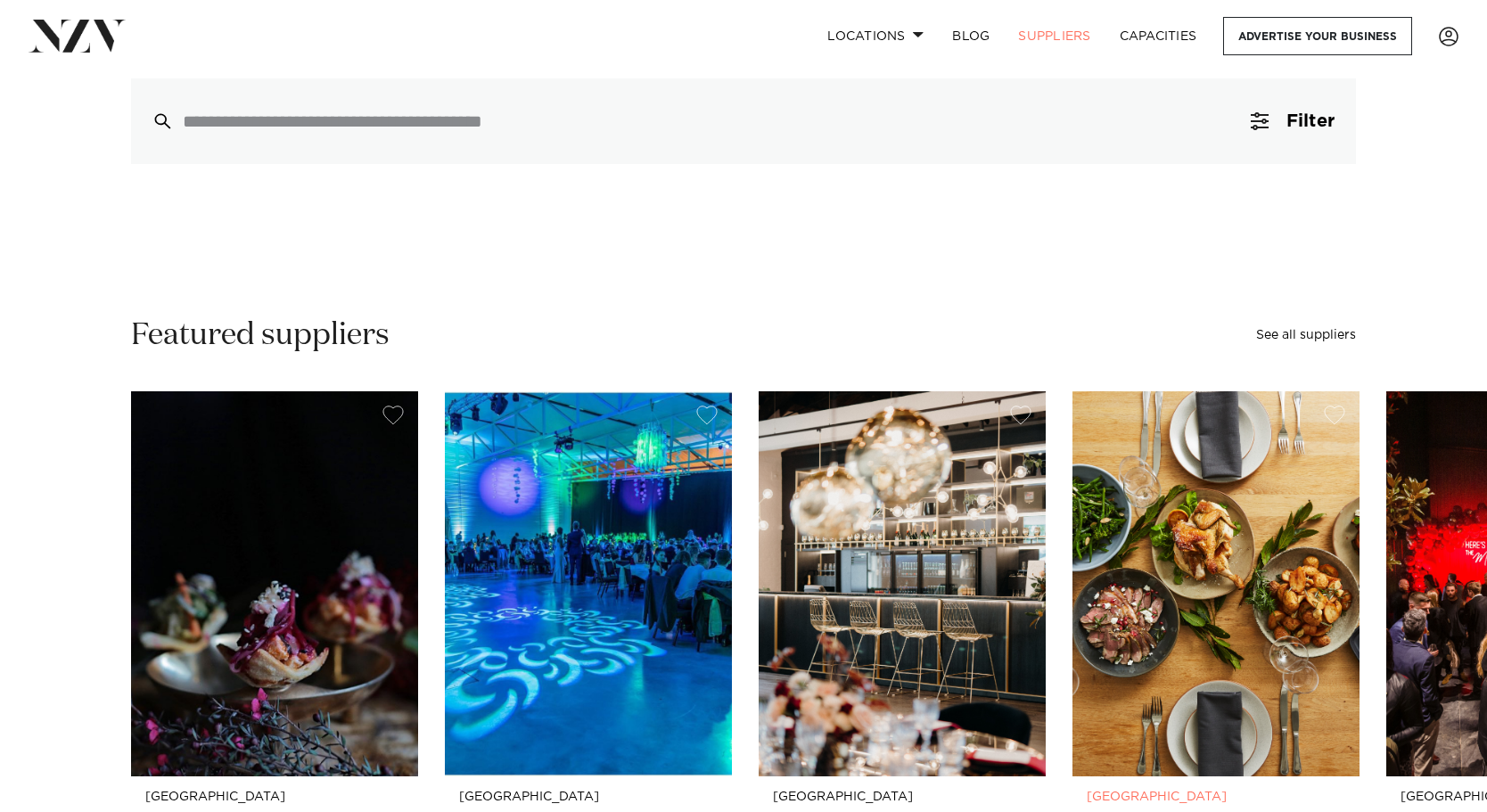
scroll to position [228, 0]
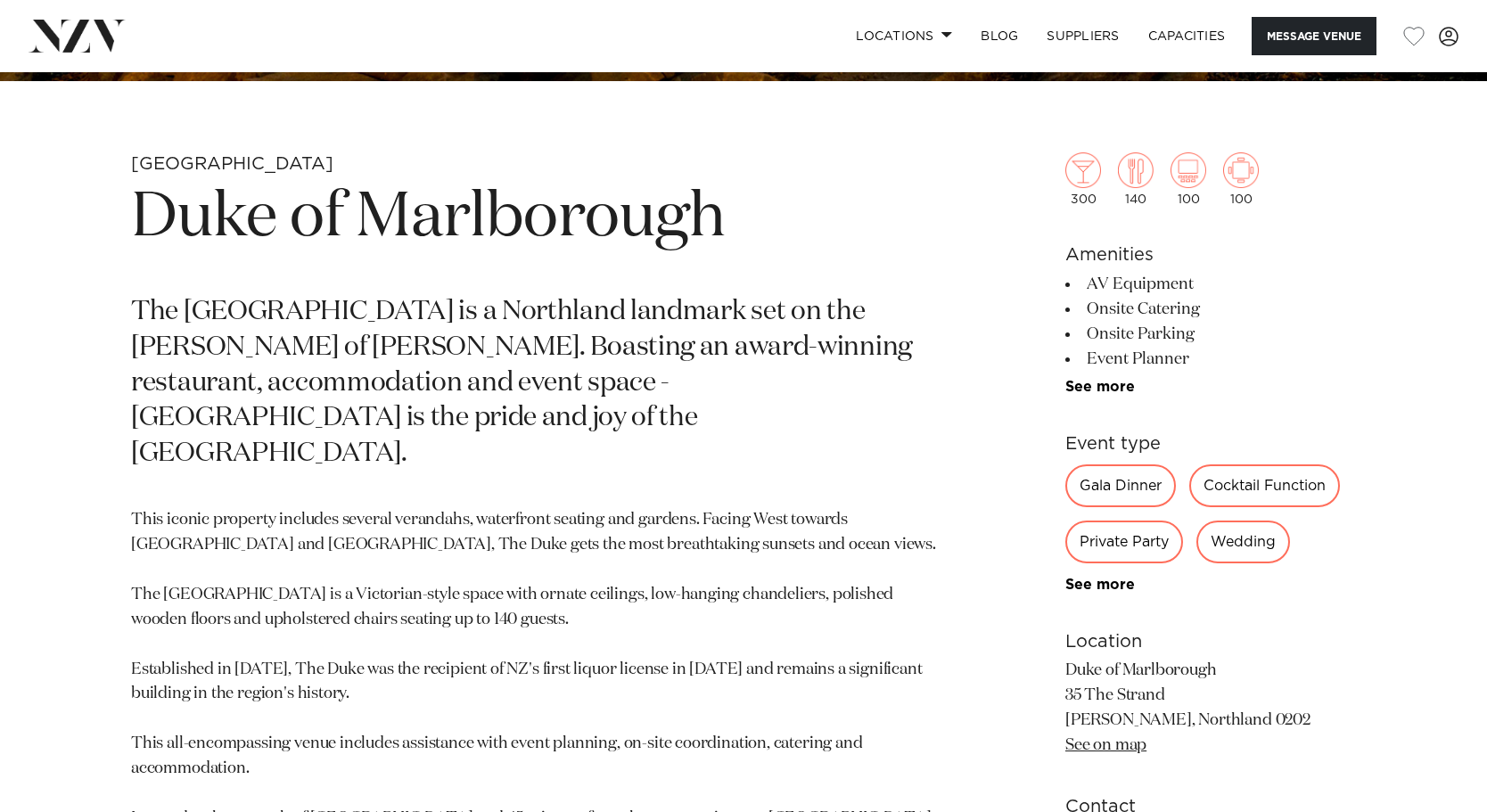
scroll to position [689, 0]
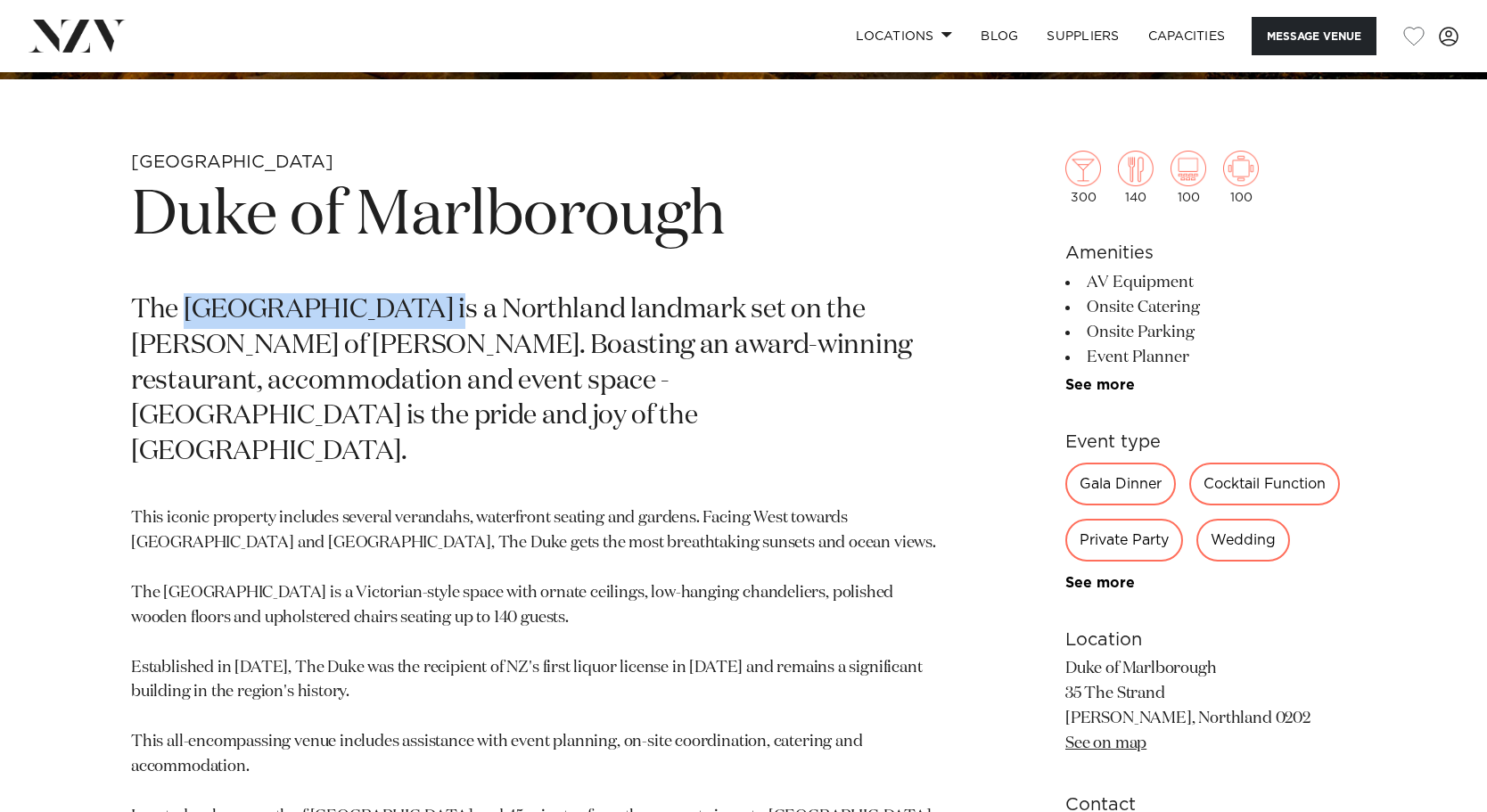
drag, startPoint x: 188, startPoint y: 310, endPoint x: 433, endPoint y: 321, distance: 245.2
click at [433, 321] on p "The [GEOGRAPHIC_DATA] is a Northland landmark set on the [PERSON_NAME] of [PERS…" at bounding box center [534, 382] width 808 height 177
copy p "Duke of Marlborough"
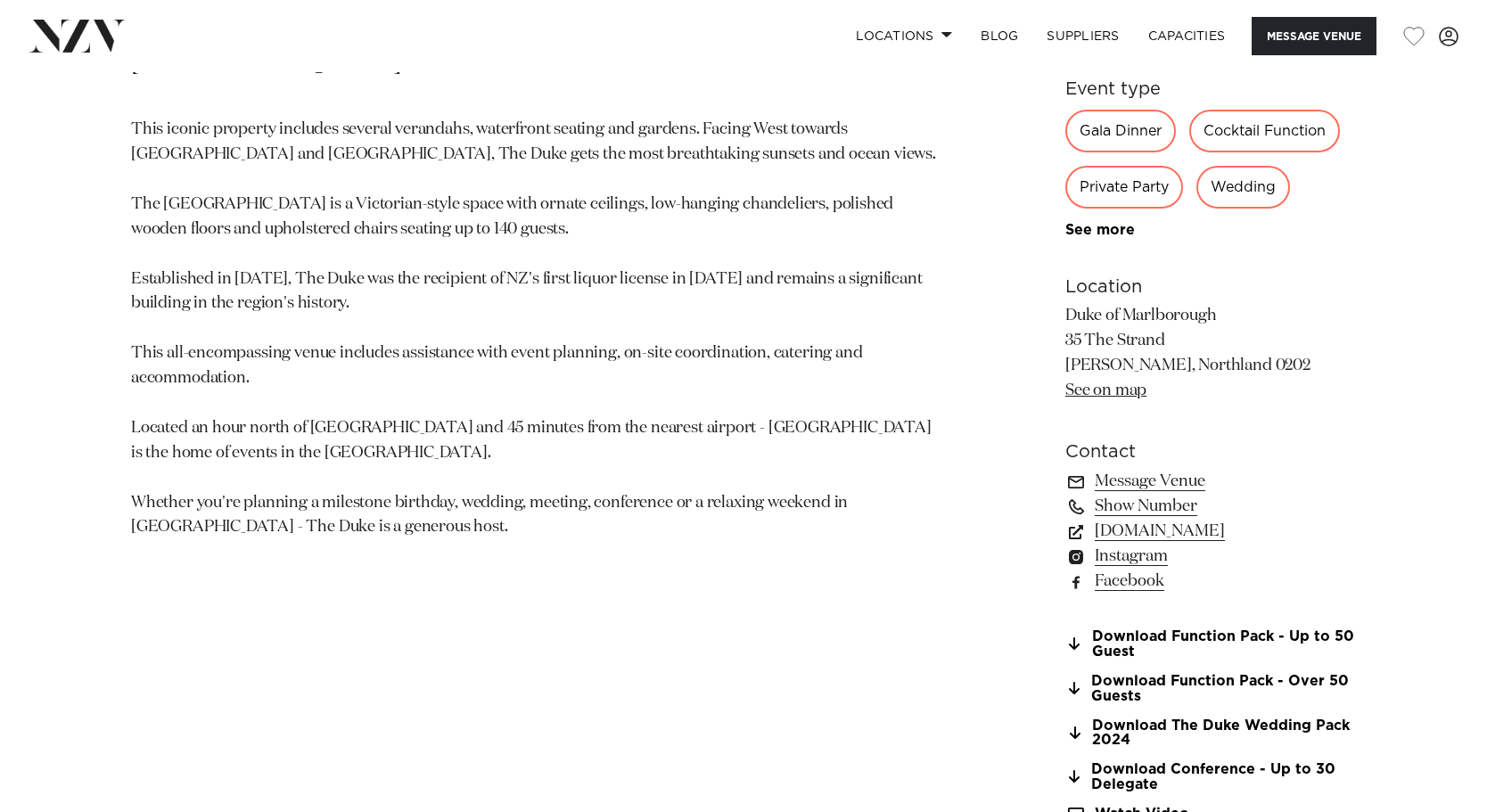
scroll to position [1100, 0]
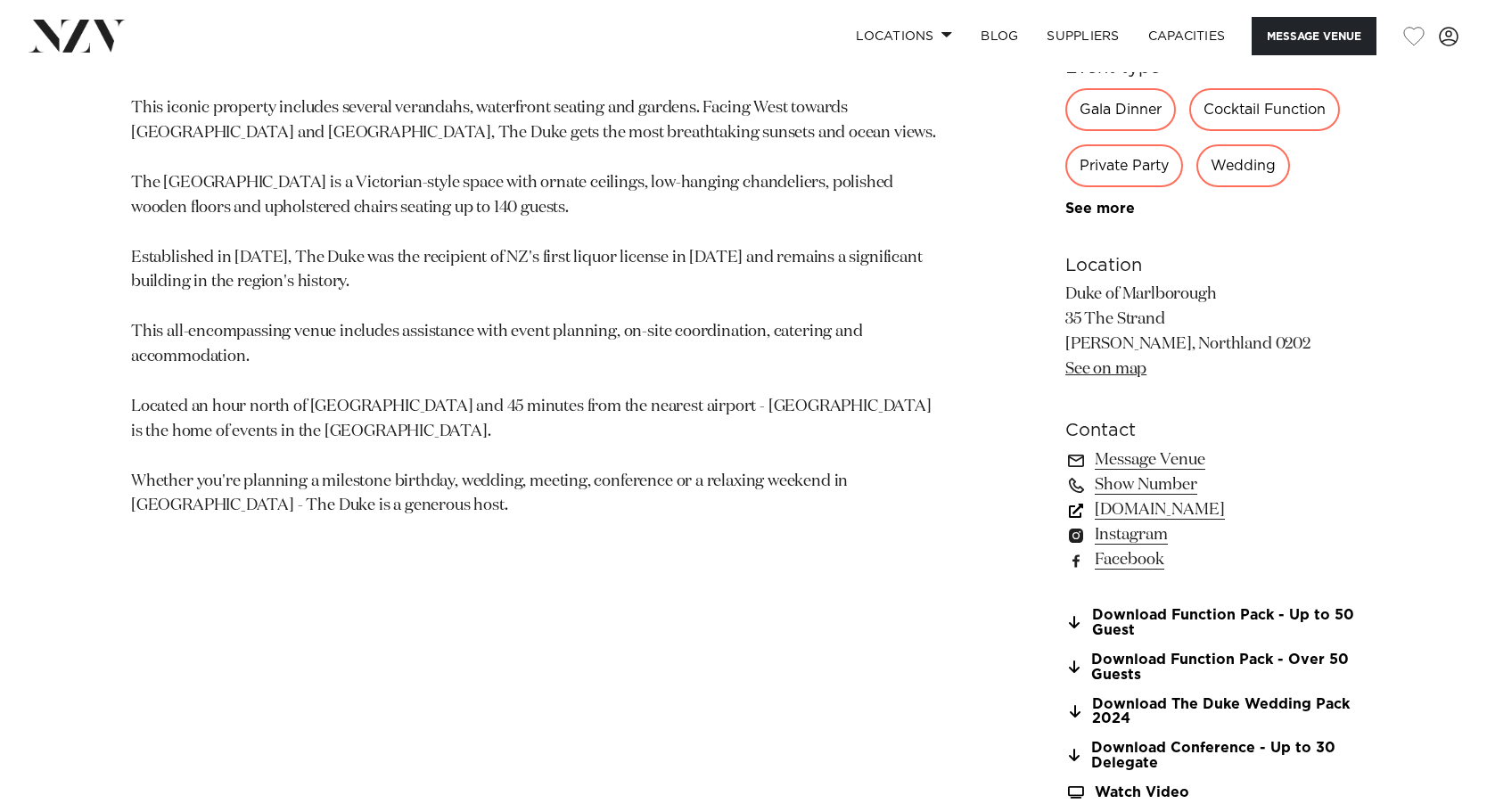
click at [1160, 513] on link "[DOMAIN_NAME]" at bounding box center [1211, 509] width 291 height 25
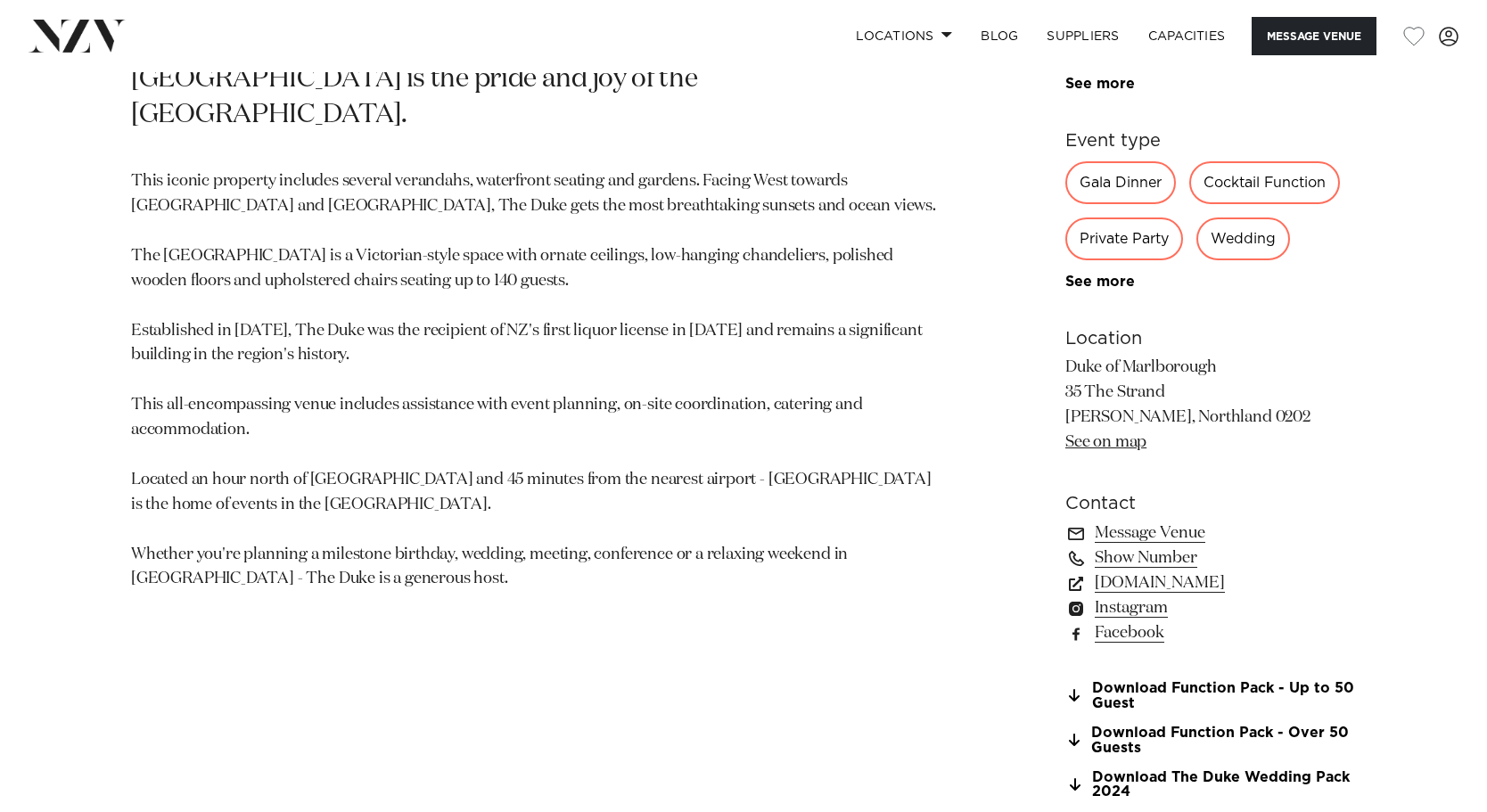
scroll to position [995, 0]
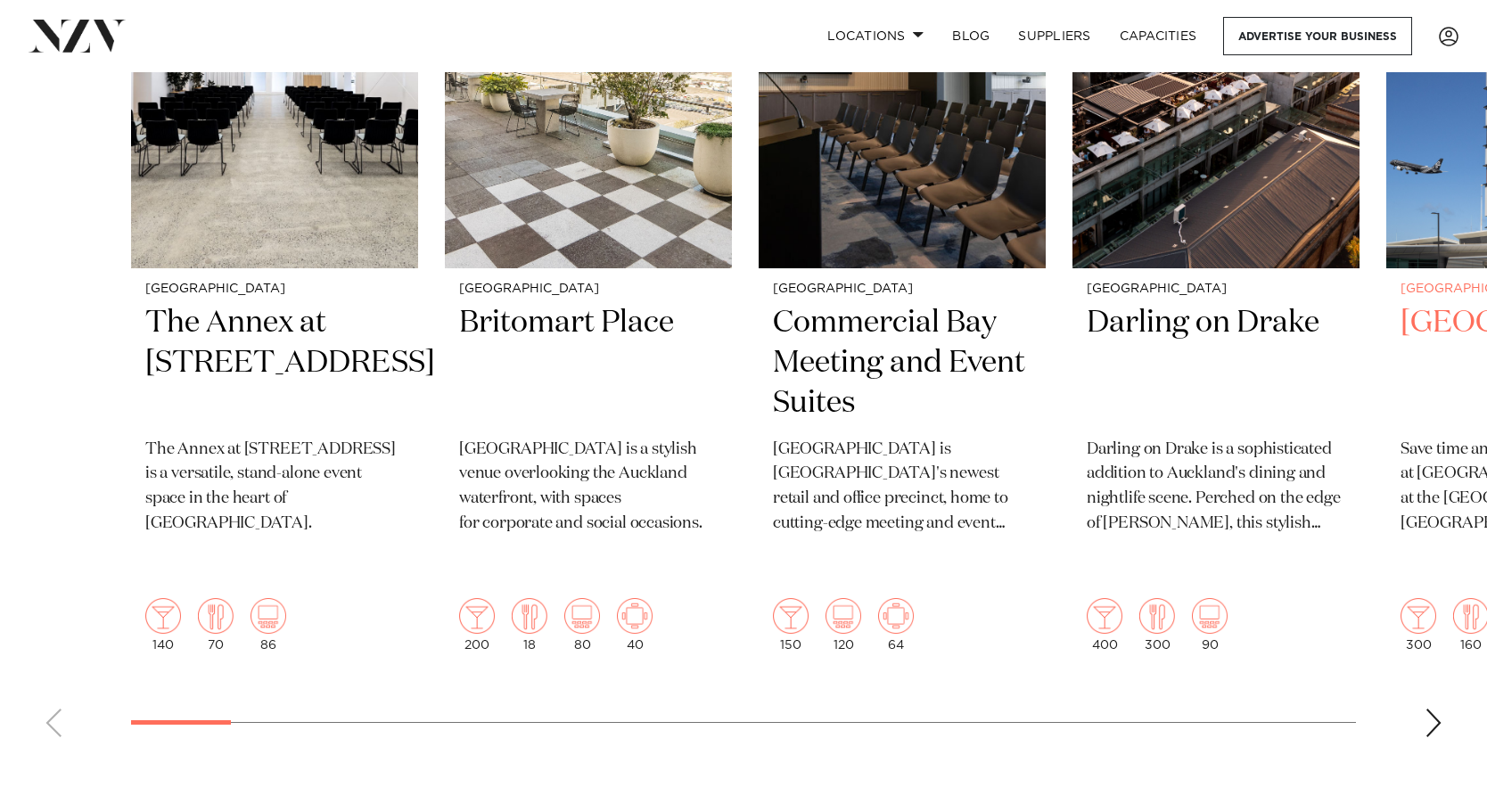
scroll to position [780, 0]
click at [1429, 709] on div "Next slide" at bounding box center [1432, 722] width 17 height 28
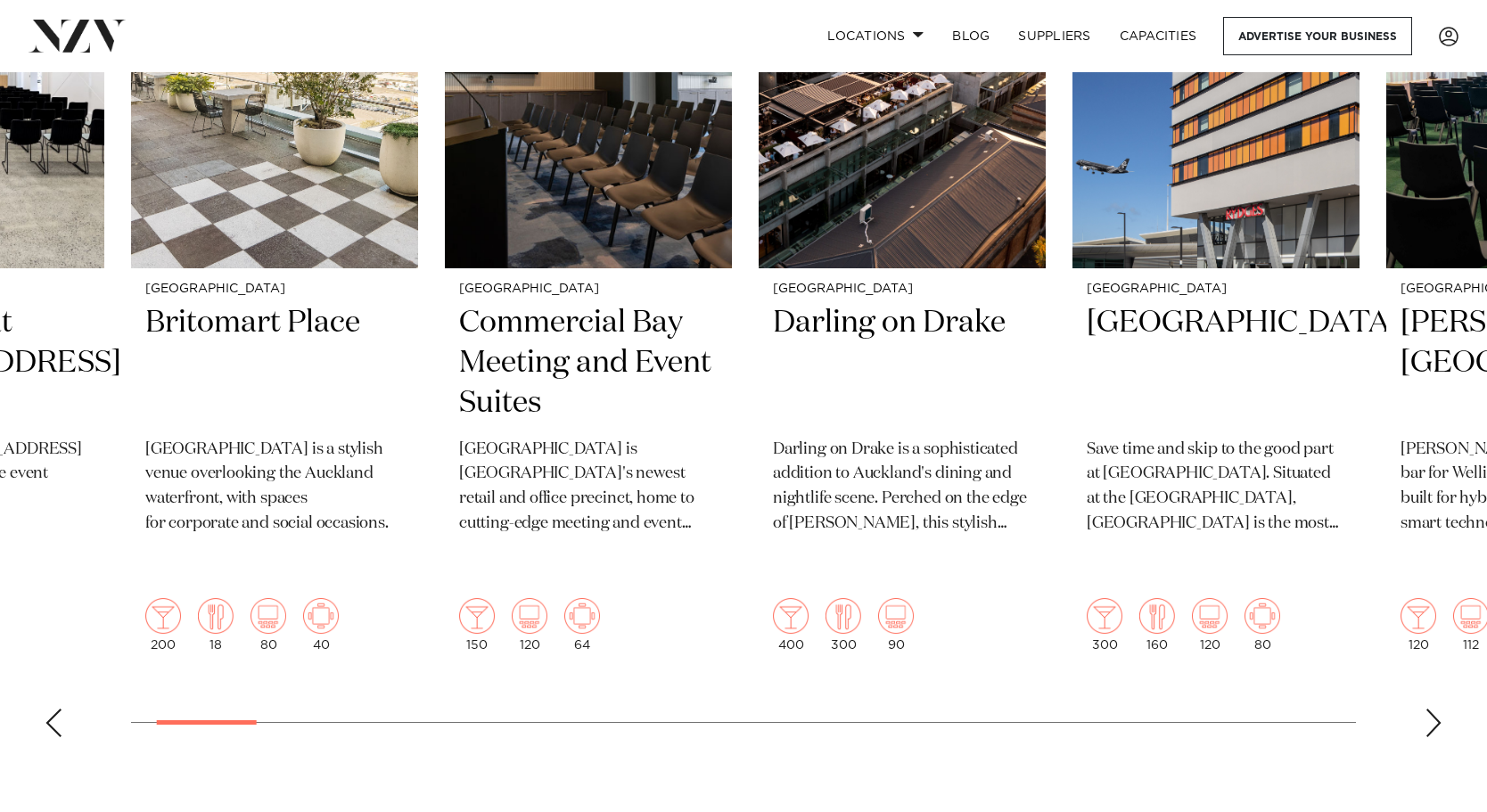
click at [1429, 709] on div "Next slide" at bounding box center [1432, 722] width 17 height 28
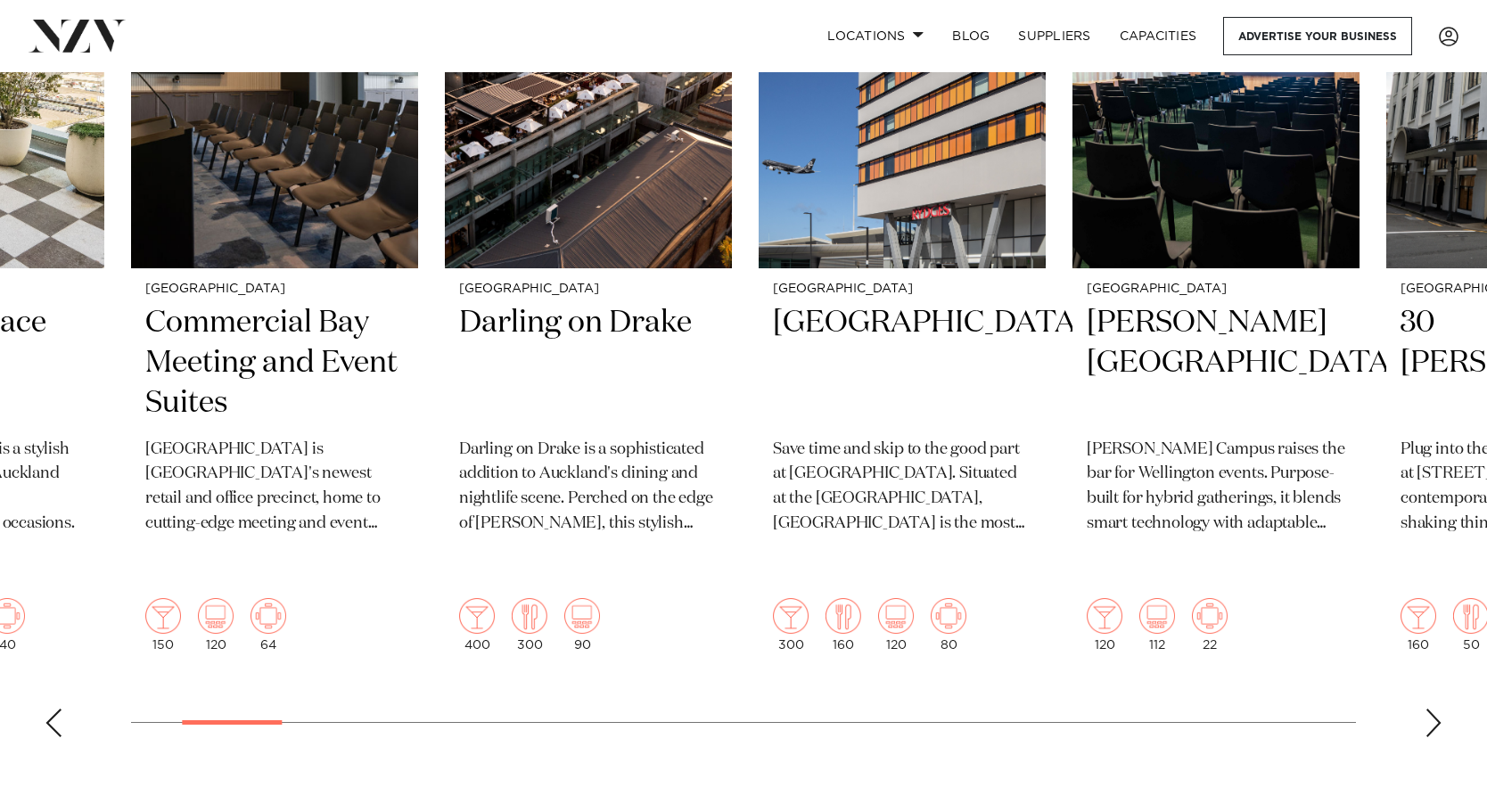
click at [1429, 709] on div "Next slide" at bounding box center [1432, 722] width 17 height 28
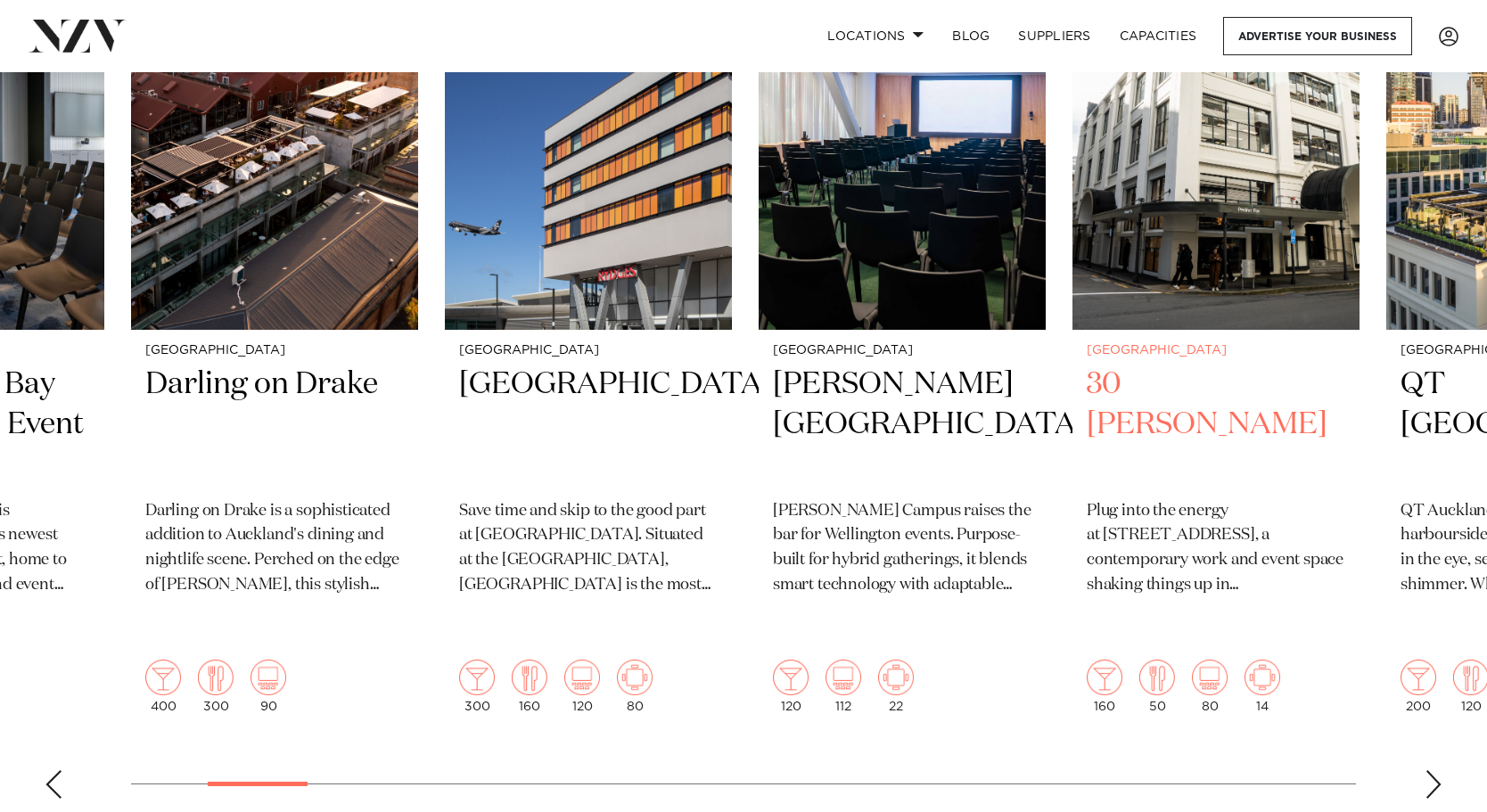
scroll to position [704, 0]
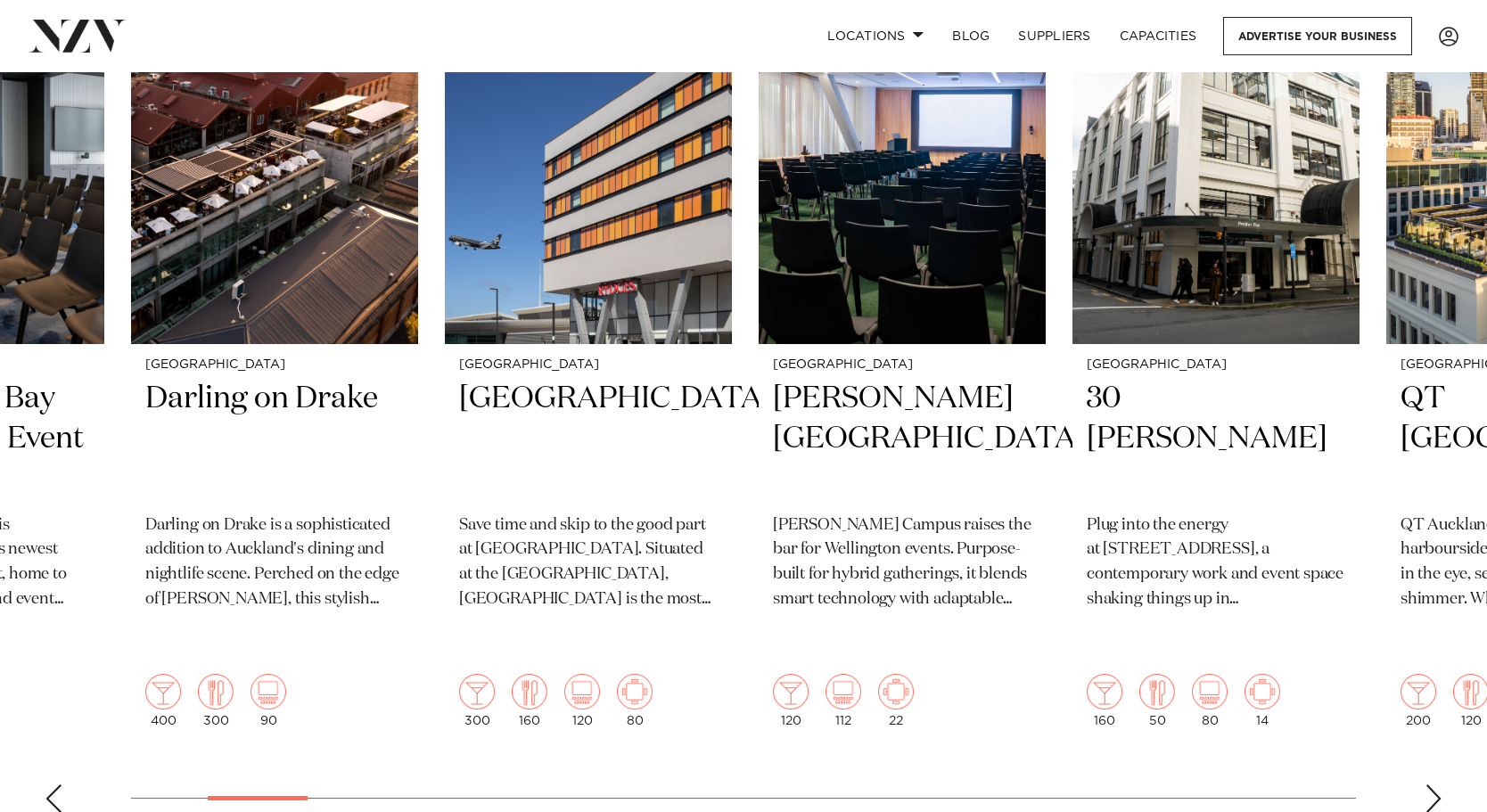
click at [1420, 749] on swiper-container "[GEOGRAPHIC_DATA] The Annex at [STREET_ADDRESS] The Annex at [STREET_ADDRESS] i…" at bounding box center [744, 392] width 1487 height 868
click at [1432, 785] on div "Next slide" at bounding box center [1432, 798] width 17 height 28
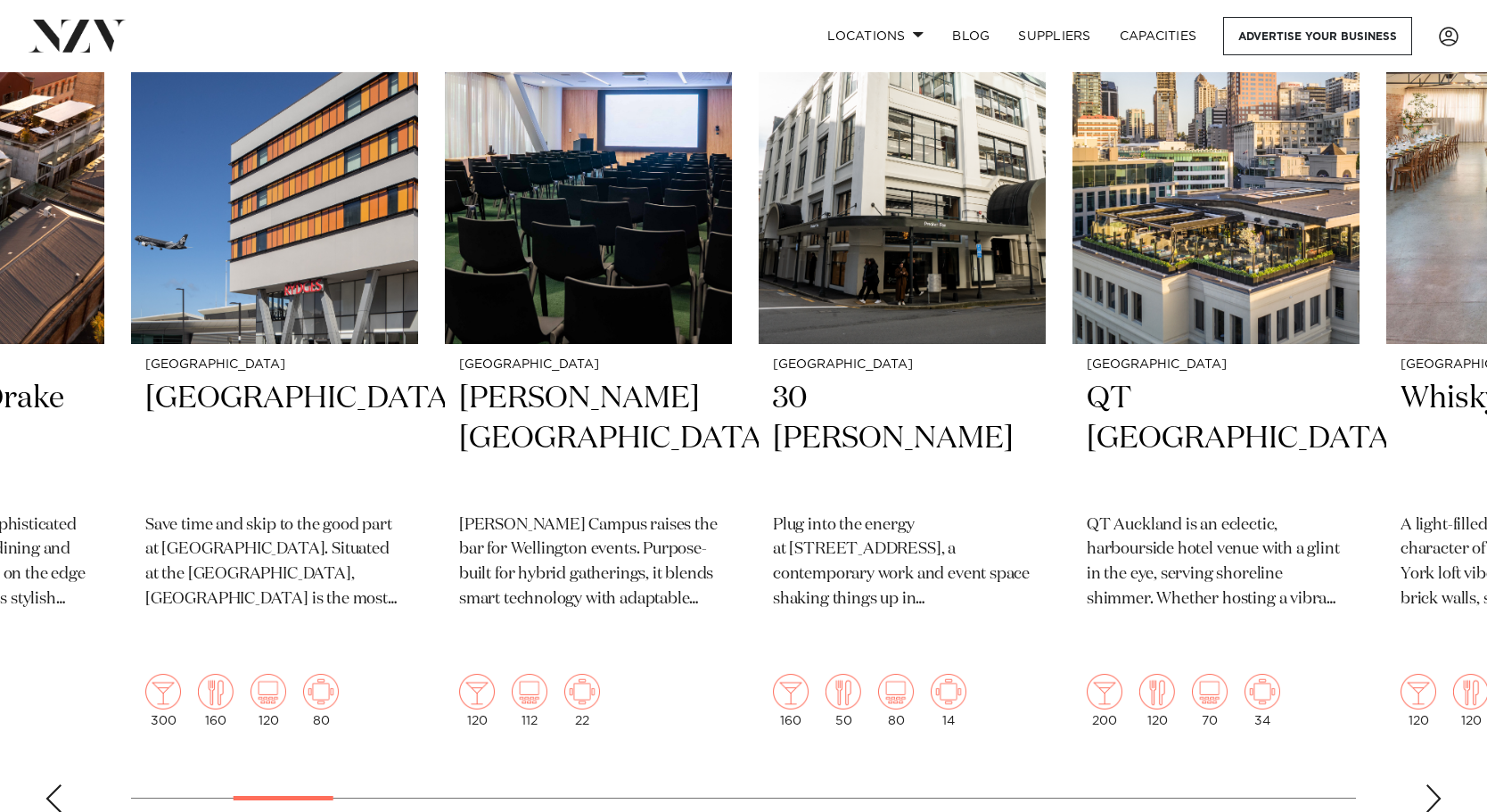
click at [1432, 785] on div "Next slide" at bounding box center [1432, 798] width 17 height 28
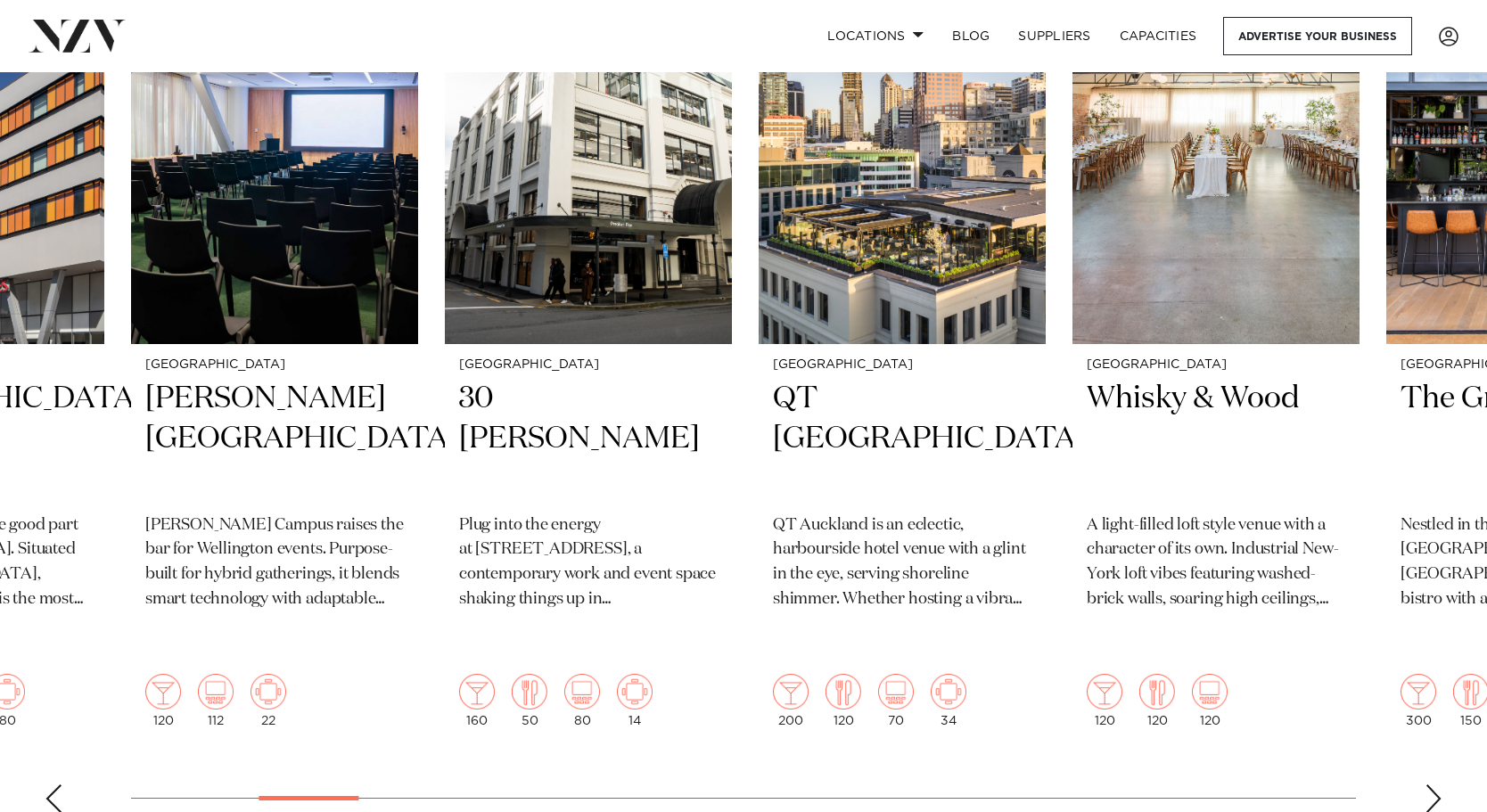
click at [1432, 785] on div "Next slide" at bounding box center [1432, 798] width 17 height 28
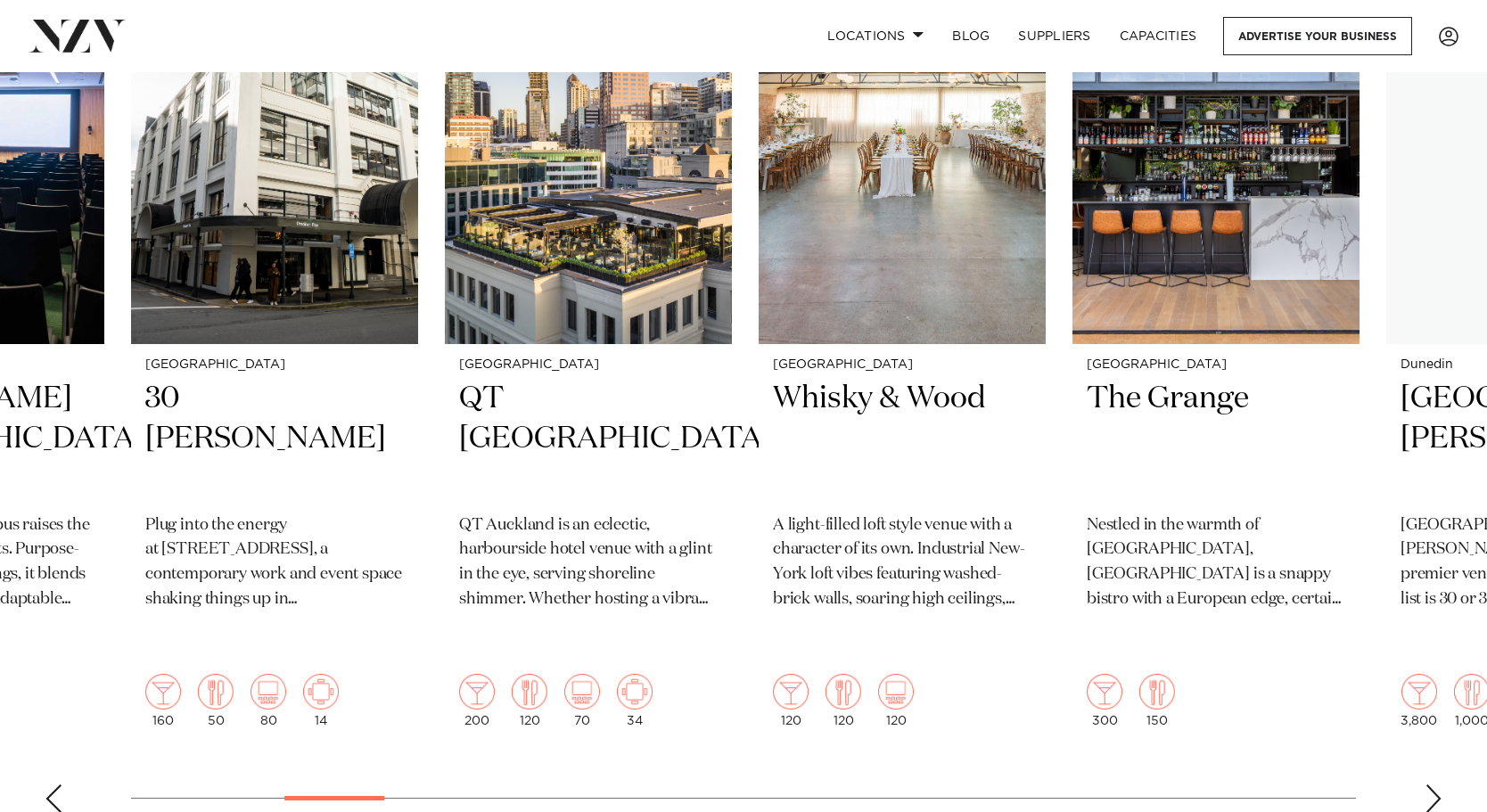
click at [1432, 785] on div "Next slide" at bounding box center [1432, 798] width 17 height 28
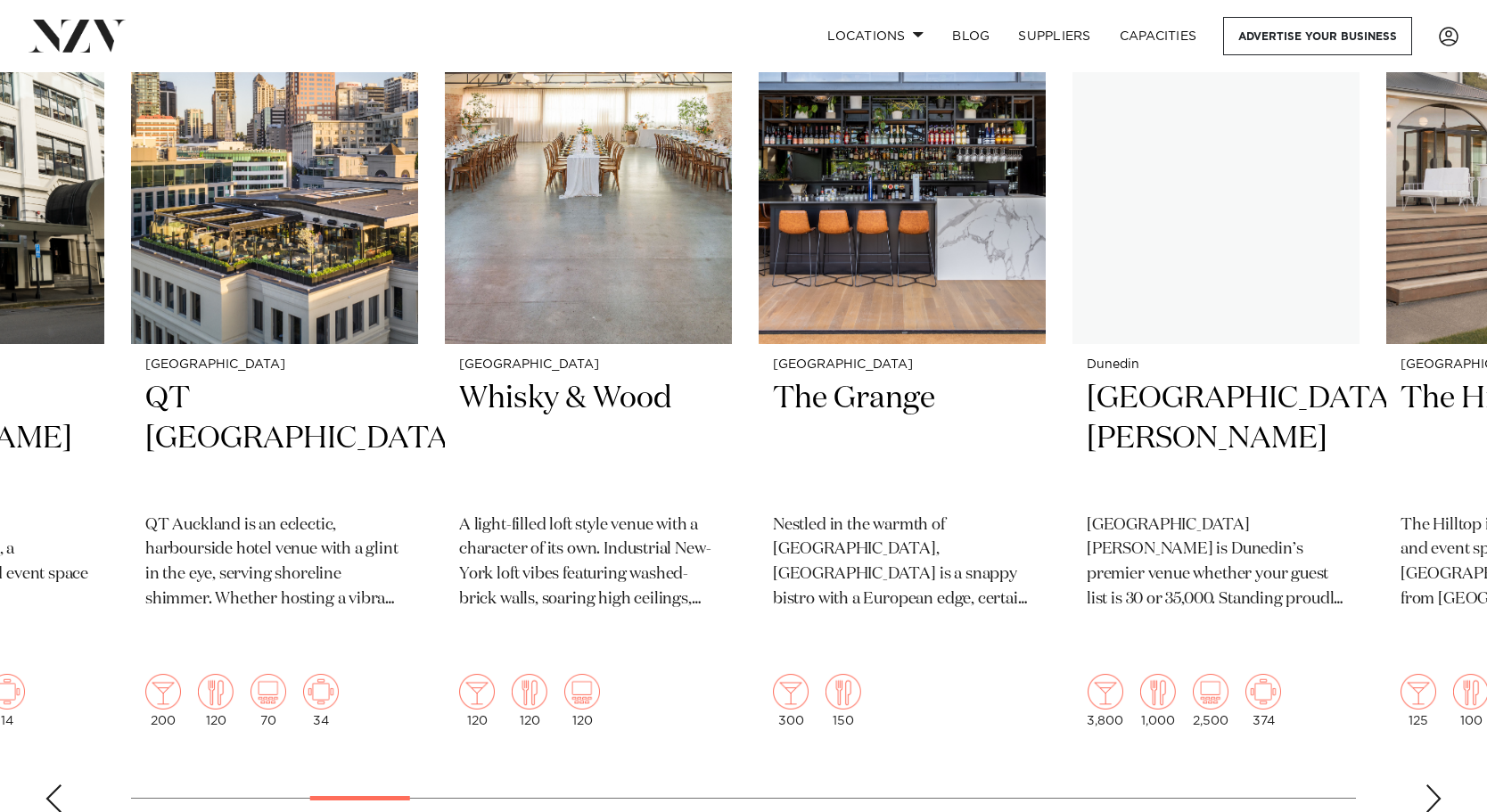
click at [1432, 785] on div "Next slide" at bounding box center [1432, 798] width 17 height 28
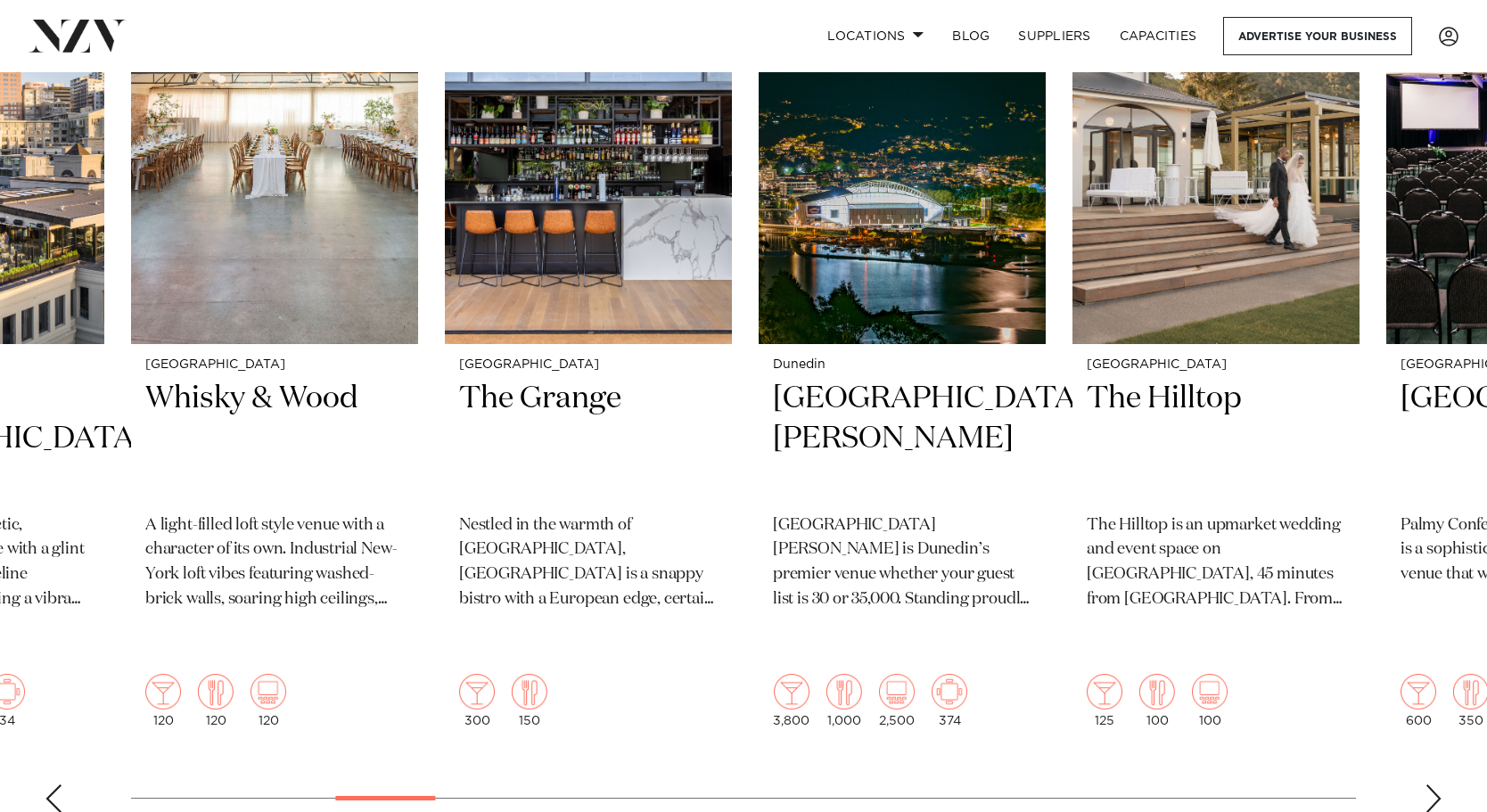
click at [1432, 785] on div "Next slide" at bounding box center [1432, 798] width 17 height 28
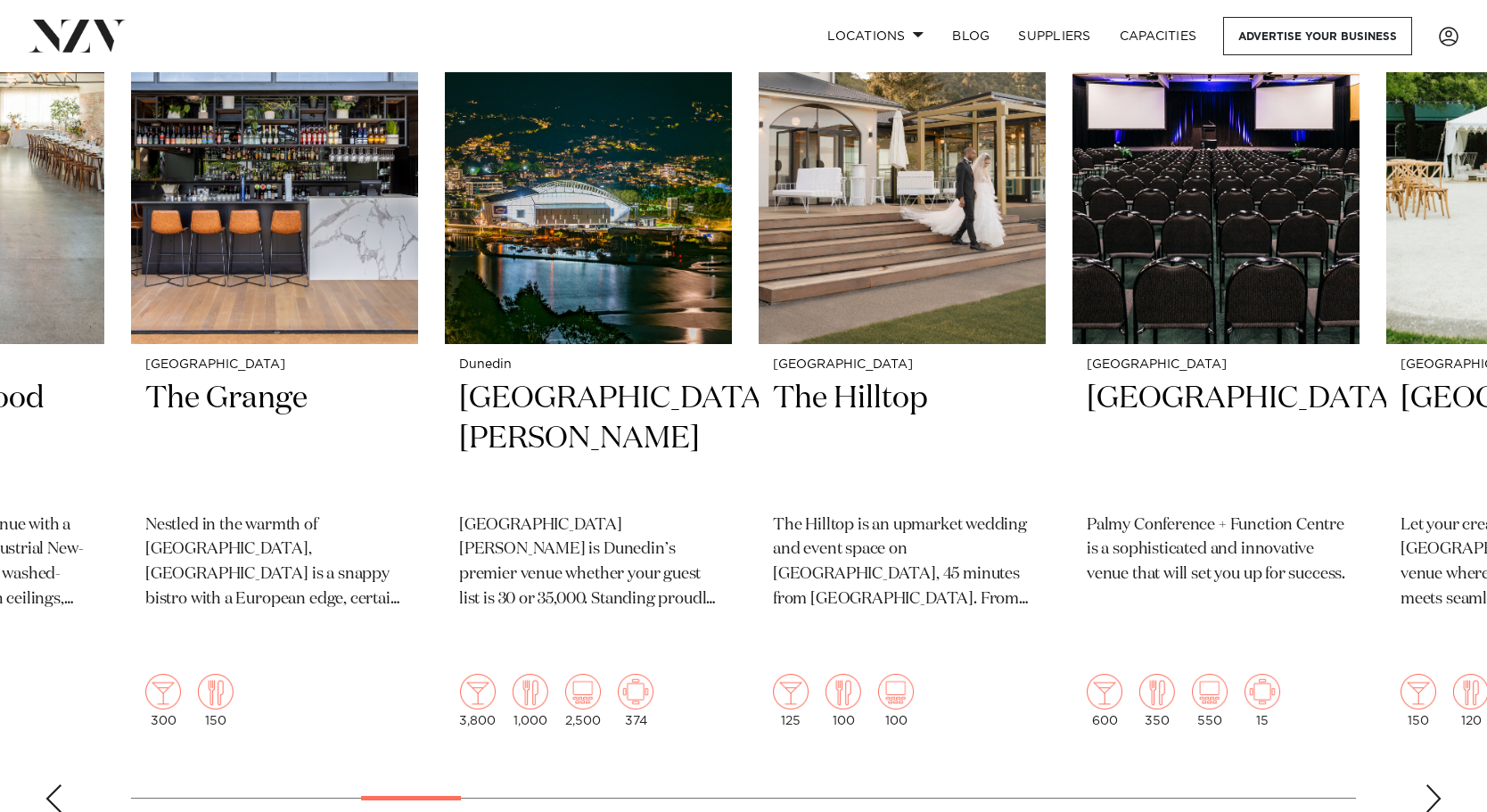
click at [1432, 785] on div "Next slide" at bounding box center [1432, 798] width 17 height 28
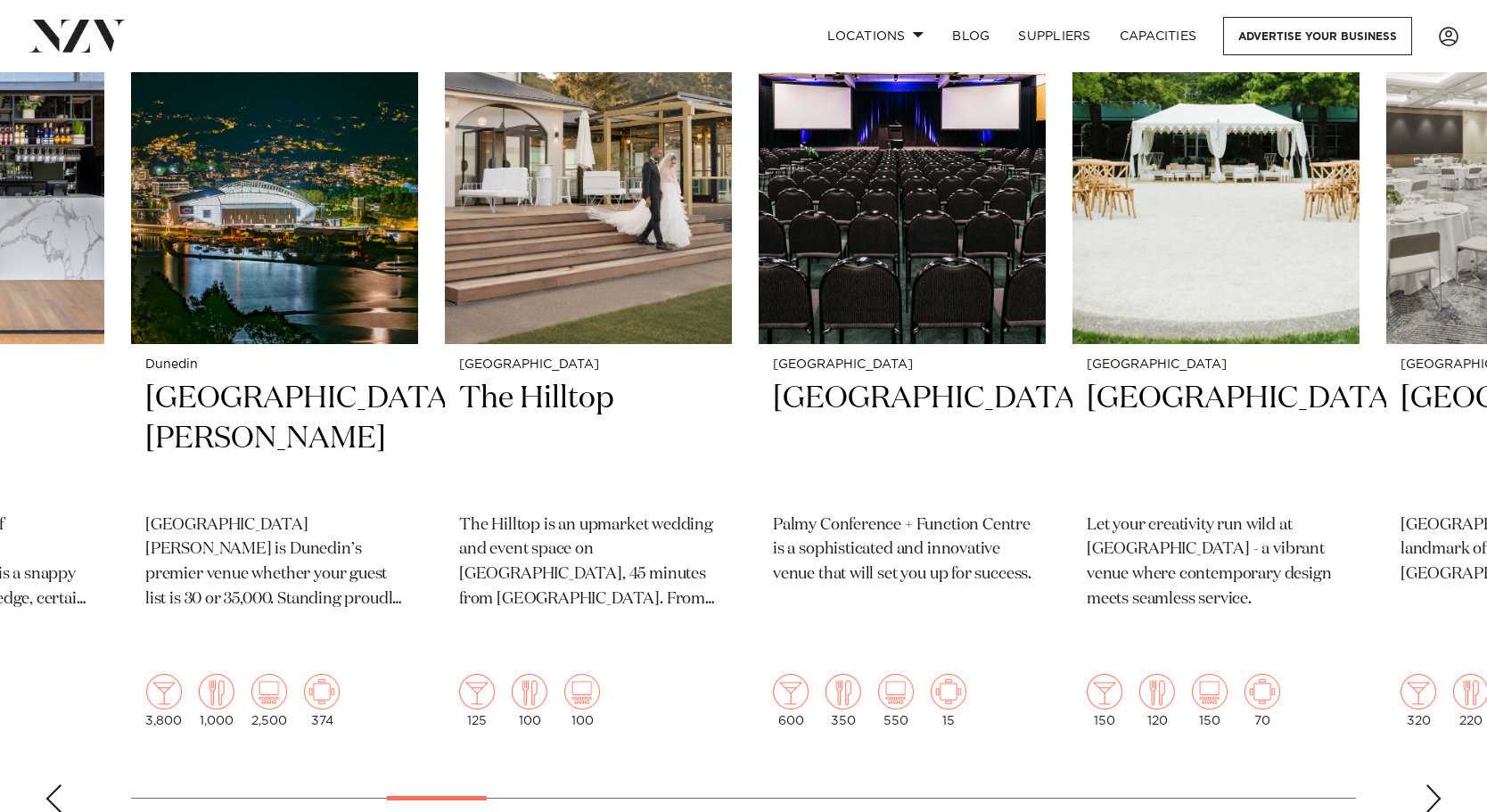
click at [1432, 785] on div "Next slide" at bounding box center [1432, 798] width 17 height 28
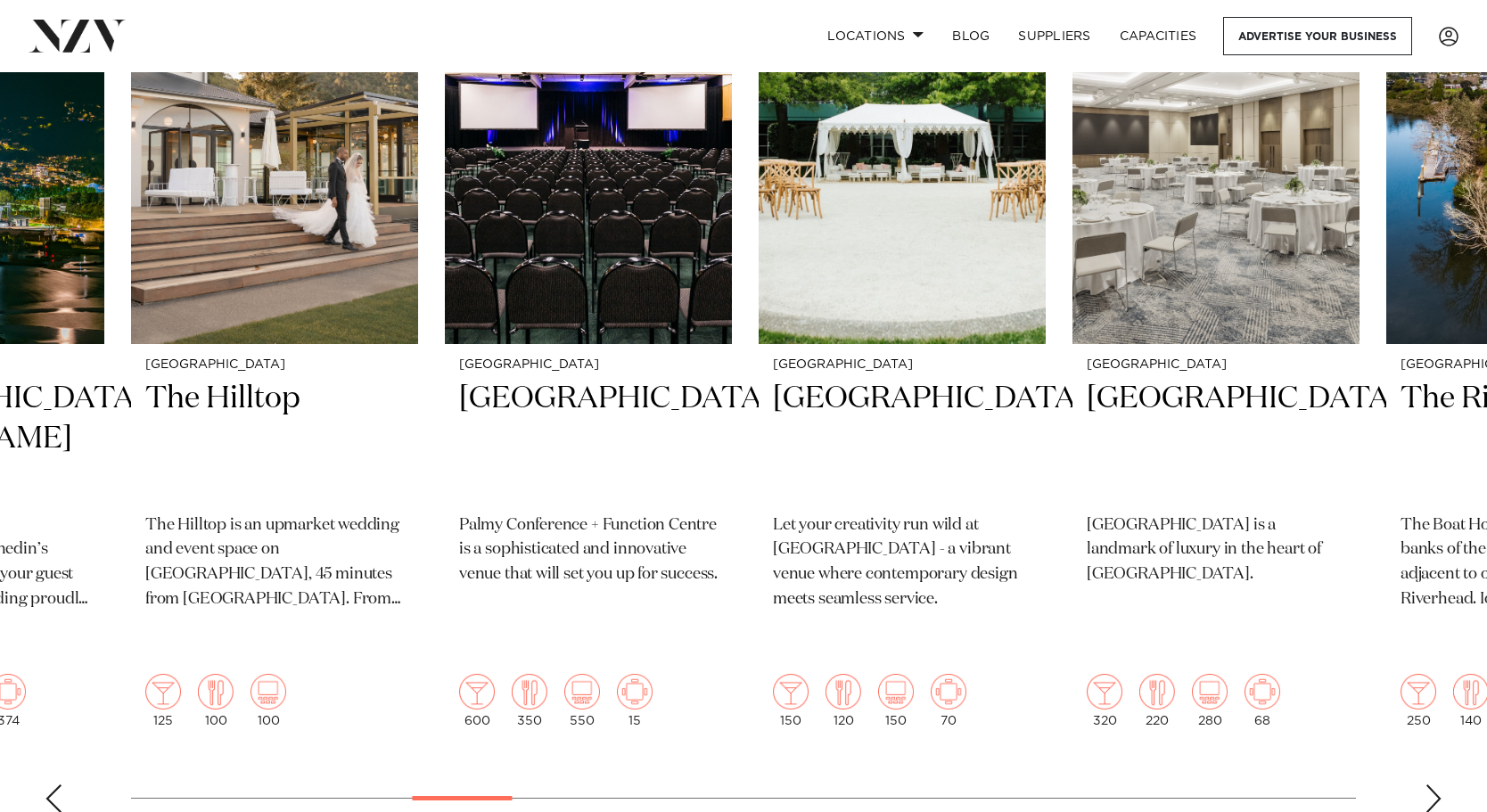
click at [1432, 785] on div "Next slide" at bounding box center [1432, 798] width 17 height 28
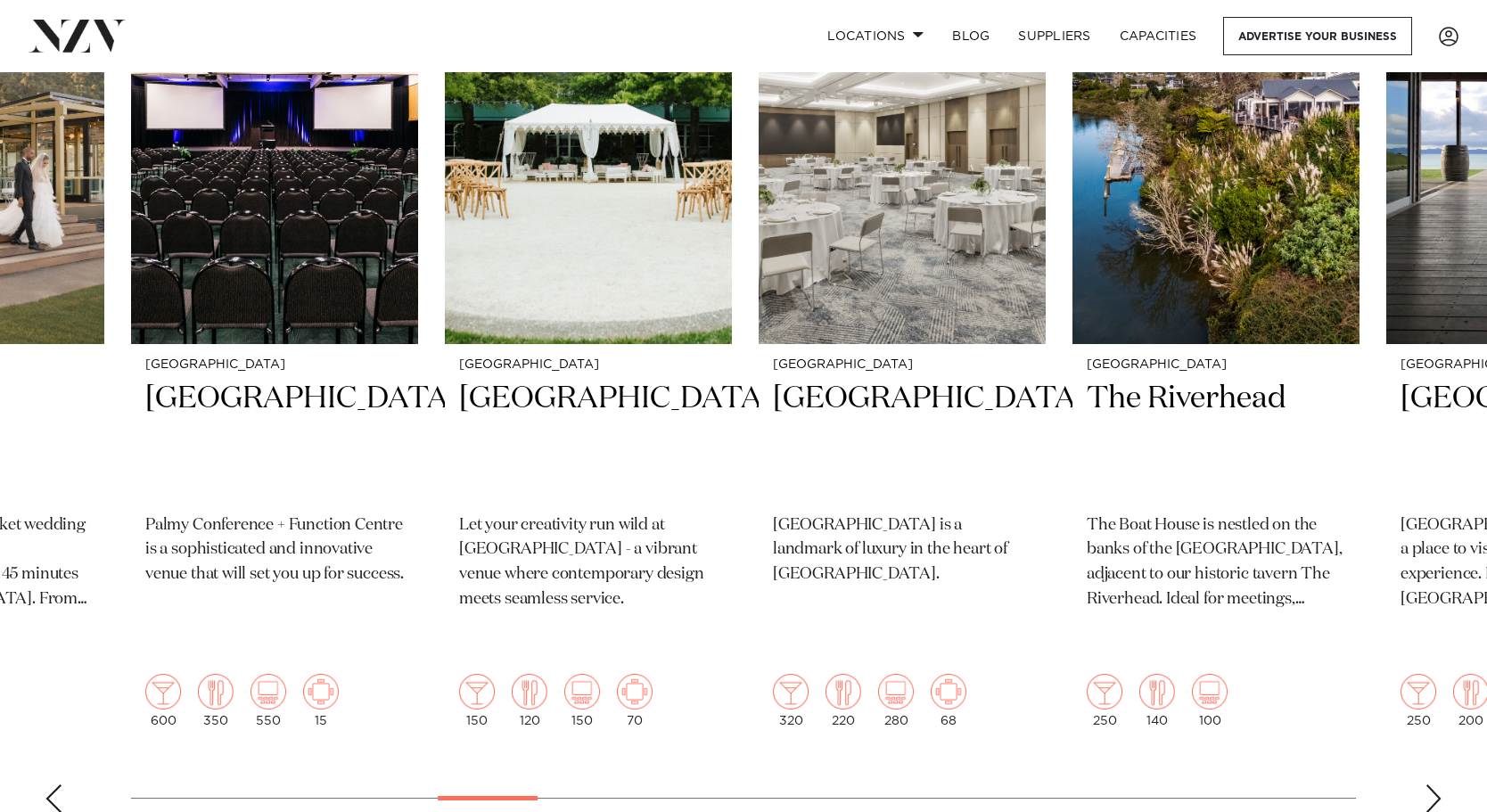
click at [1432, 785] on div "Next slide" at bounding box center [1432, 798] width 17 height 28
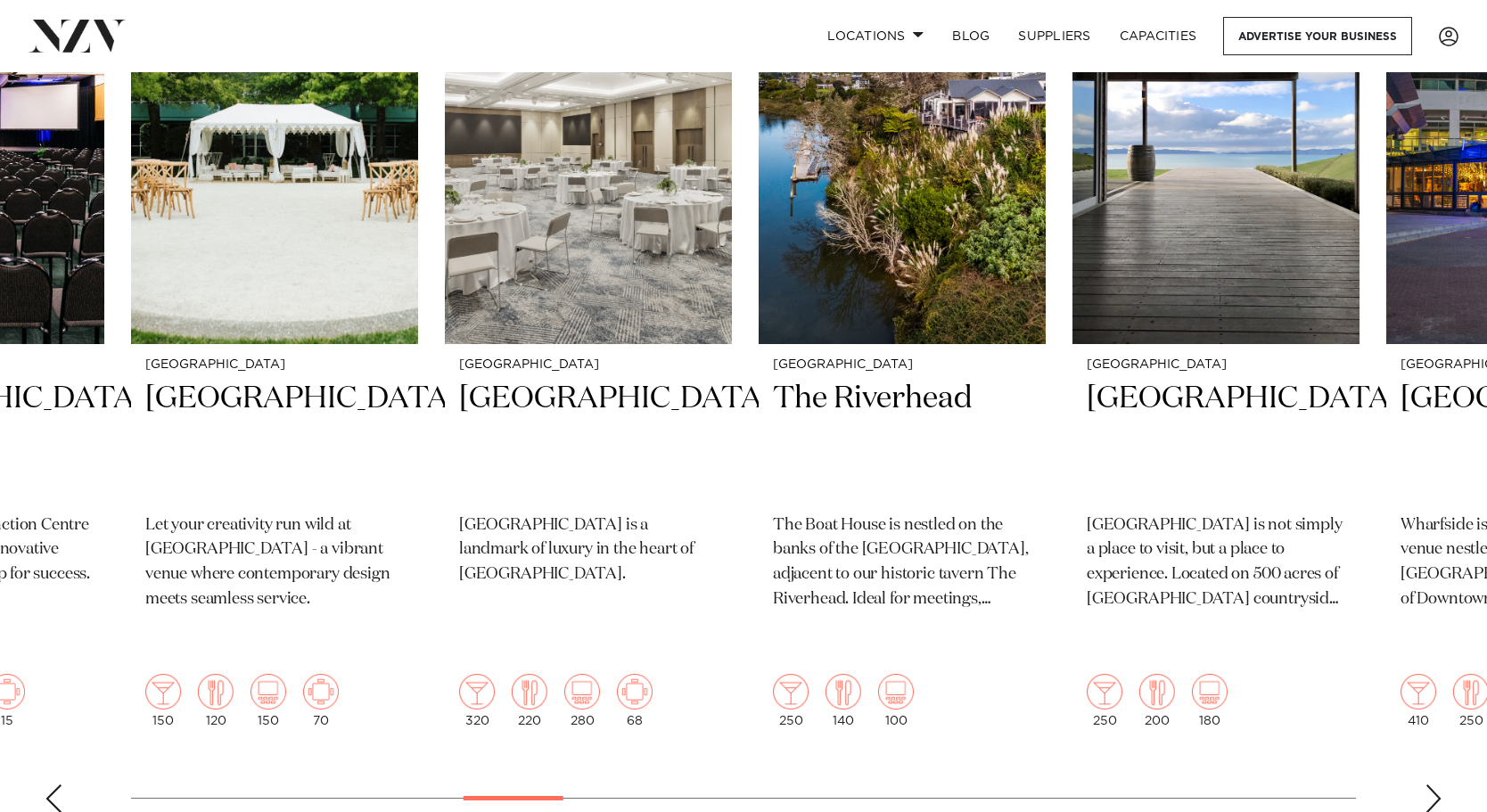
click at [1432, 785] on div "Next slide" at bounding box center [1432, 798] width 17 height 28
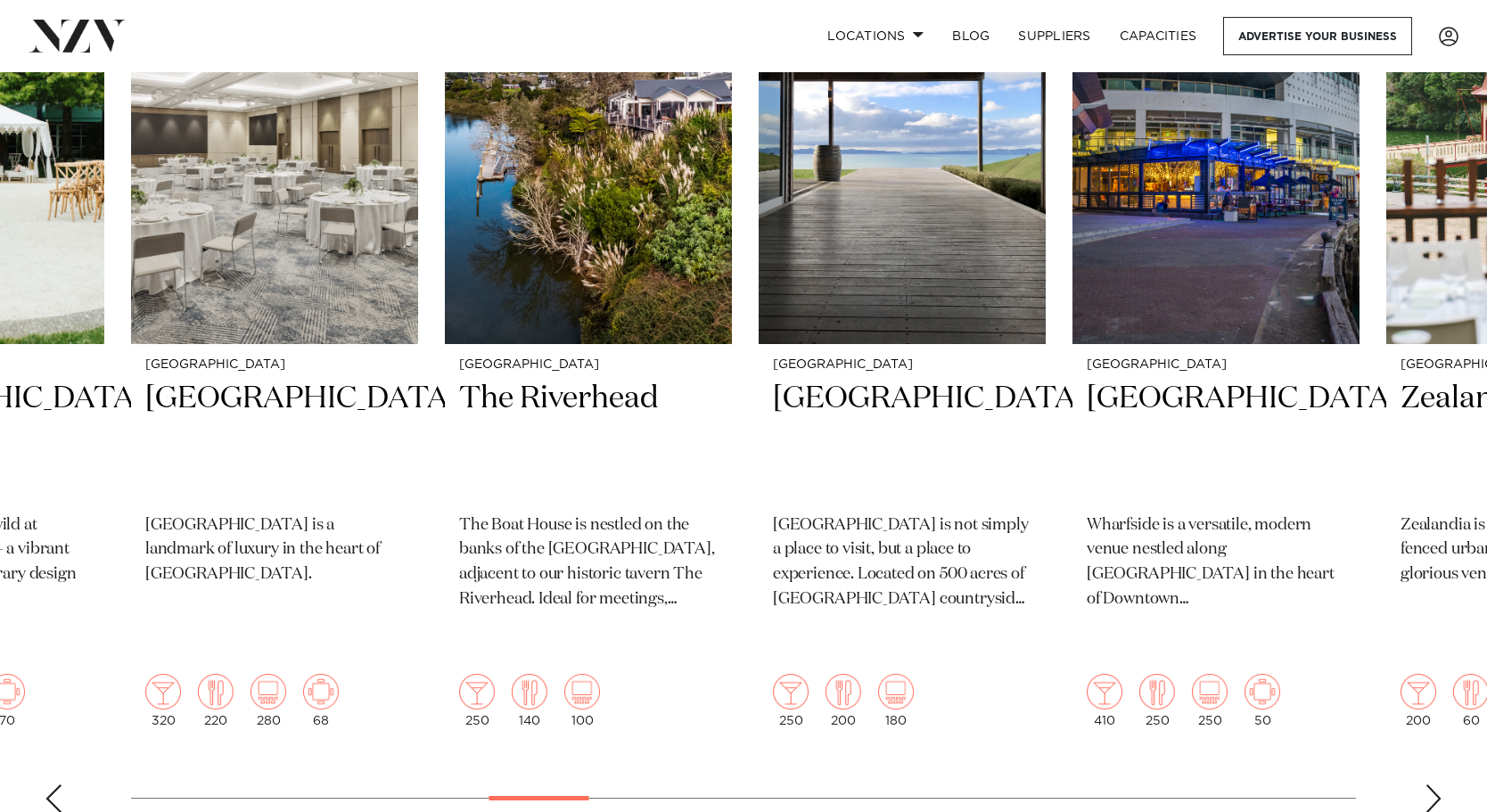
click at [1432, 785] on div "Next slide" at bounding box center [1432, 798] width 17 height 28
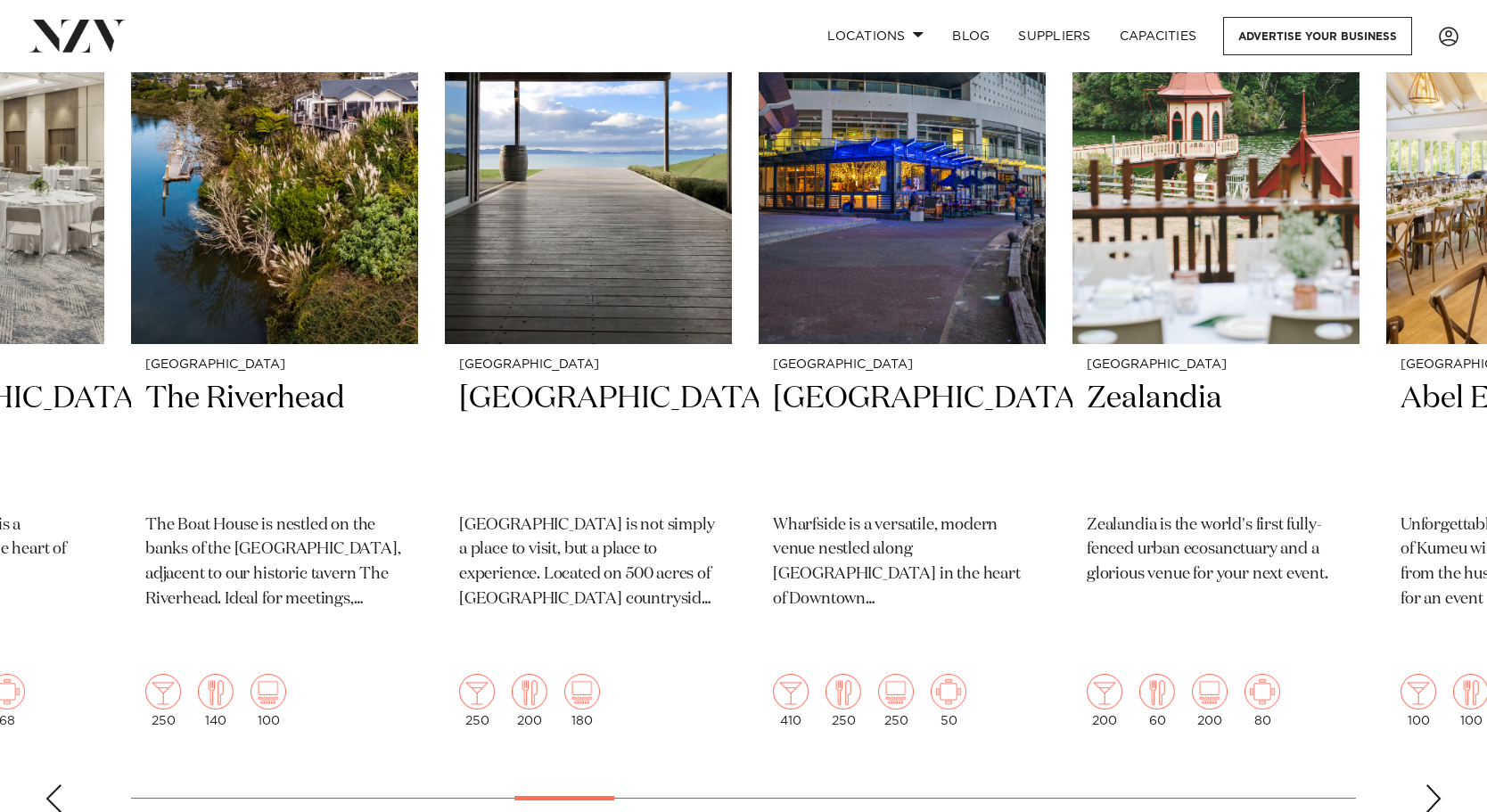
click at [1432, 785] on div "Next slide" at bounding box center [1432, 798] width 17 height 28
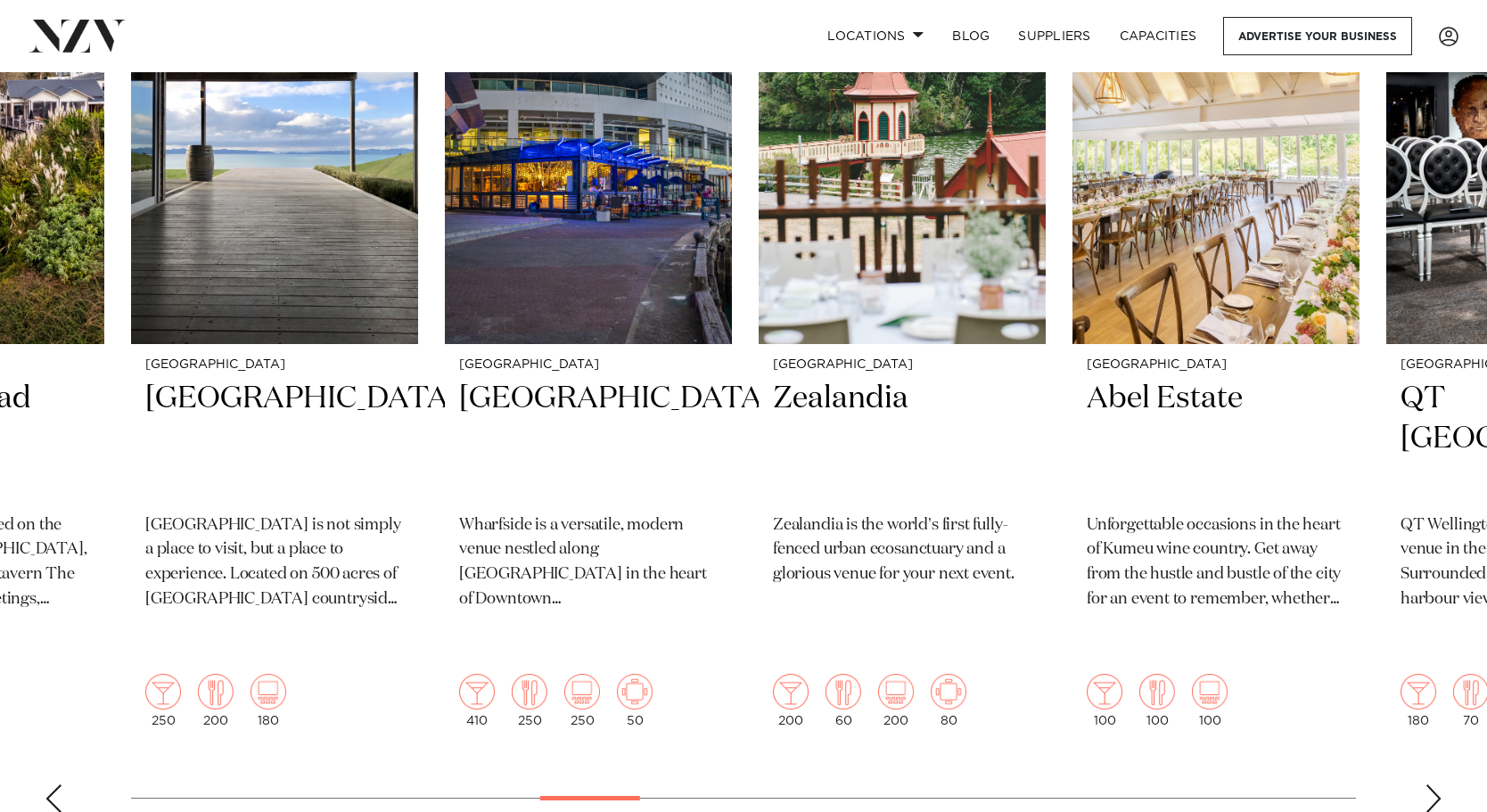
click at [1432, 785] on div "Next slide" at bounding box center [1432, 798] width 17 height 28
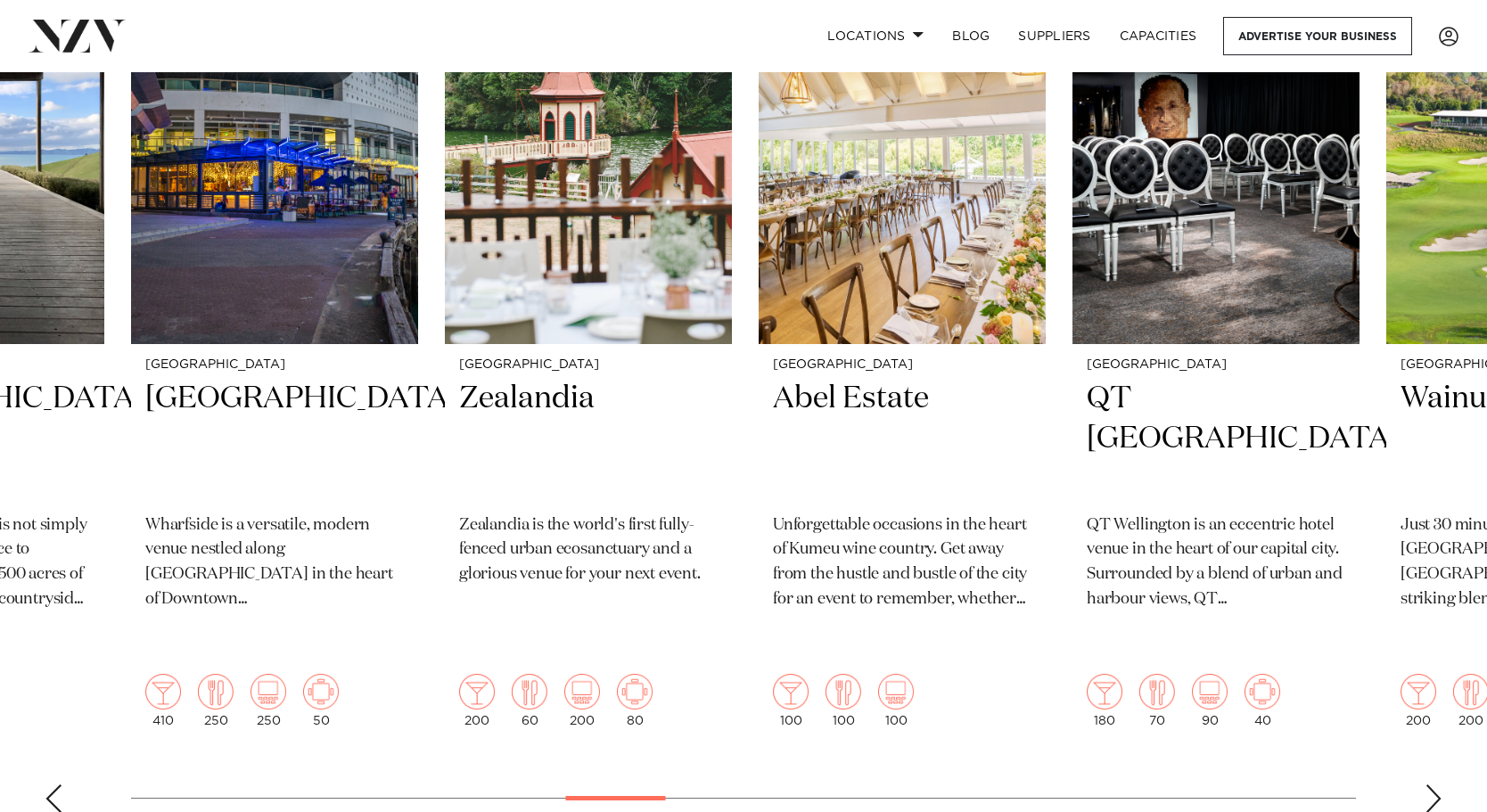
click at [1432, 785] on div "Next slide" at bounding box center [1432, 798] width 17 height 28
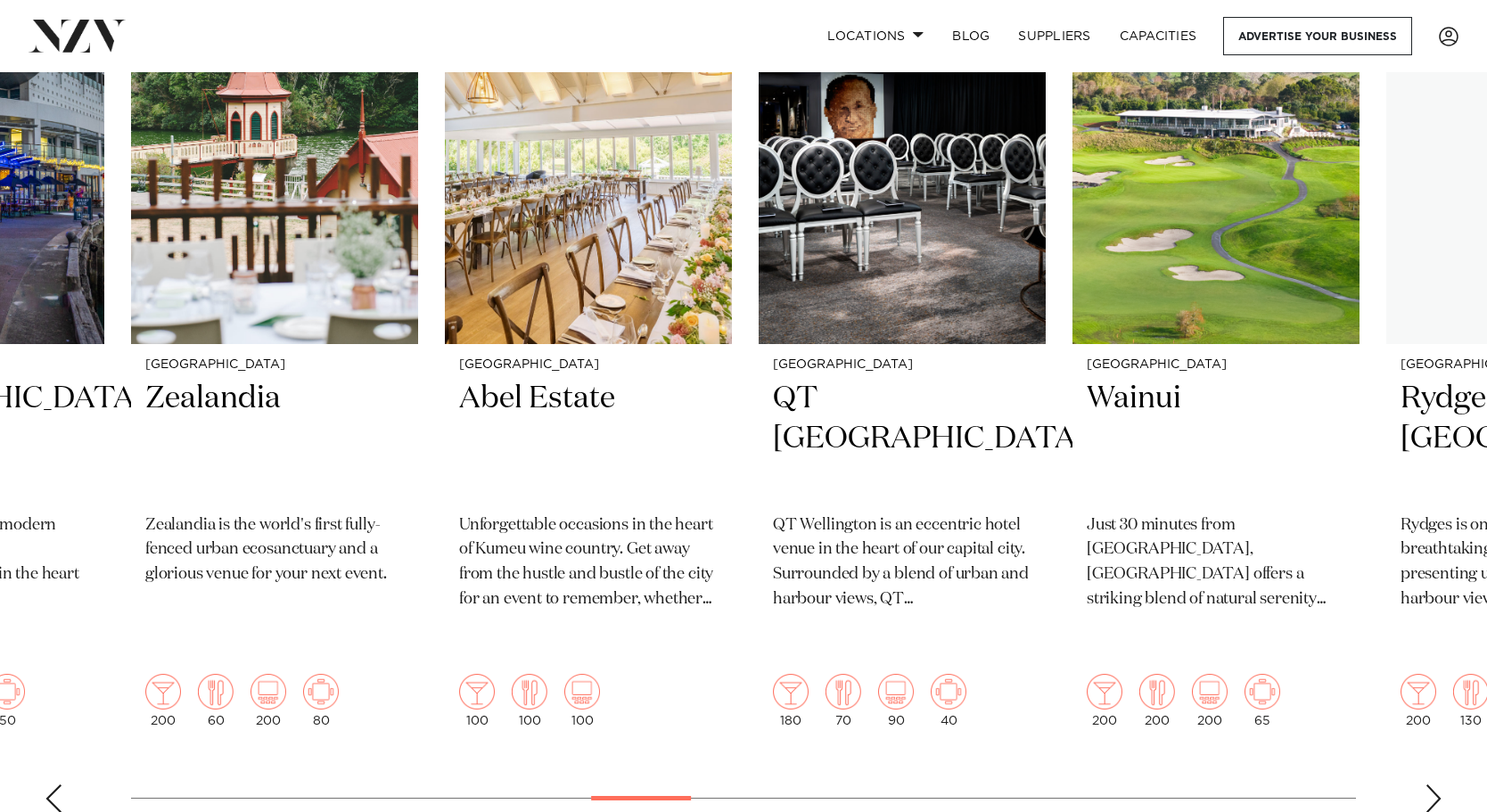
click at [1432, 785] on div "Next slide" at bounding box center [1432, 798] width 17 height 28
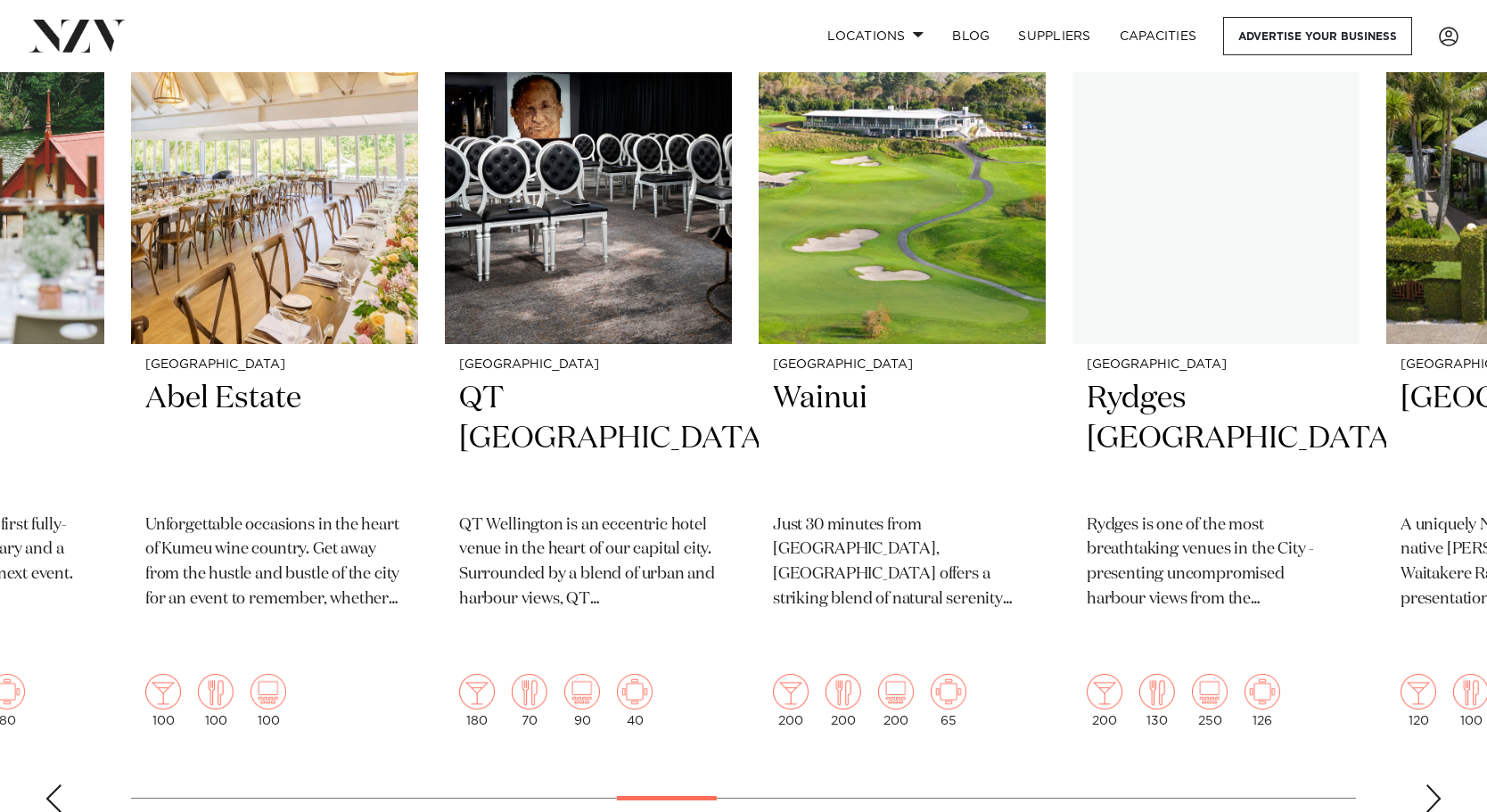
click at [1432, 785] on div "Next slide" at bounding box center [1432, 798] width 17 height 28
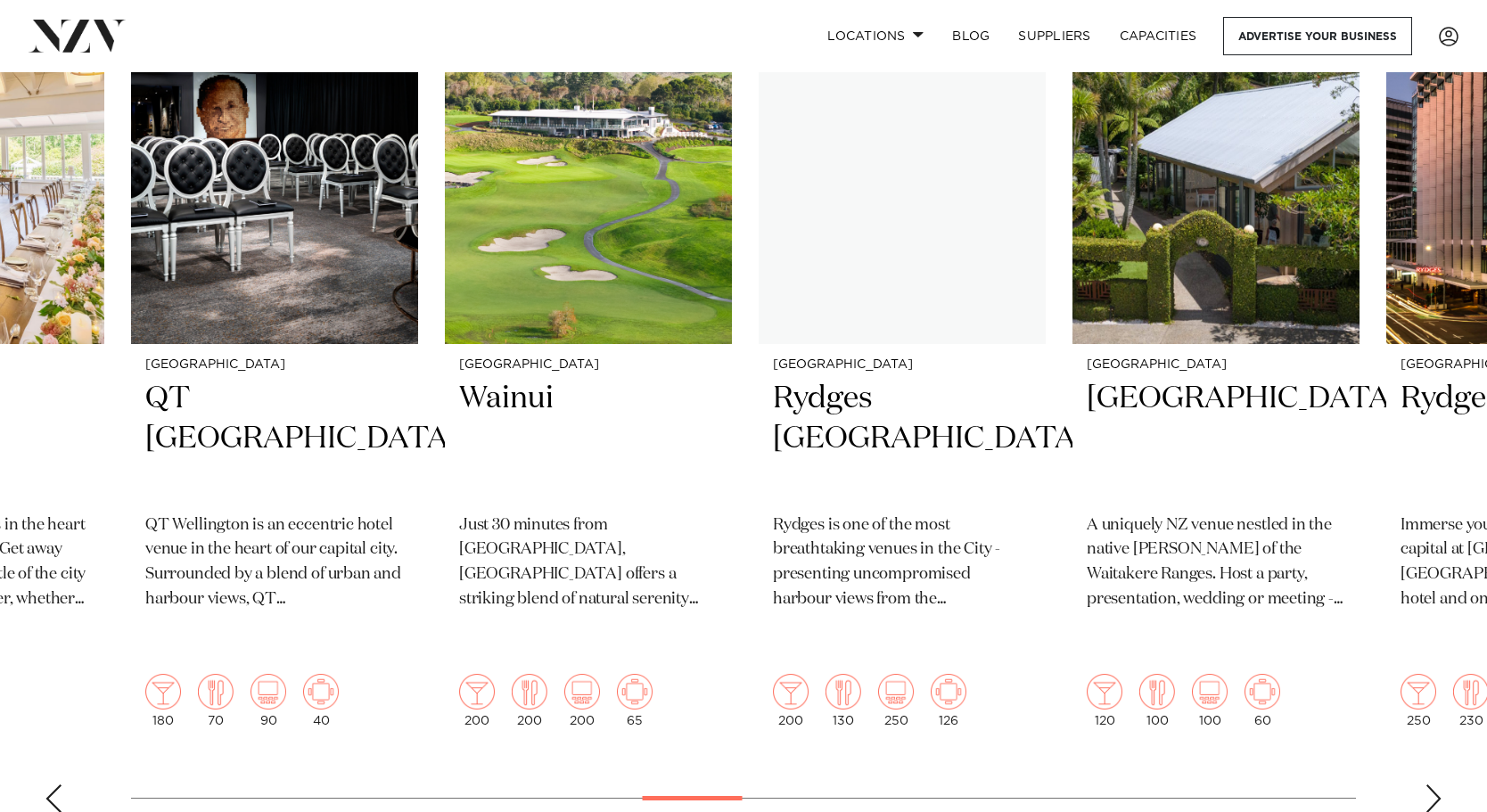
click at [1432, 785] on div "Next slide" at bounding box center [1432, 798] width 17 height 28
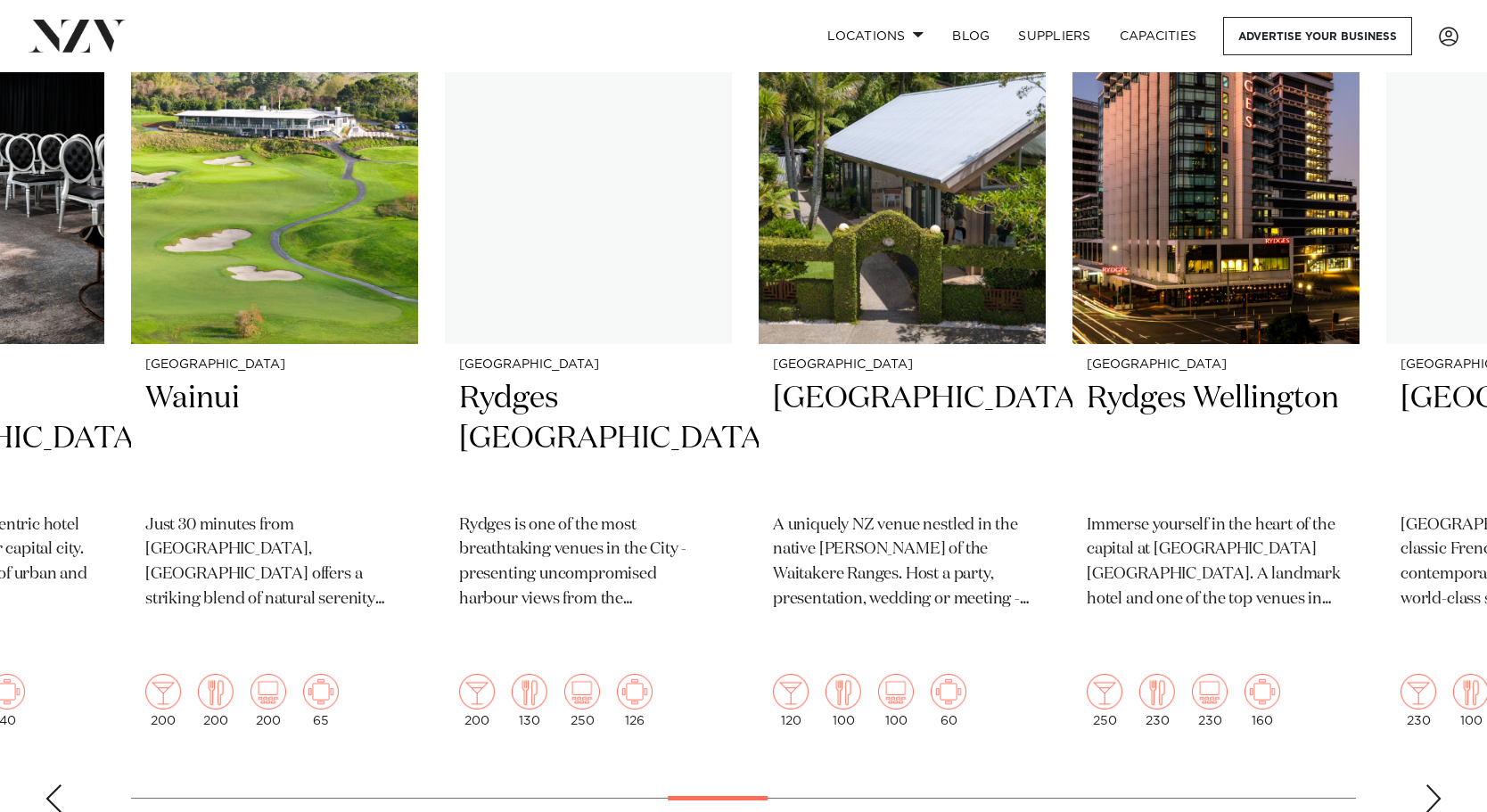
click at [1432, 785] on div "Next slide" at bounding box center [1432, 798] width 17 height 28
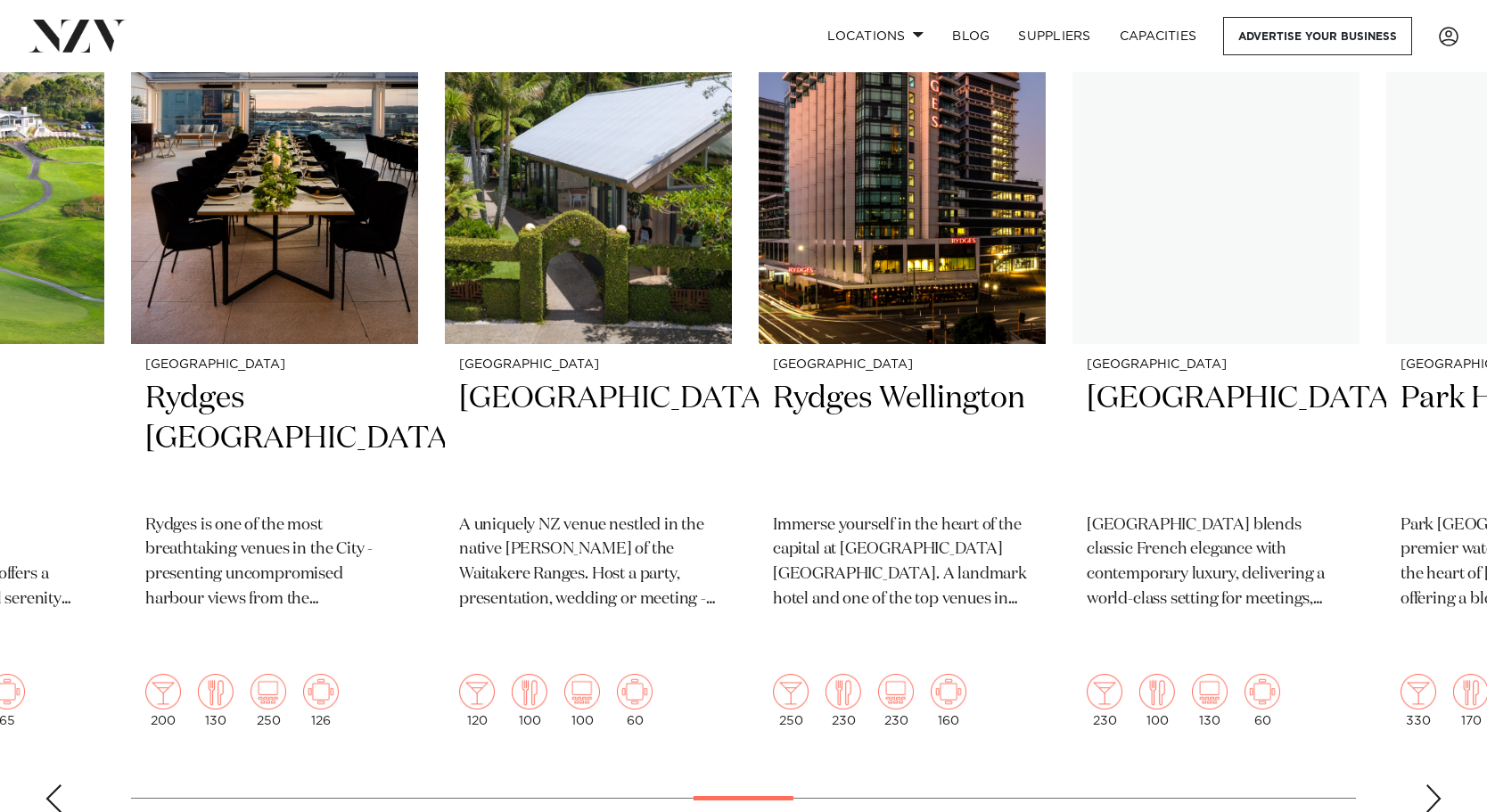
click at [1432, 785] on div "Next slide" at bounding box center [1432, 798] width 17 height 28
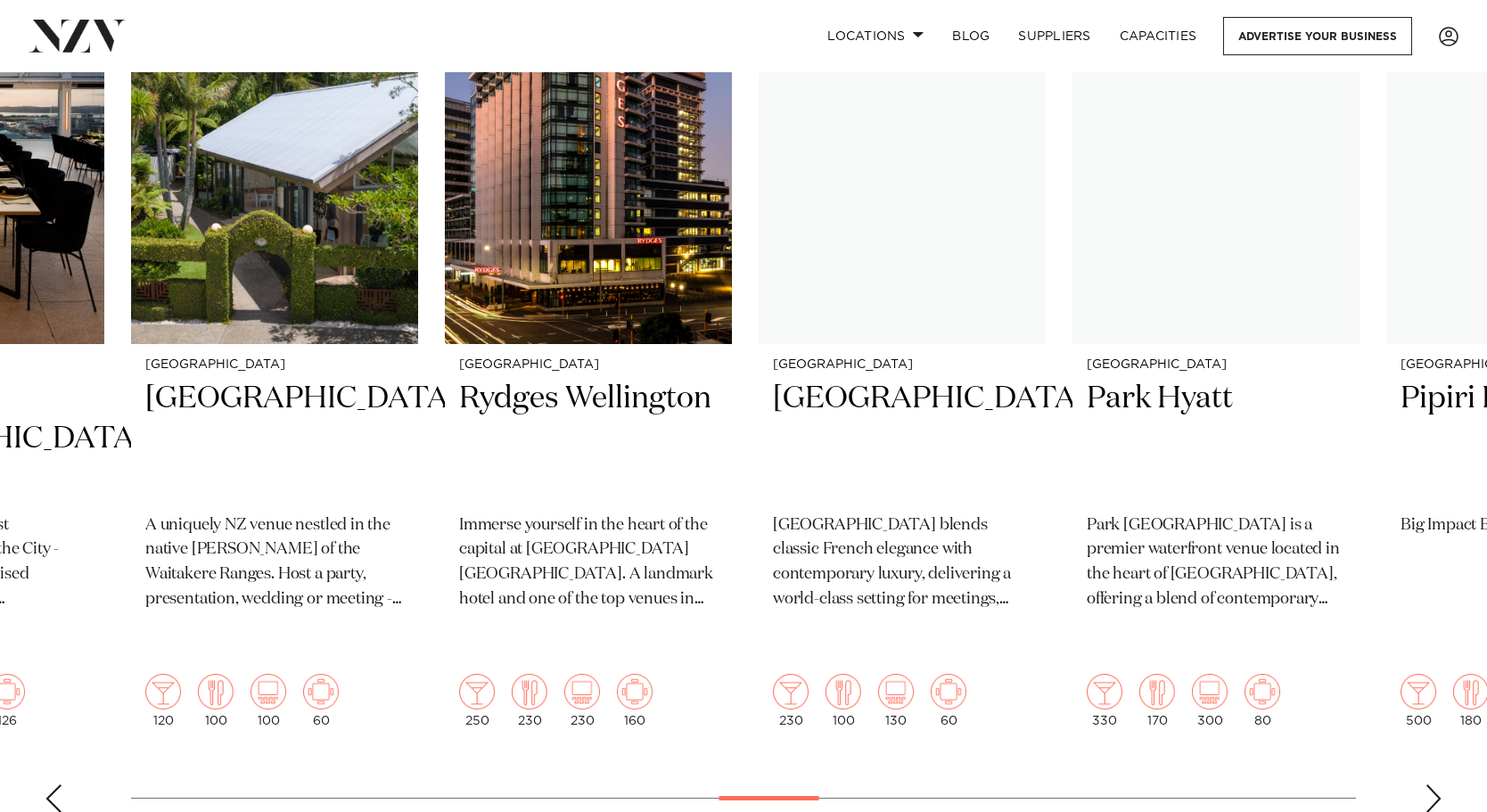
click at [1432, 785] on div "Next slide" at bounding box center [1432, 798] width 17 height 28
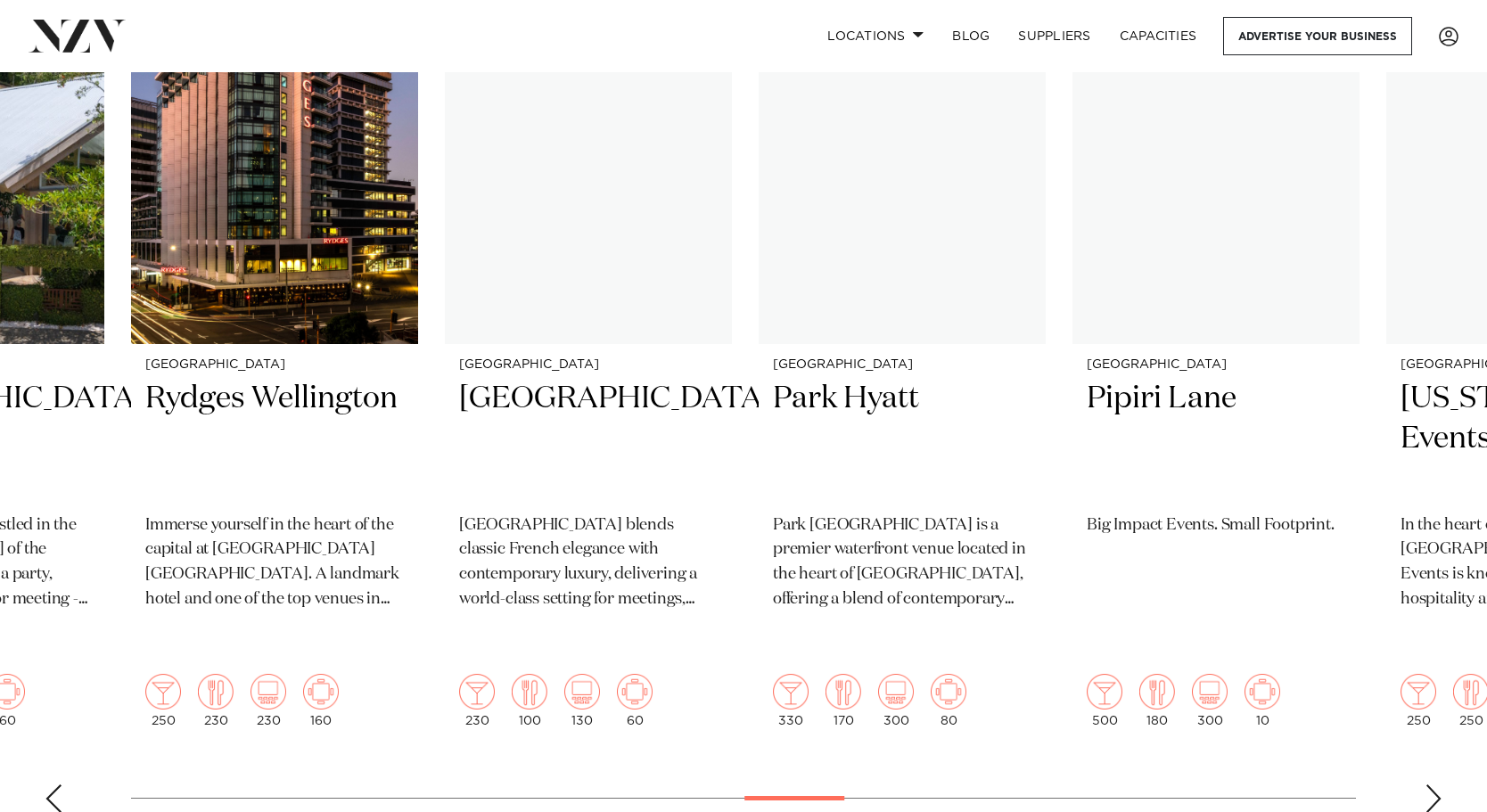
click at [1432, 785] on div "Next slide" at bounding box center [1432, 798] width 17 height 28
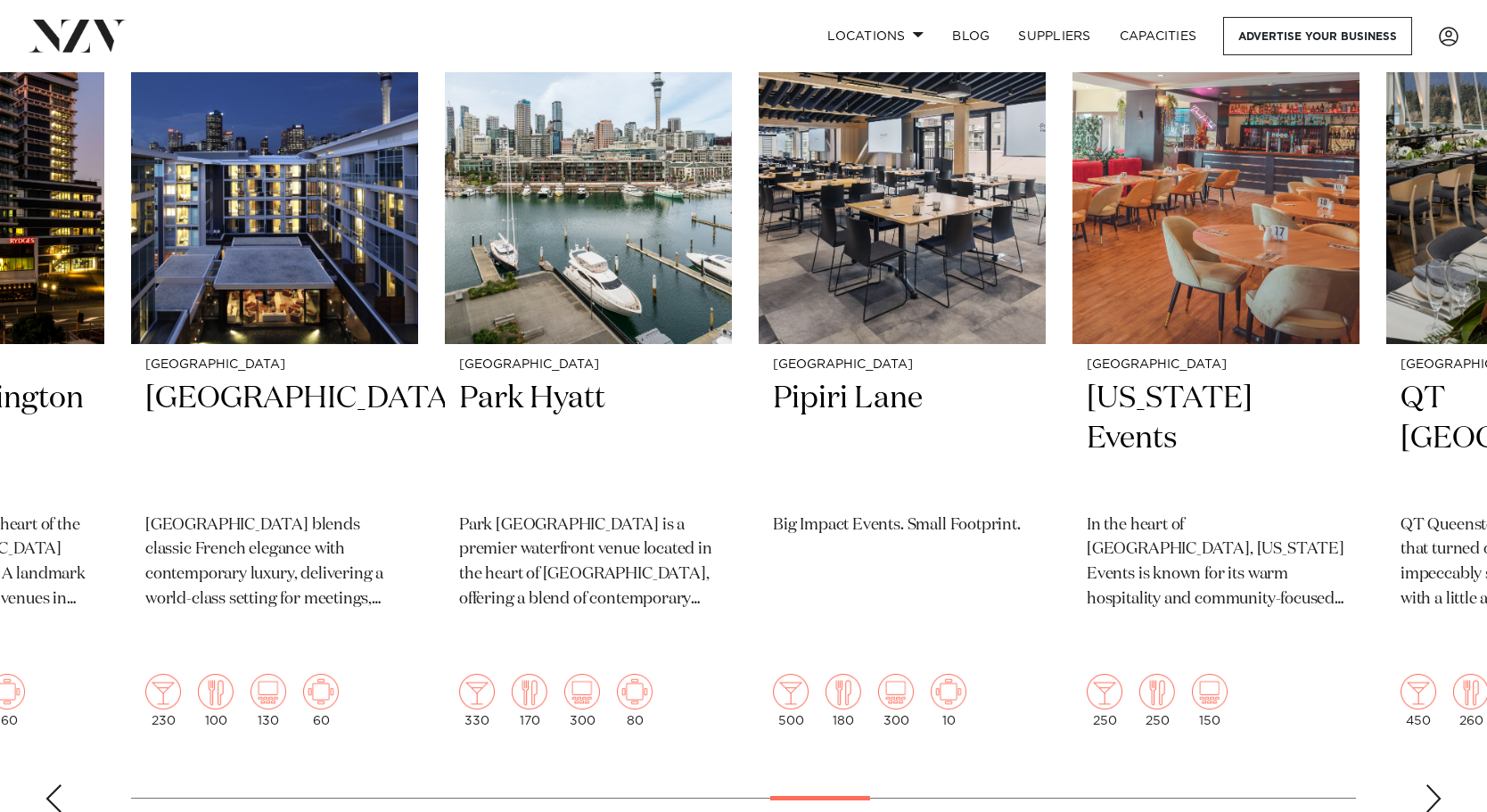
click at [1432, 785] on div "Next slide" at bounding box center [1432, 798] width 17 height 28
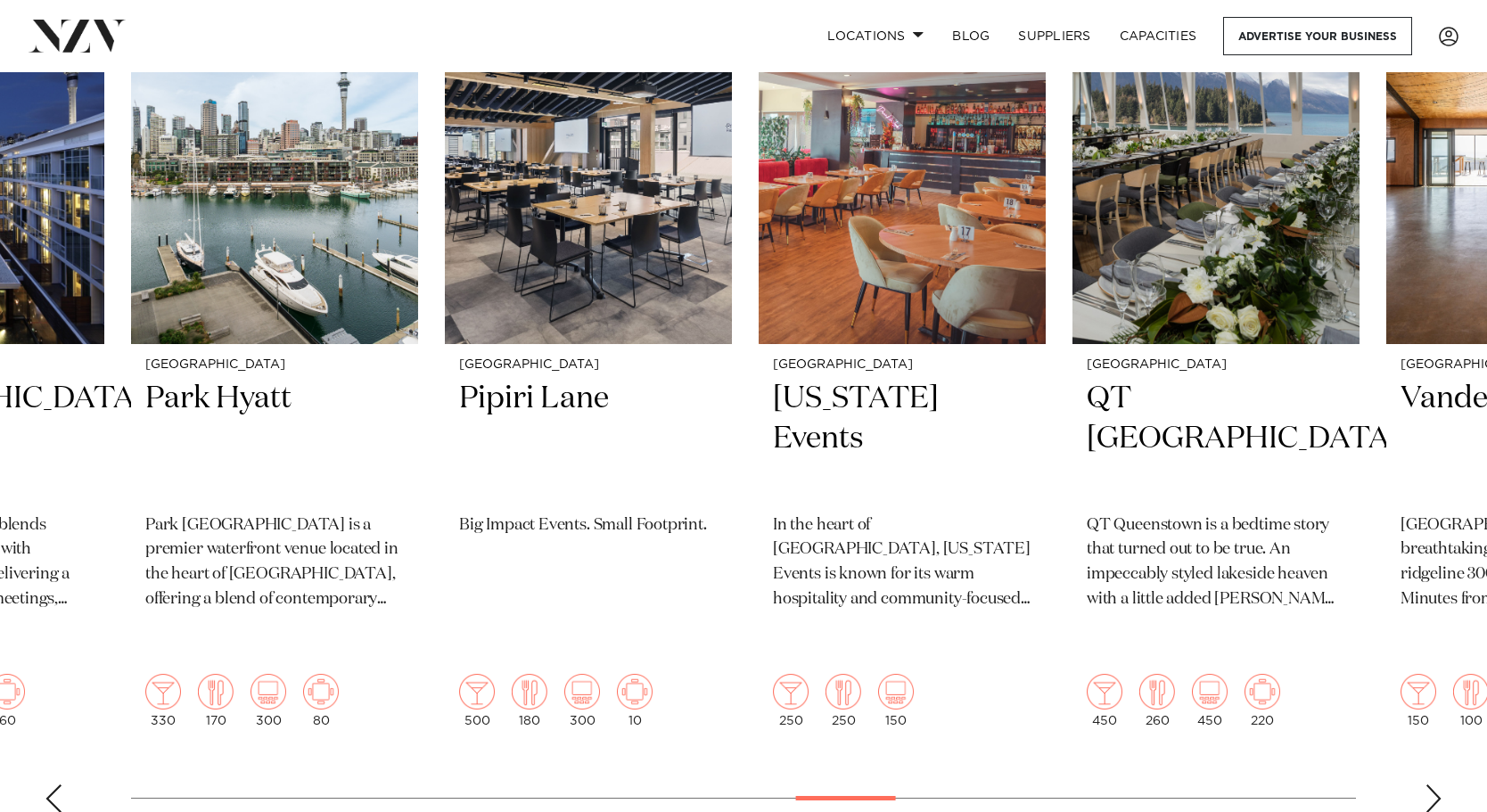
click at [1432, 785] on div "Next slide" at bounding box center [1432, 798] width 17 height 28
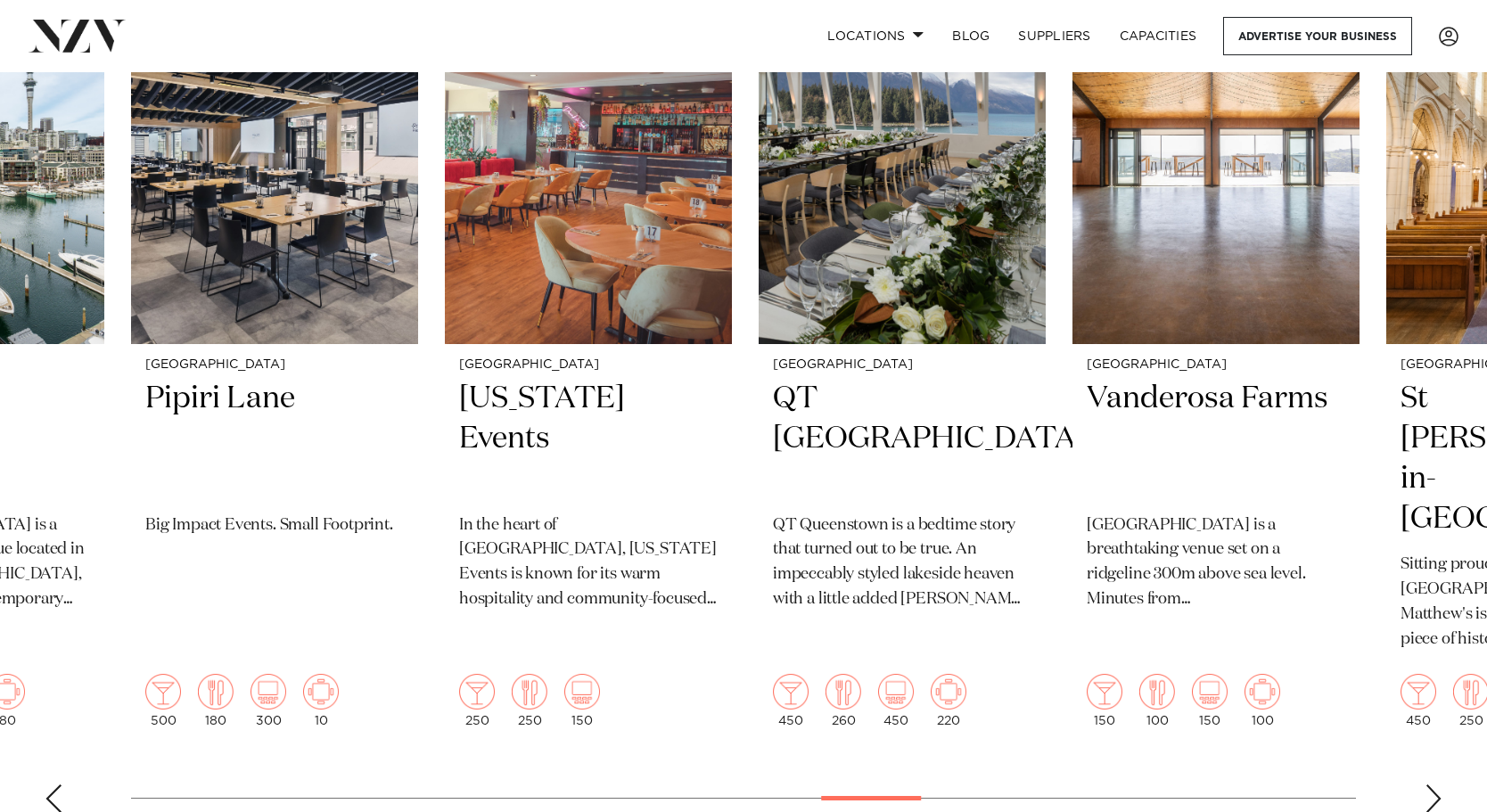
click at [1432, 785] on div "Next slide" at bounding box center [1432, 798] width 17 height 28
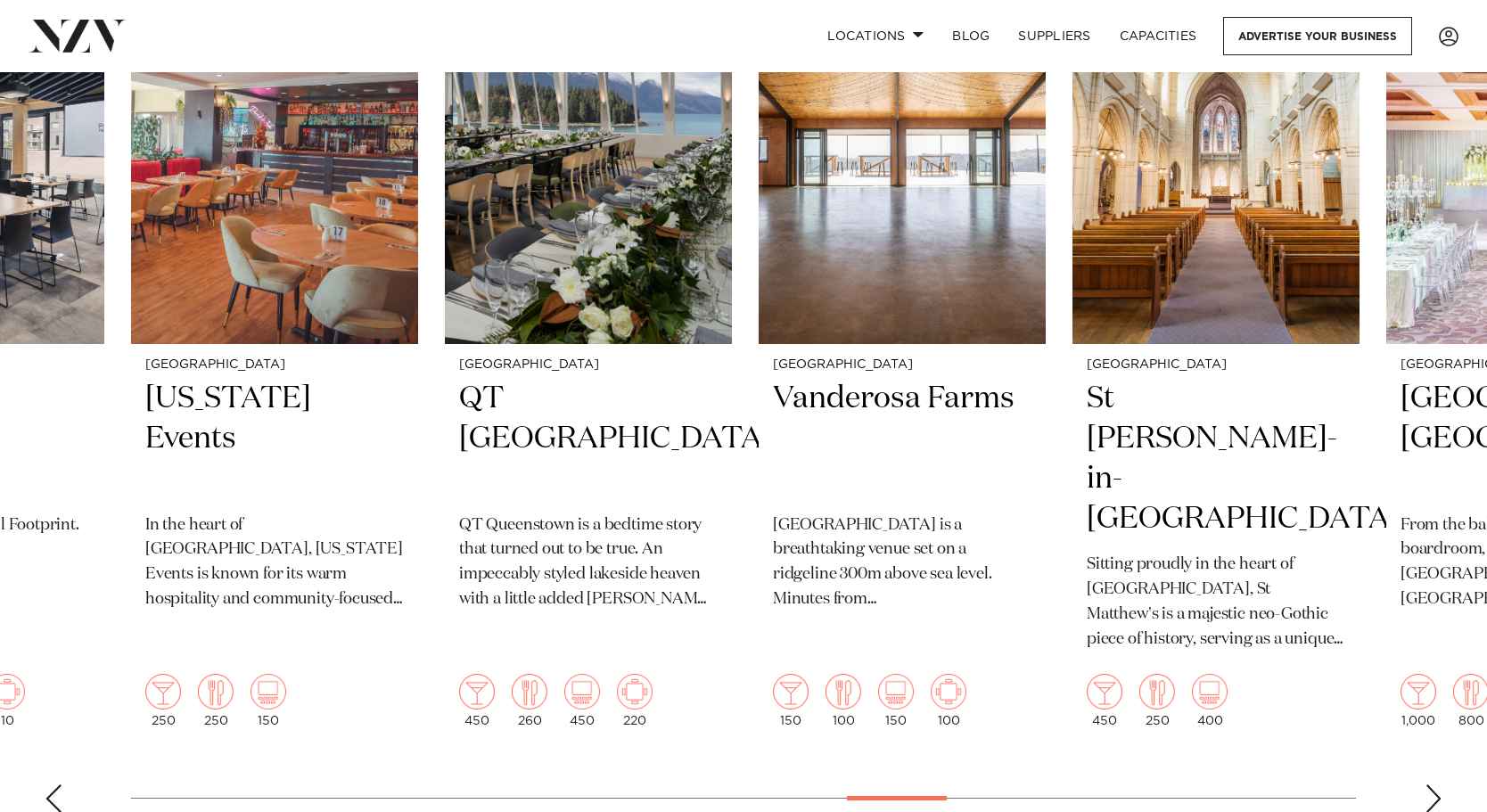
click at [1432, 785] on div "Next slide" at bounding box center [1432, 798] width 17 height 28
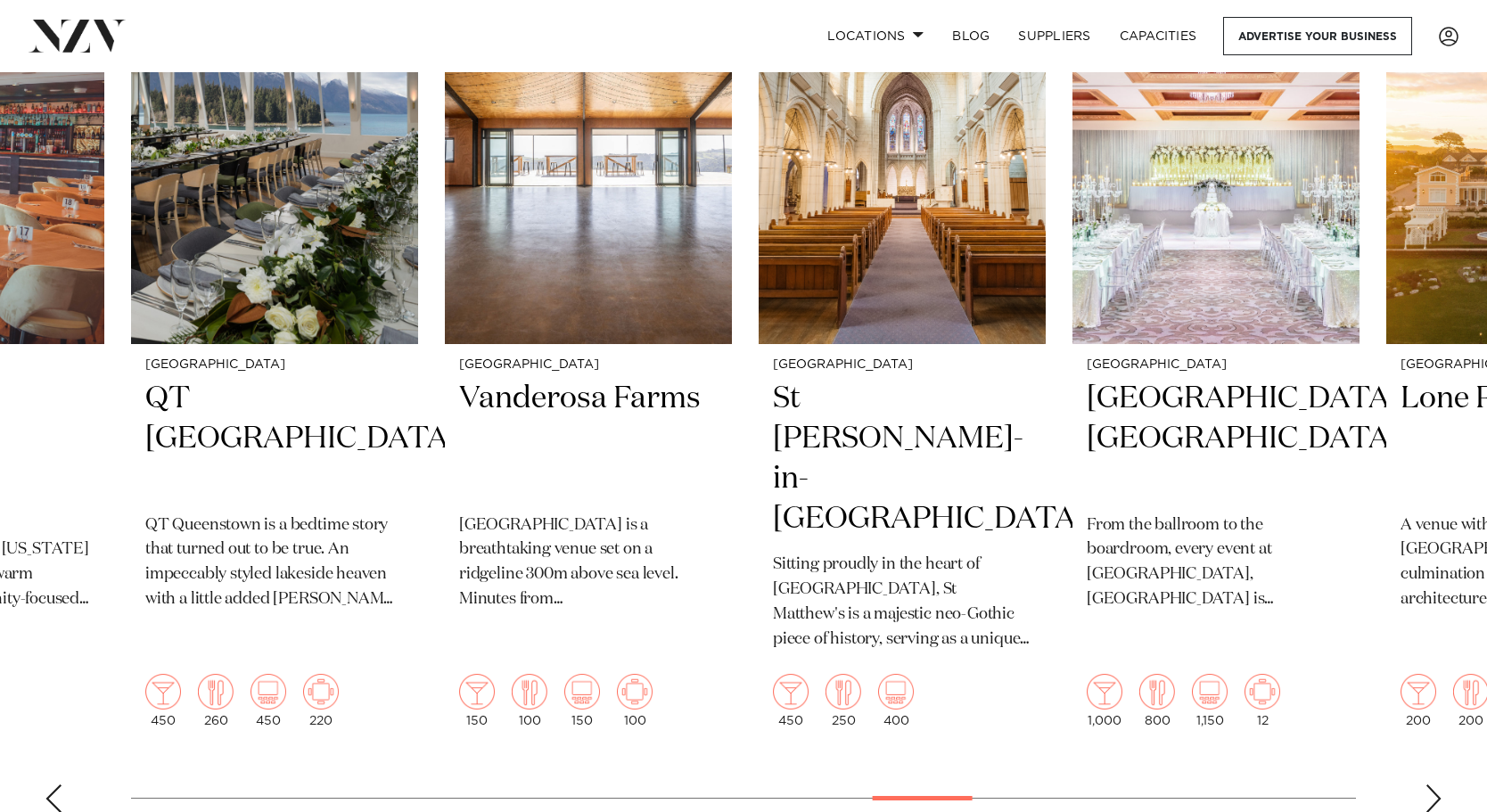
click at [1432, 785] on div "Next slide" at bounding box center [1432, 798] width 17 height 28
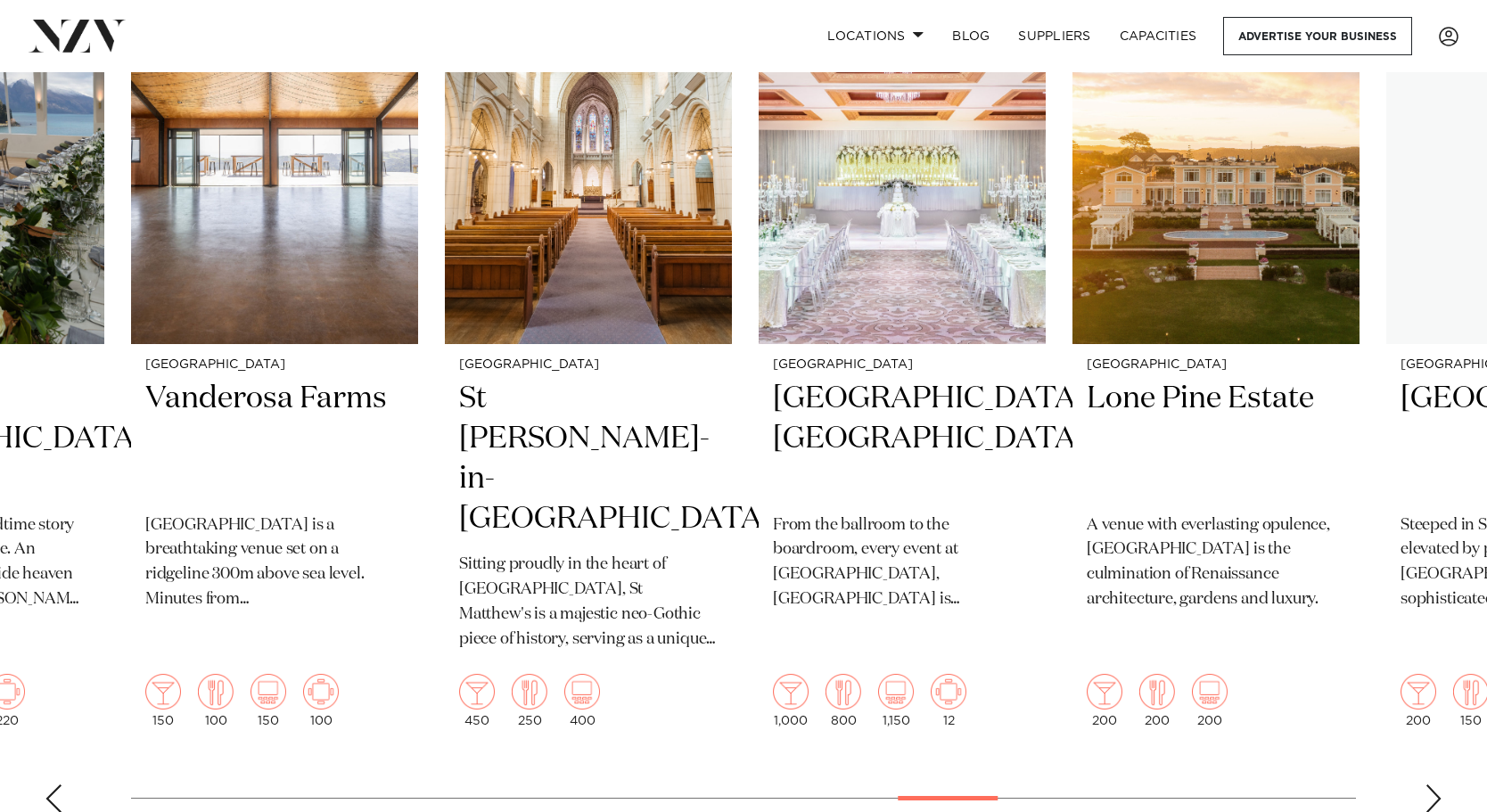
click at [1432, 785] on div "Next slide" at bounding box center [1432, 798] width 17 height 28
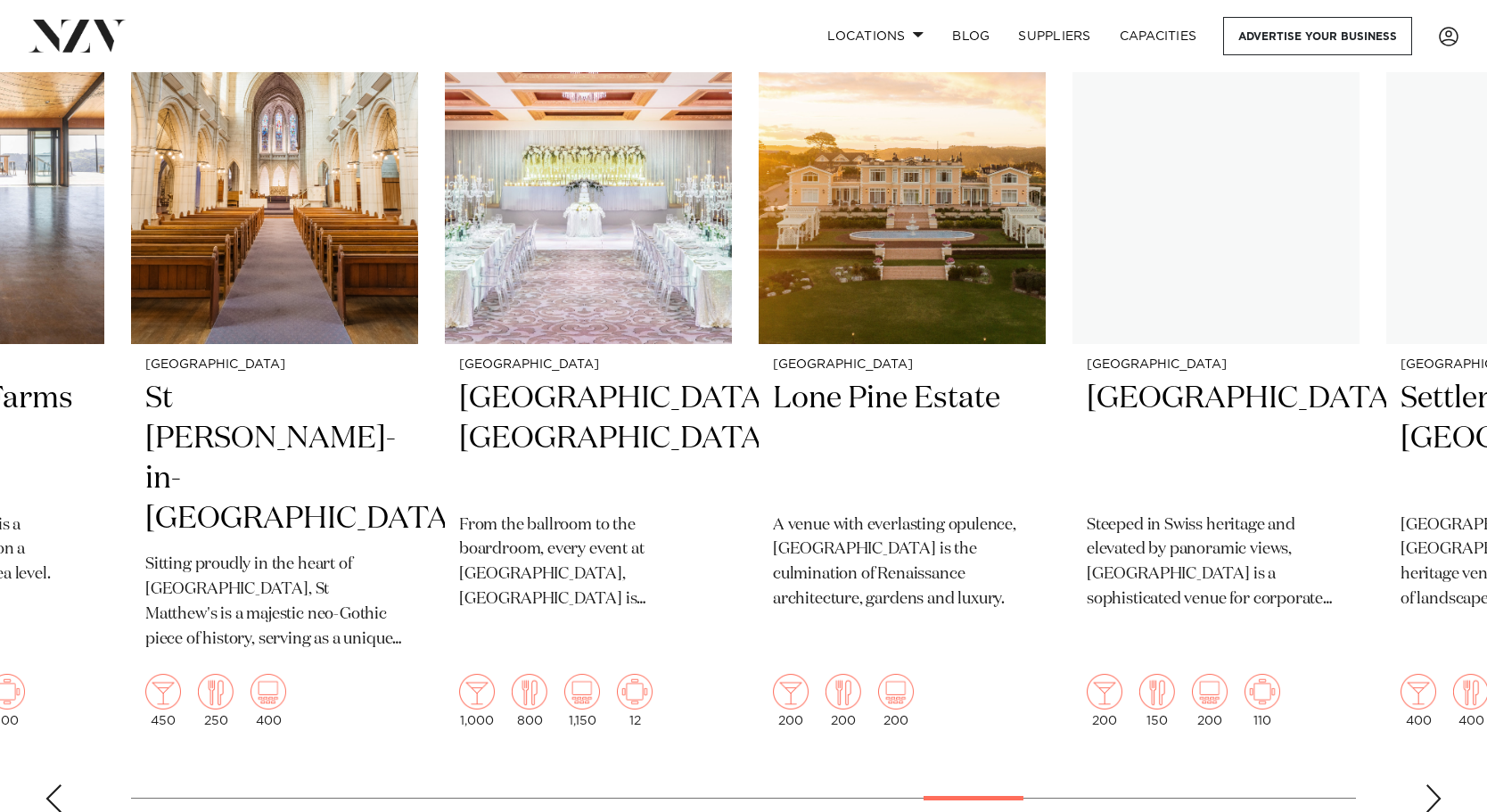
click at [1432, 785] on div "Next slide" at bounding box center [1432, 798] width 17 height 28
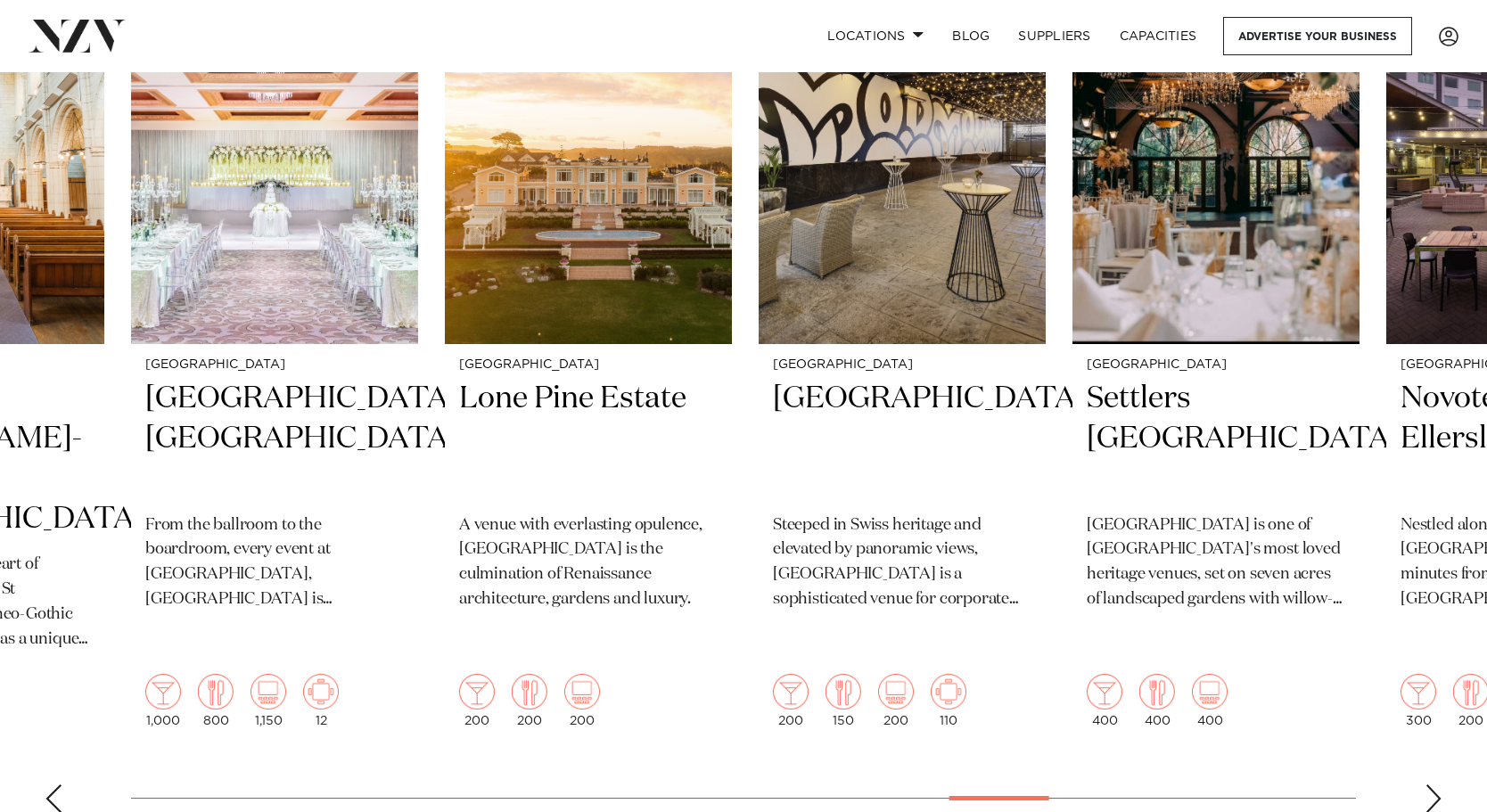
click at [1425, 785] on div "Next slide" at bounding box center [1432, 798] width 17 height 28
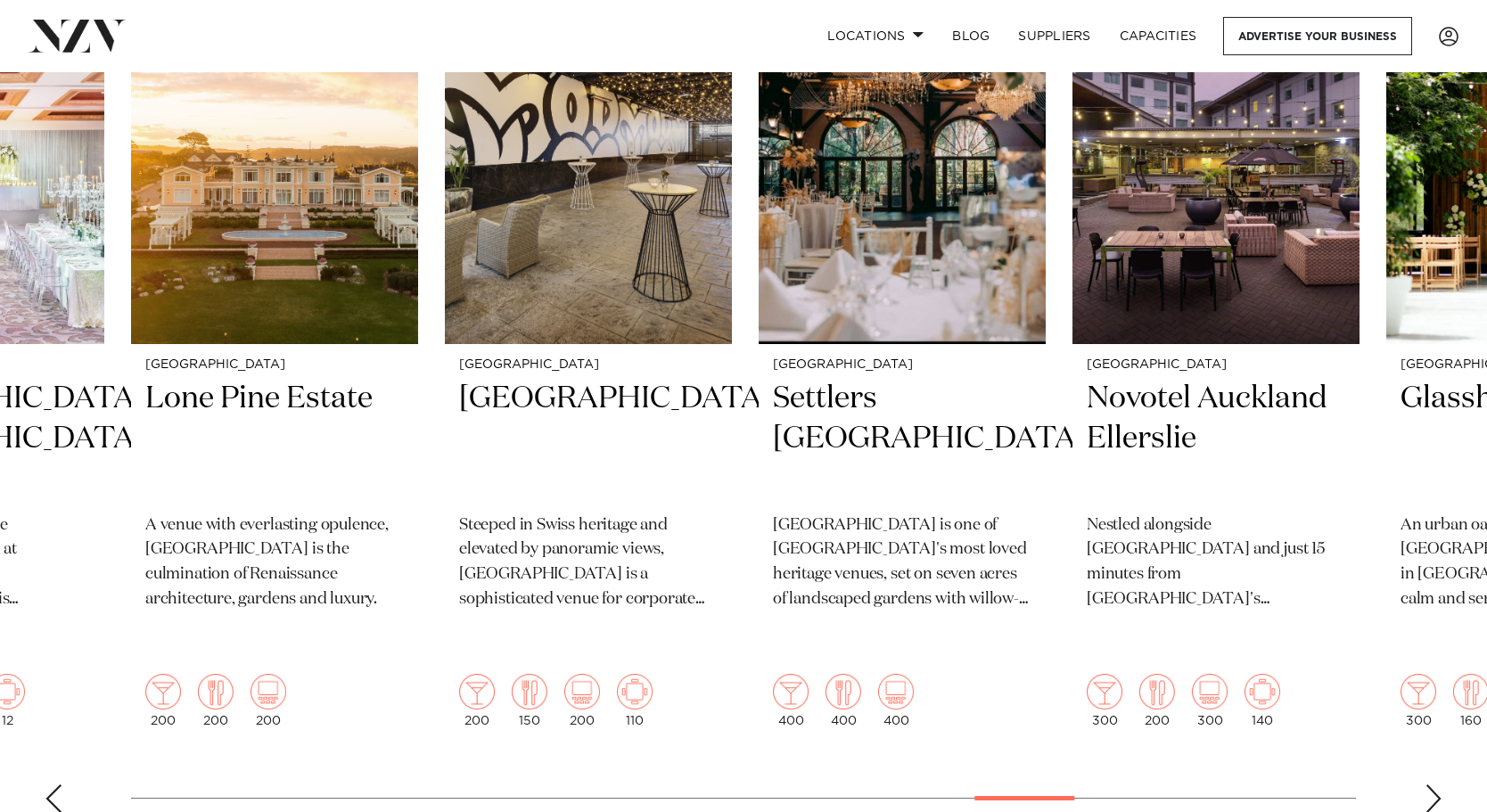
click at [1425, 785] on div "Next slide" at bounding box center [1432, 798] width 17 height 28
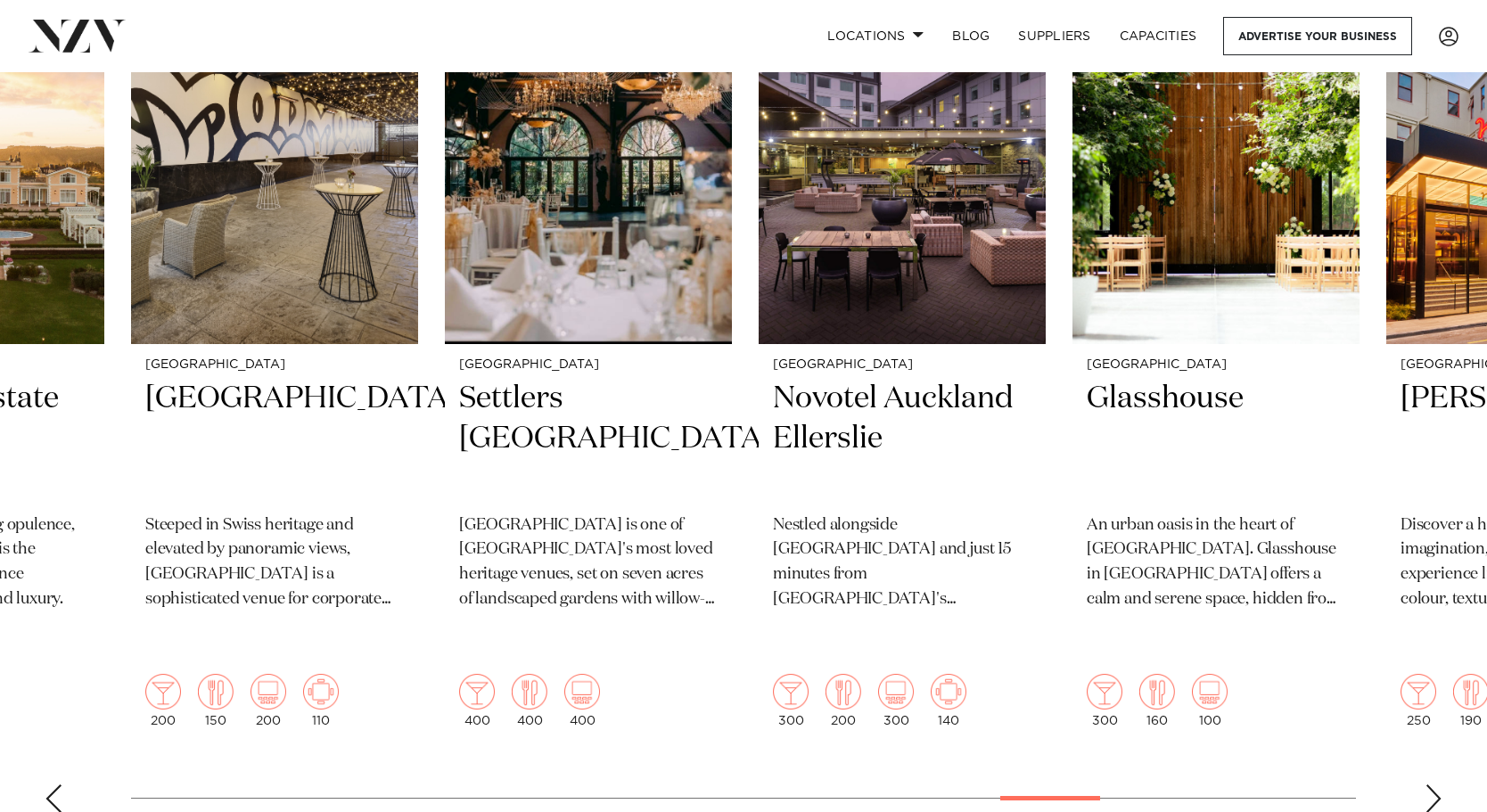
click at [1425, 785] on div "Next slide" at bounding box center [1432, 798] width 17 height 28
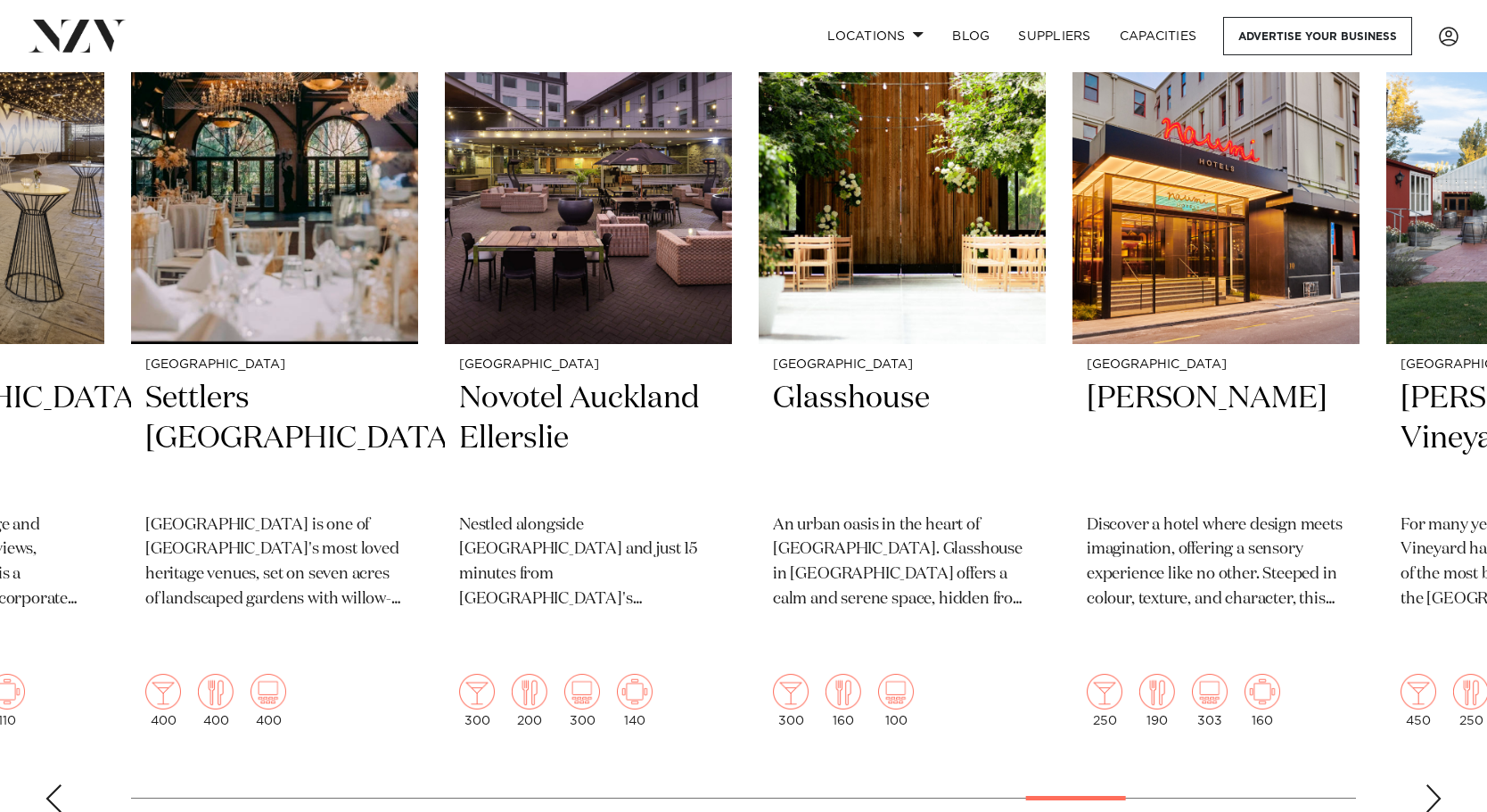
click at [1425, 785] on div "Next slide" at bounding box center [1432, 798] width 17 height 28
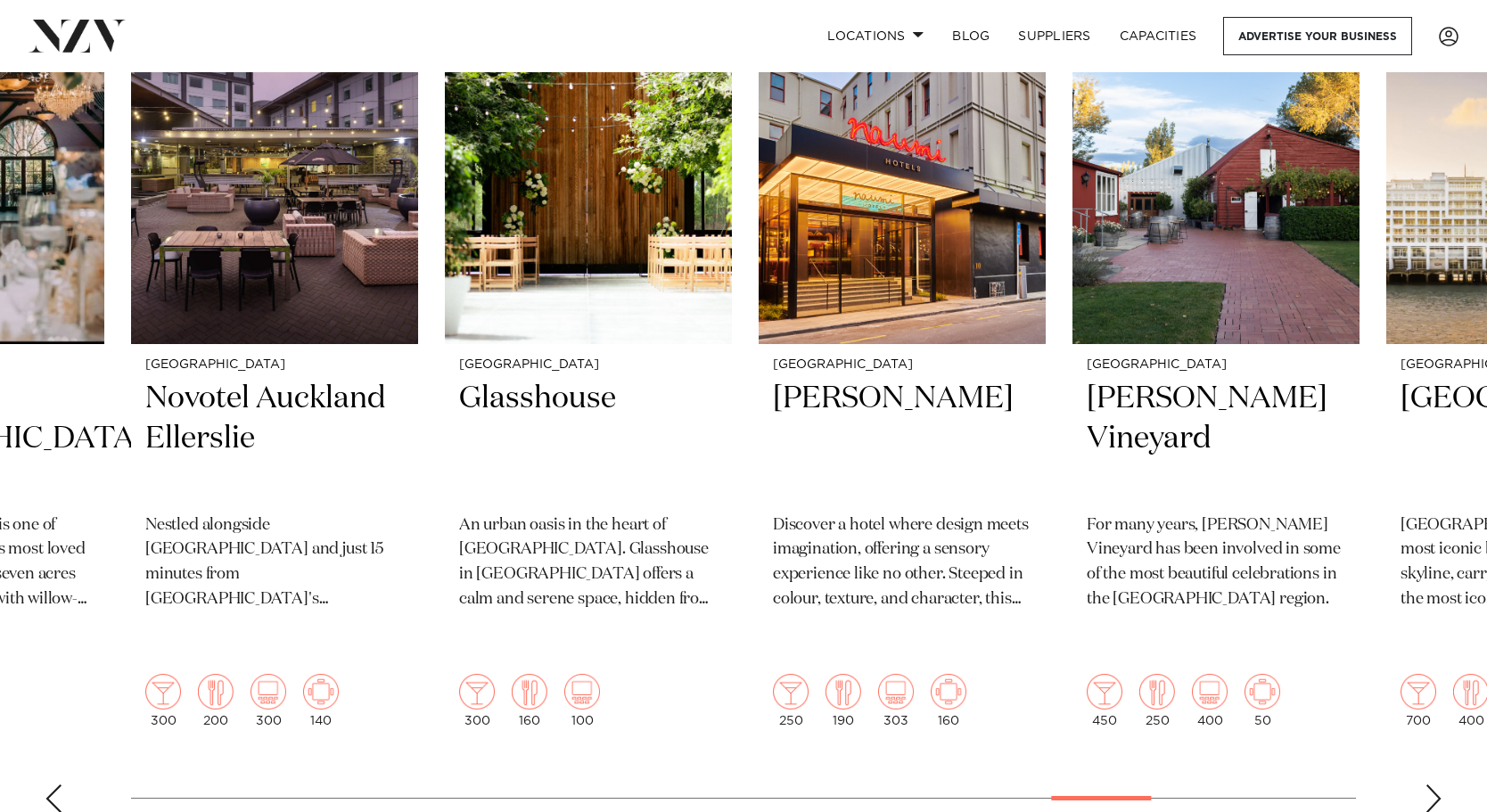
click at [1425, 785] on div "Next slide" at bounding box center [1432, 798] width 17 height 28
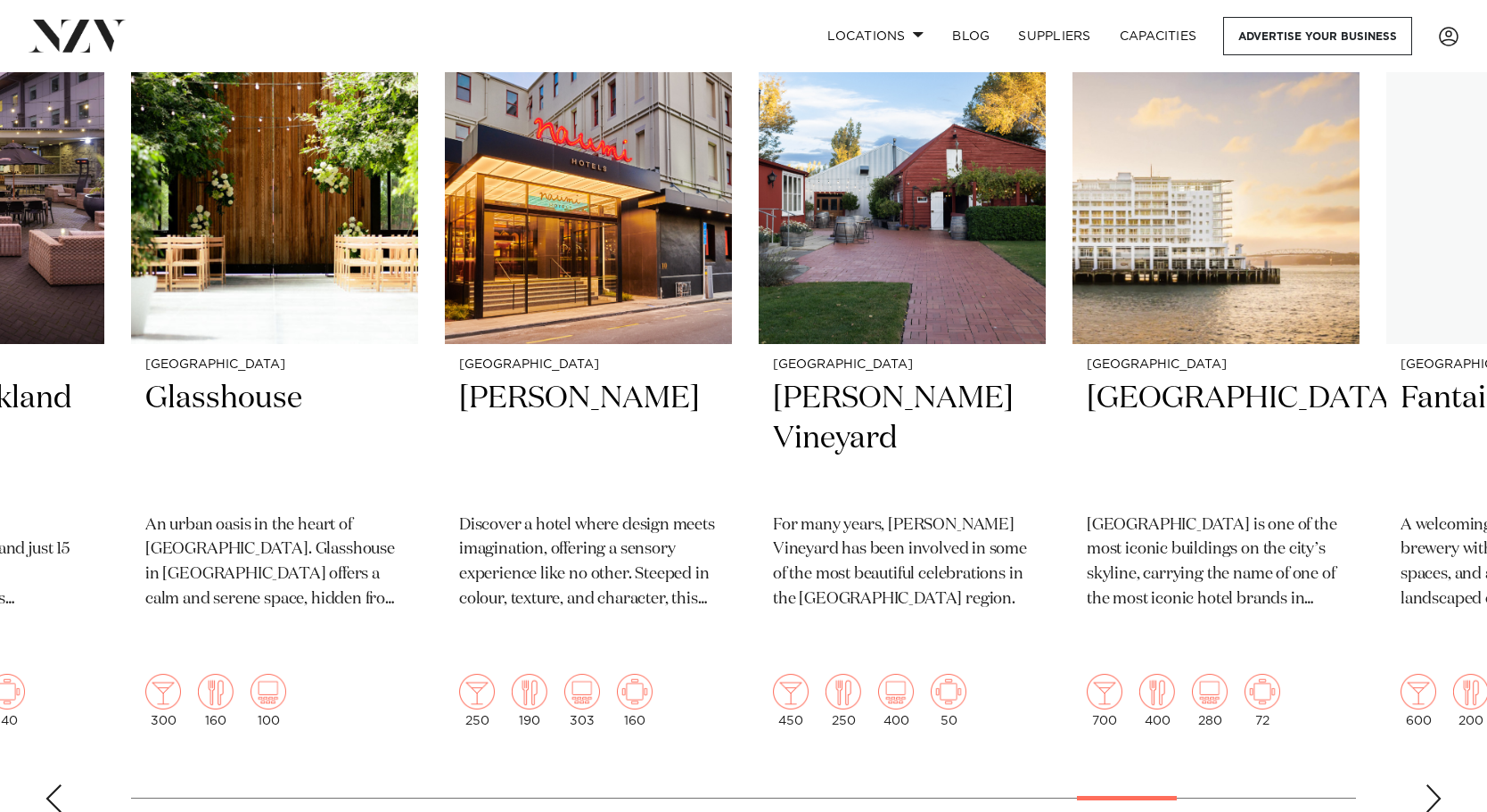
click at [1425, 785] on div "Next slide" at bounding box center [1432, 798] width 17 height 28
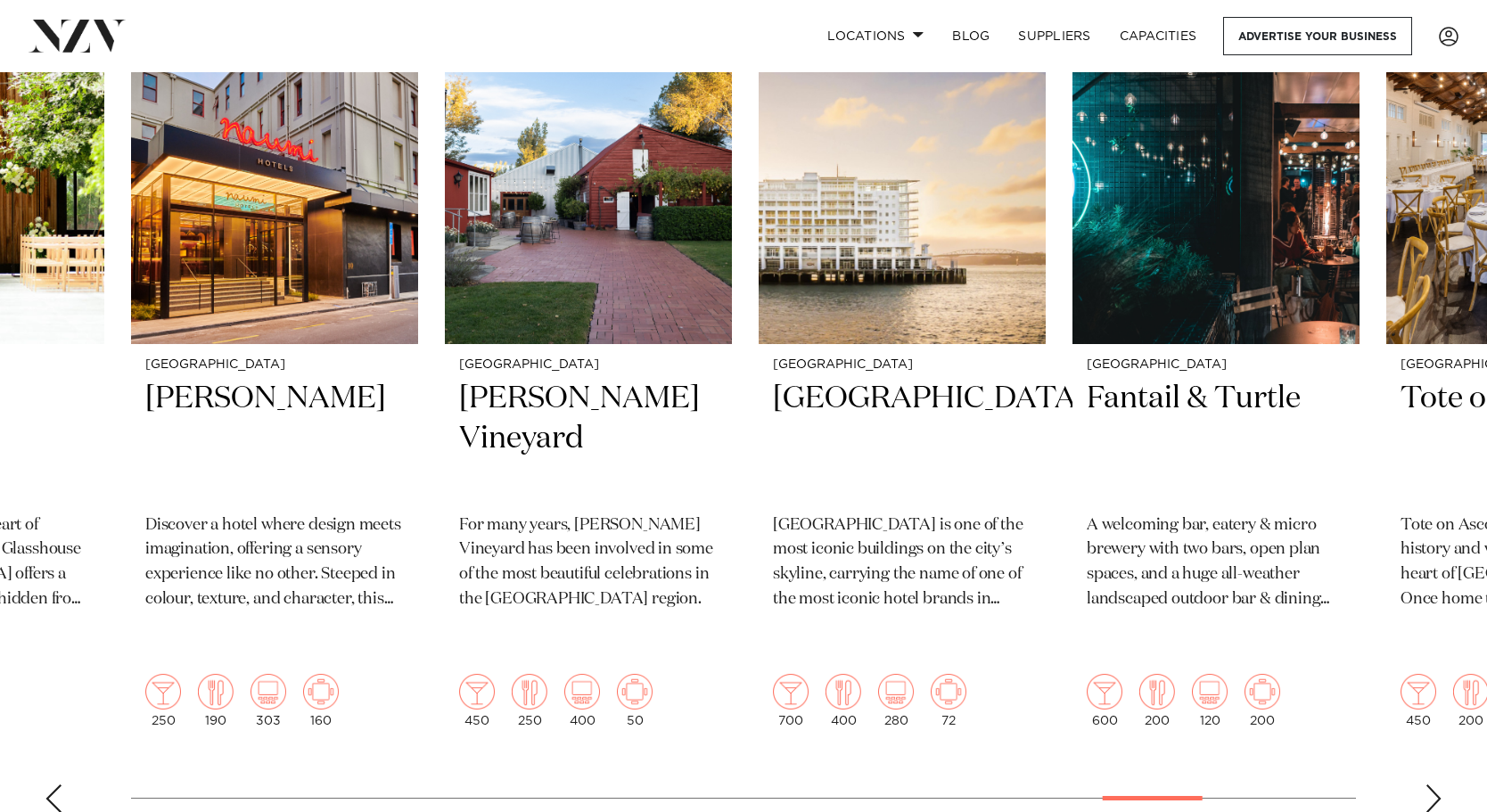
click at [1425, 785] on div "Next slide" at bounding box center [1432, 798] width 17 height 28
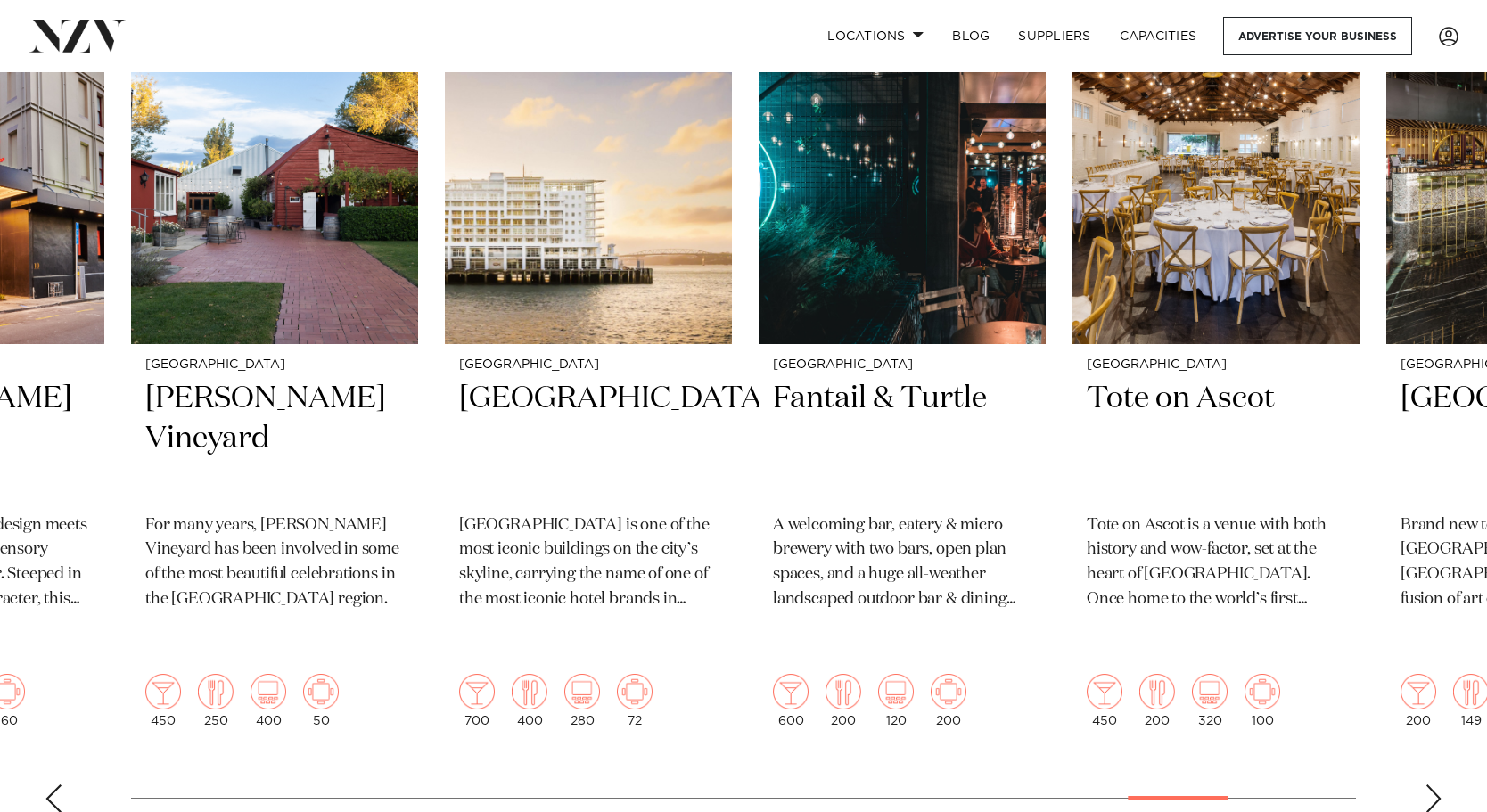
click at [1440, 785] on div "Next slide" at bounding box center [1432, 798] width 17 height 28
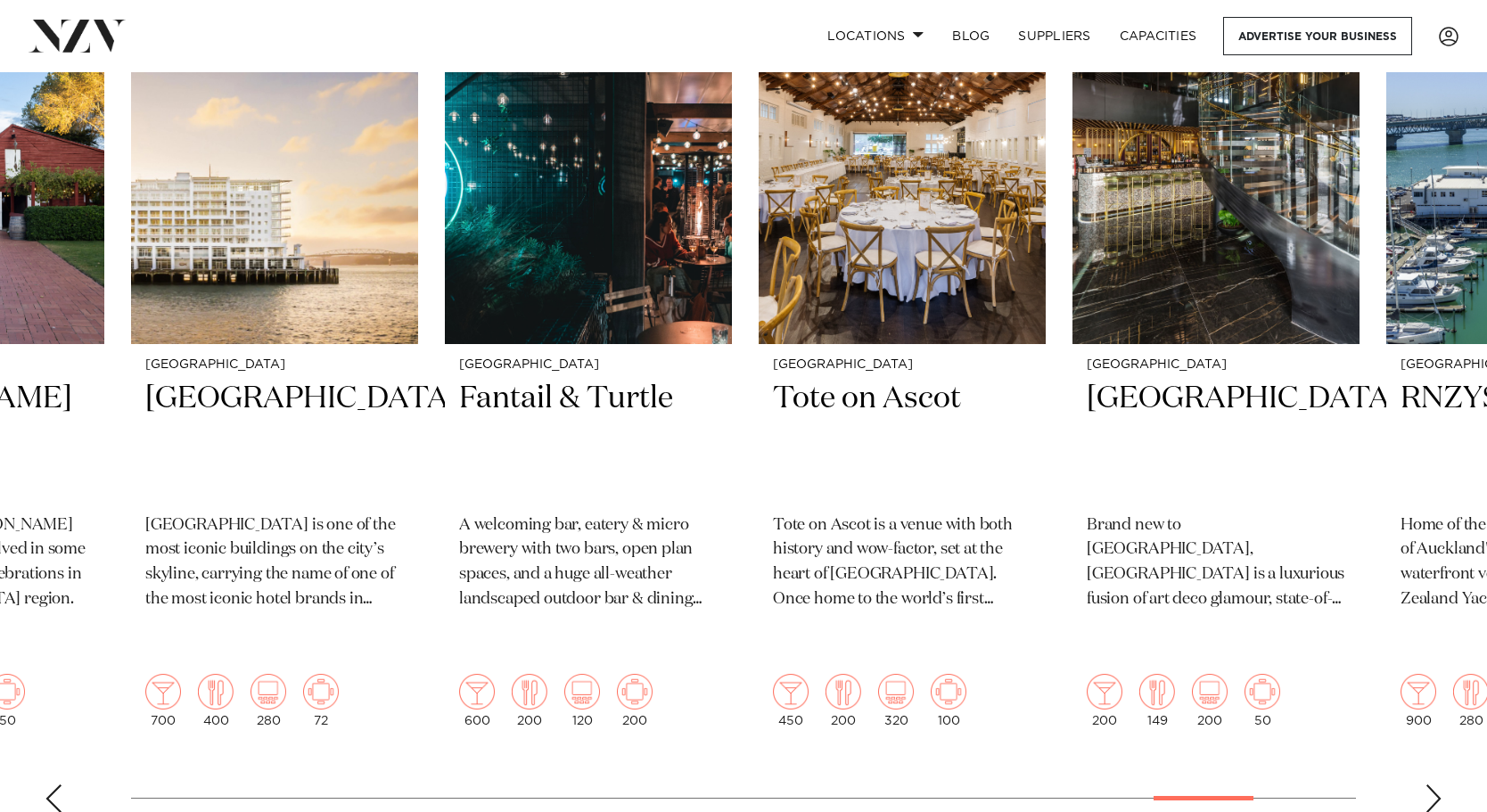
click at [1440, 785] on div "Next slide" at bounding box center [1432, 798] width 17 height 28
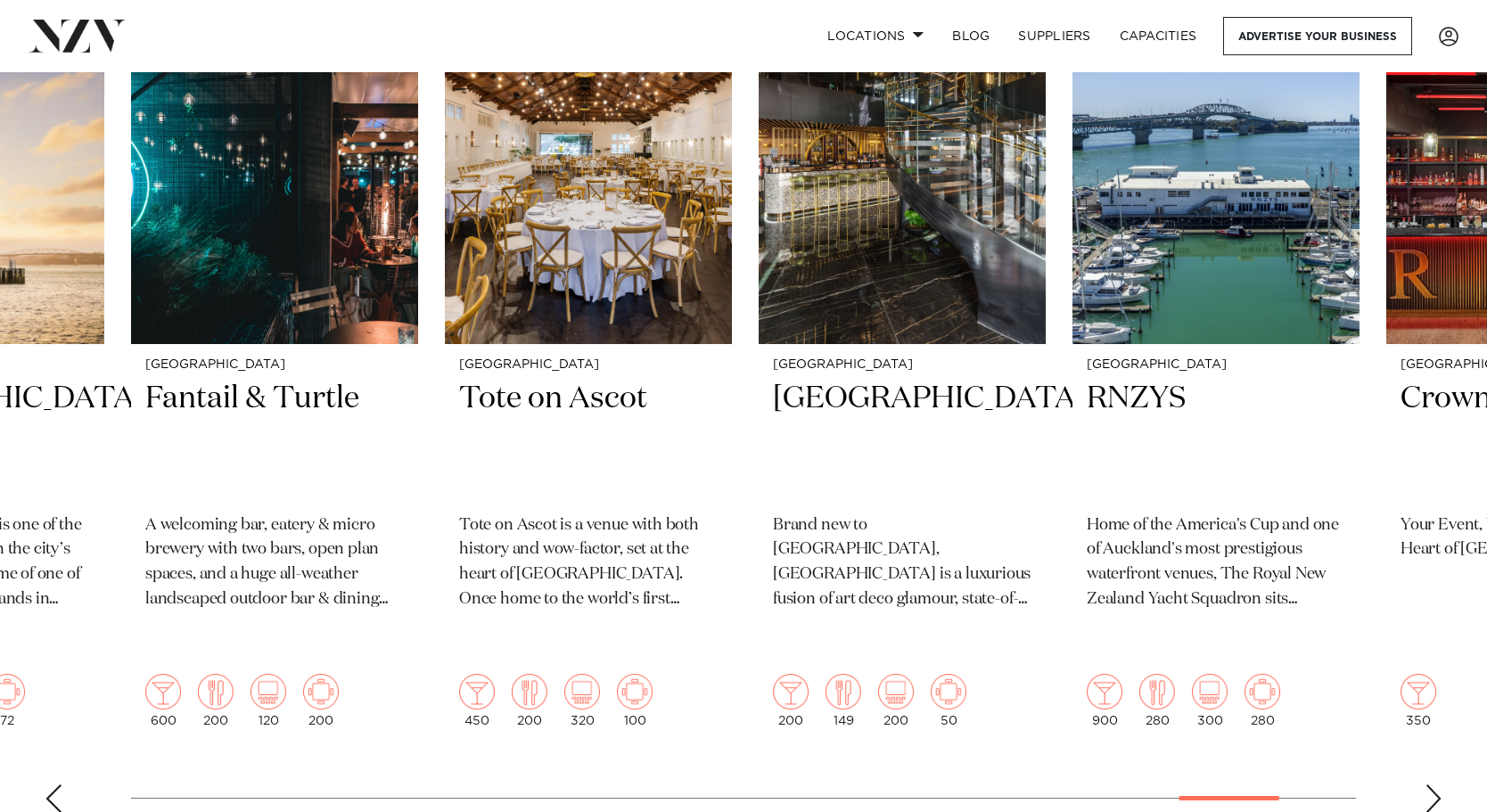
click at [1440, 785] on div "Next slide" at bounding box center [1432, 798] width 17 height 28
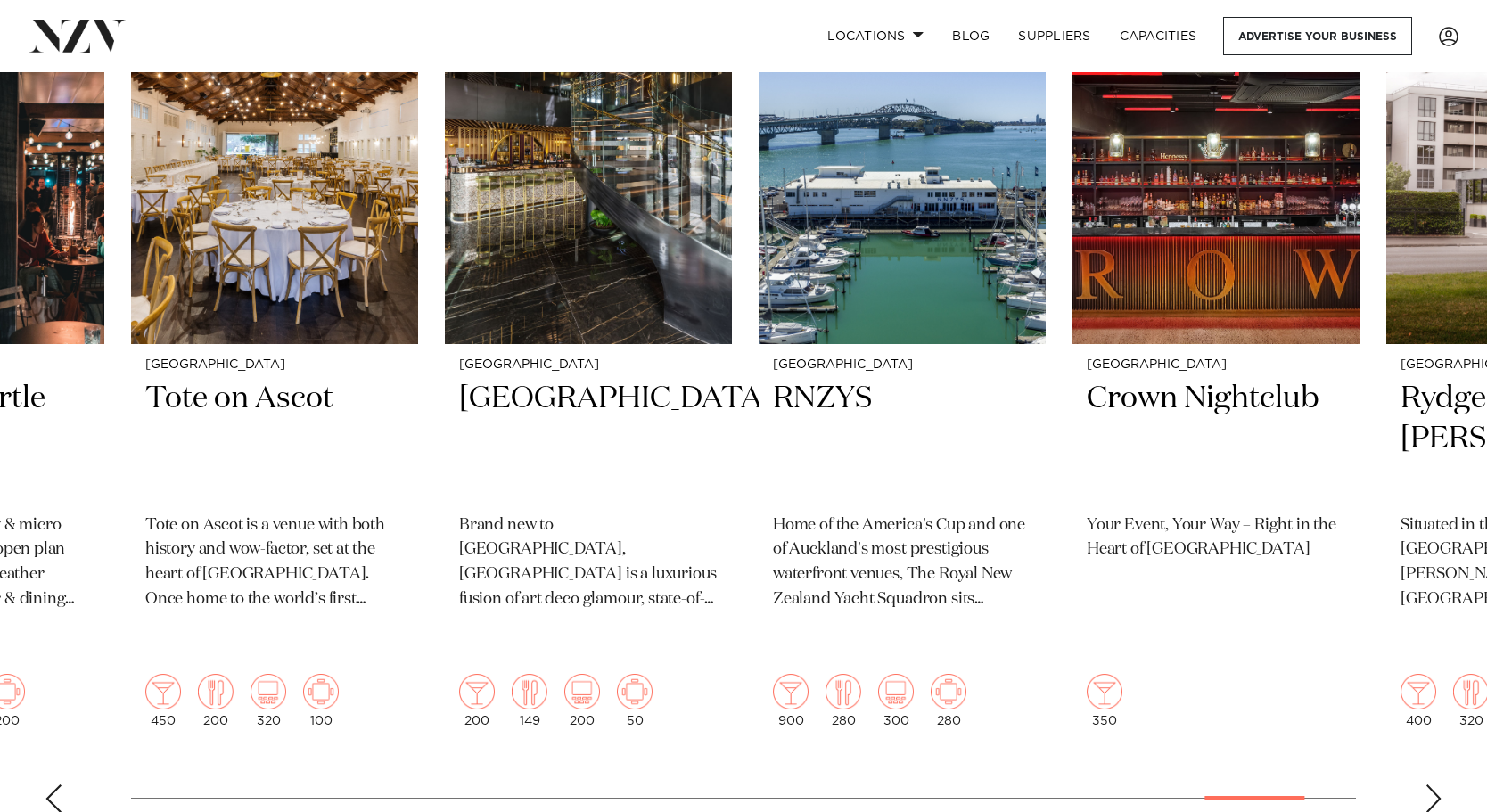
click at [1440, 785] on div "Next slide" at bounding box center [1432, 798] width 17 height 28
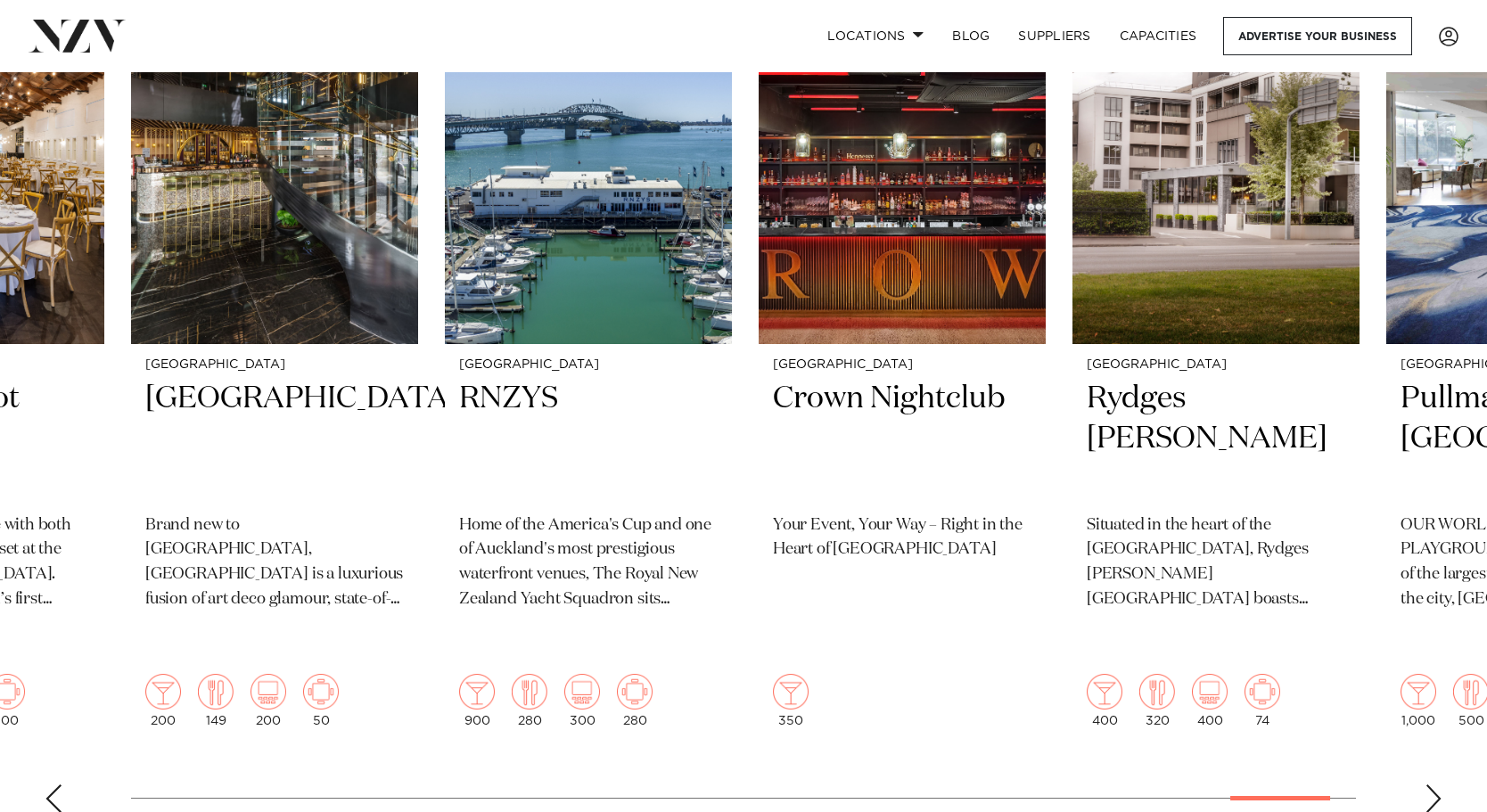
click at [1440, 785] on div "Next slide" at bounding box center [1432, 798] width 17 height 28
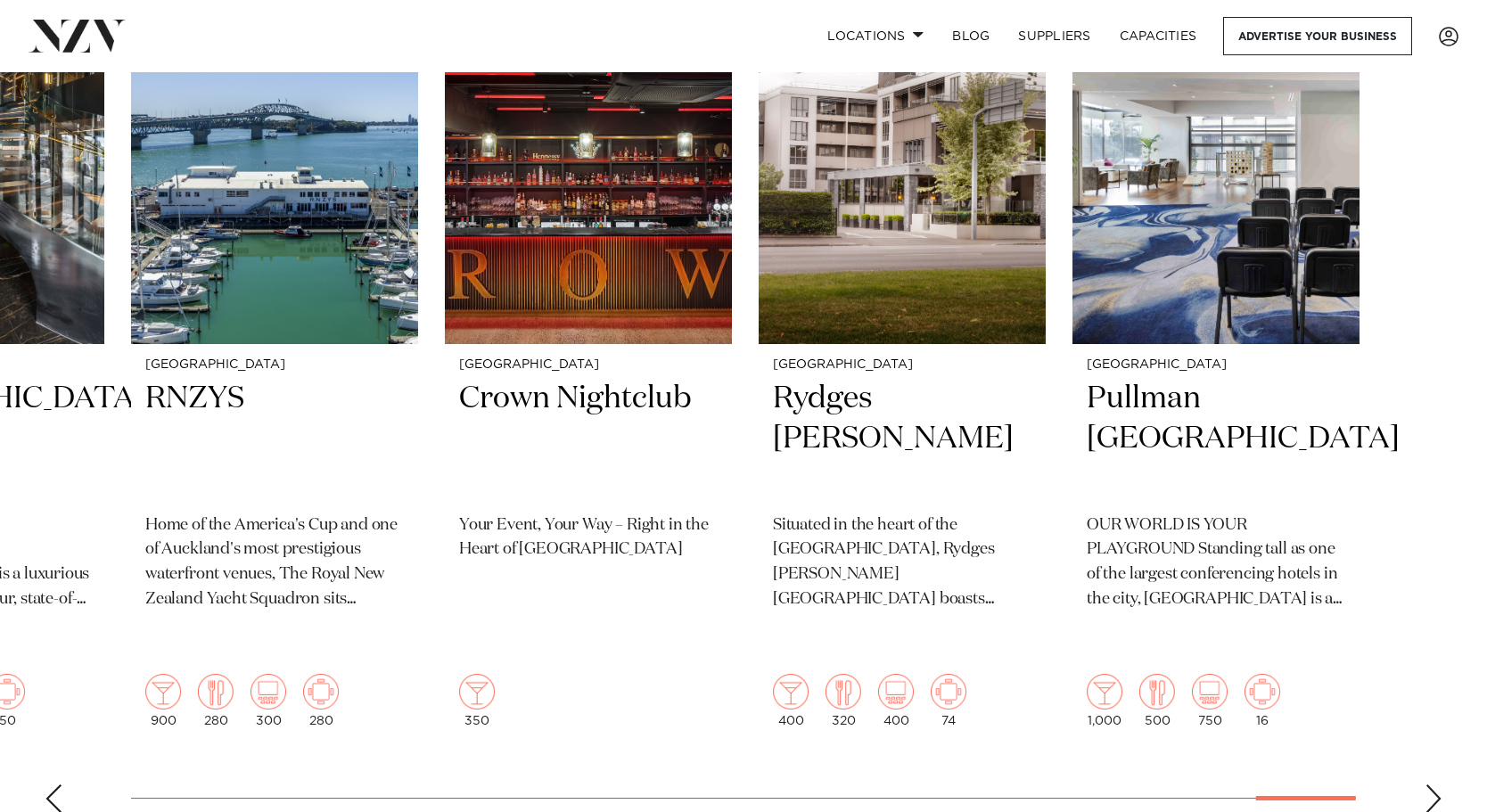
click at [1440, 785] on div "Next slide" at bounding box center [1432, 798] width 17 height 28
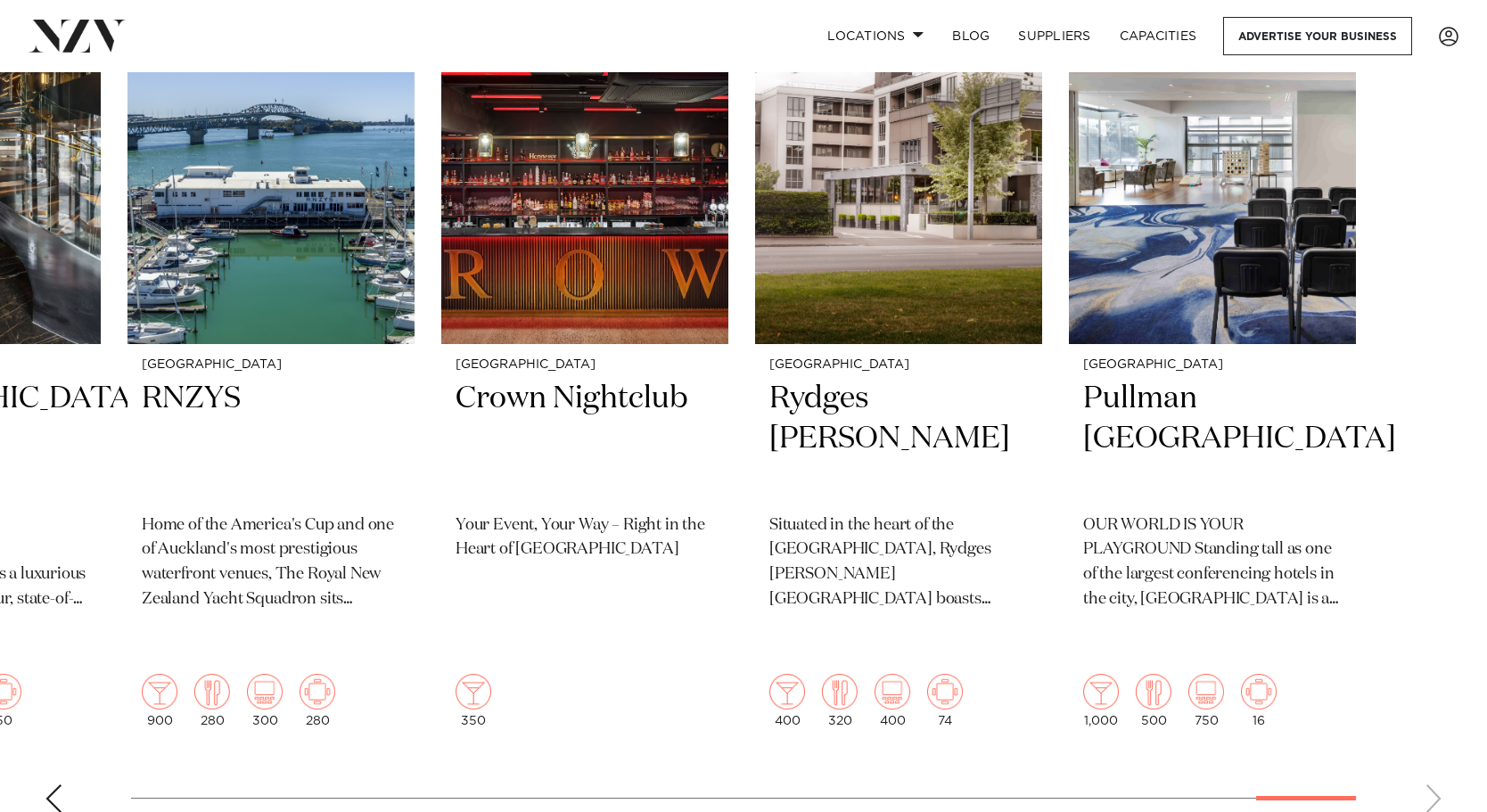
click at [1440, 756] on swiper-container "[GEOGRAPHIC_DATA] The Annex at [STREET_ADDRESS] The Annex at [STREET_ADDRESS] i…" at bounding box center [744, 392] width 1487 height 868
